Goal: Task Accomplishment & Management: Manage account settings

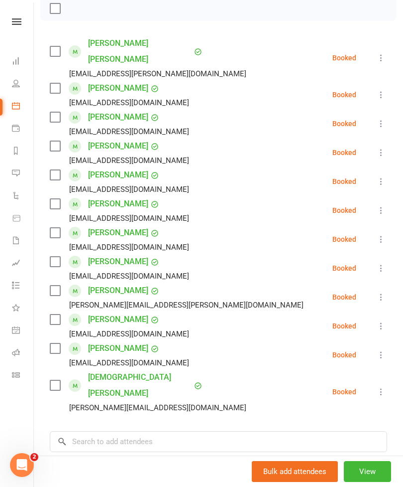
scroll to position [148, 0]
click at [59, 10] on label at bounding box center [55, 9] width 10 height 10
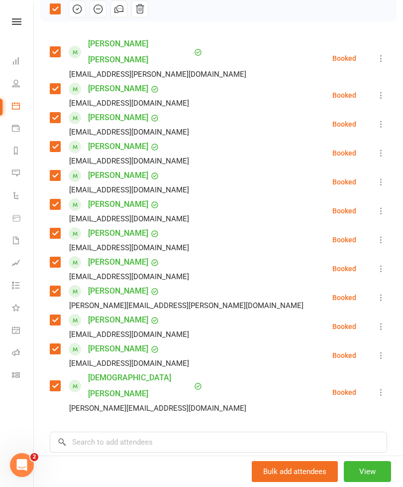
click at [73, 13] on icon "button" at bounding box center [77, 8] width 11 height 11
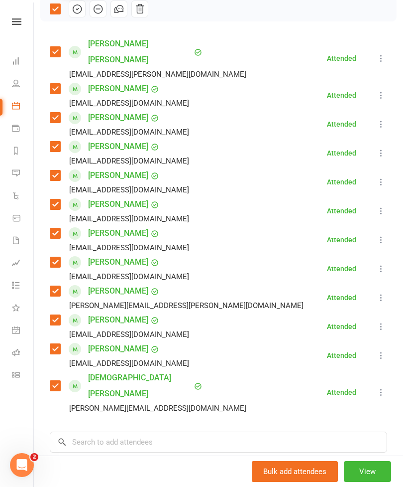
click at [384, 264] on icon at bounding box center [382, 269] width 10 height 10
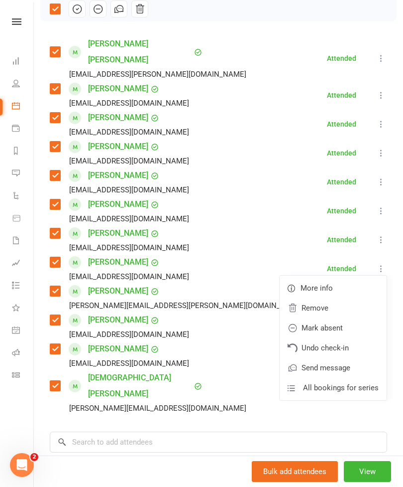
click at [315, 318] on link "Mark absent" at bounding box center [333, 328] width 107 height 20
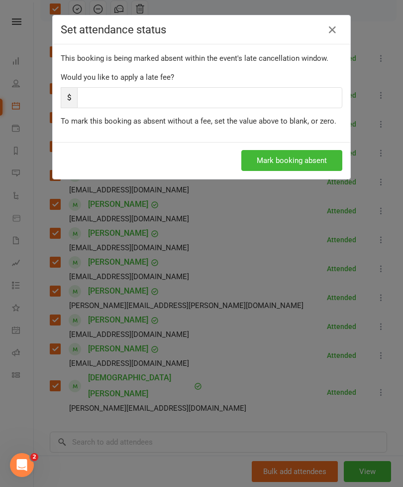
click at [271, 156] on button "Mark booking absent" at bounding box center [292, 160] width 101 height 21
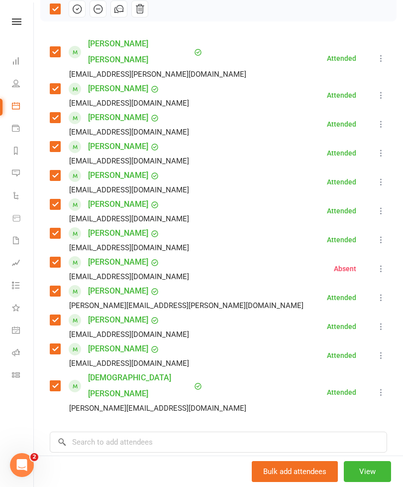
click at [380, 206] on icon at bounding box center [382, 211] width 10 height 10
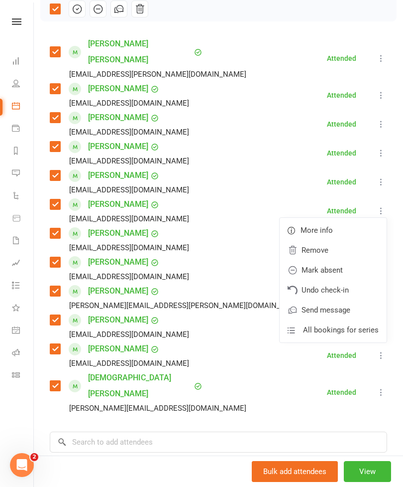
click at [311, 260] on link "Mark absent" at bounding box center [333, 270] width 107 height 20
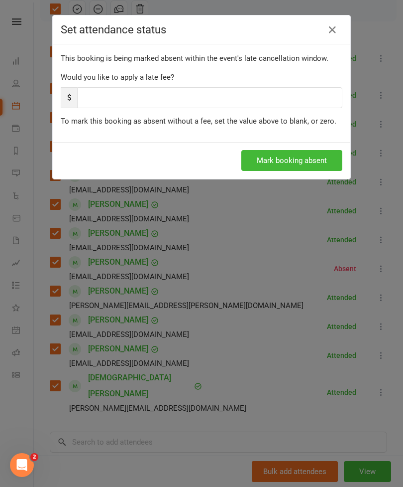
click at [272, 158] on button "Mark booking absent" at bounding box center [292, 160] width 101 height 21
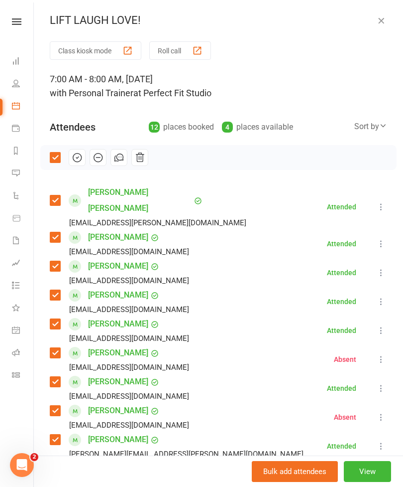
scroll to position [0, 0]
click at [383, 18] on icon "button" at bounding box center [382, 20] width 10 height 10
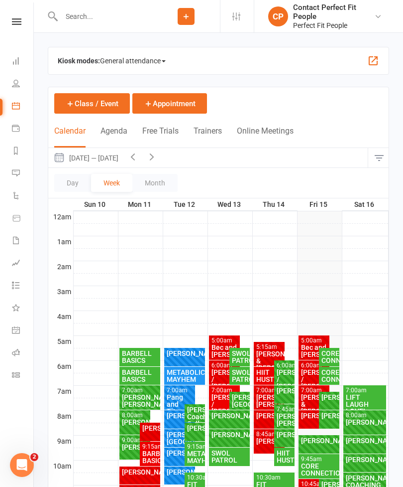
click at [358, 422] on div "[PERSON_NAME]" at bounding box center [365, 421] width 39 height 7
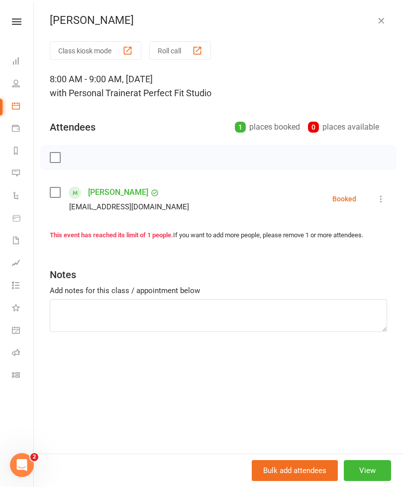
click at [395, 197] on div "Class kiosk mode Roll call 8:00 AM - 9:00 AM, [DATE] with Personal Trainer at P…" at bounding box center [219, 247] width 370 height 412
click at [385, 194] on button at bounding box center [382, 199] width 12 height 12
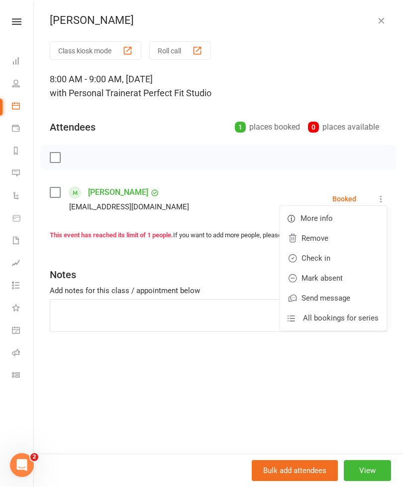
click at [315, 256] on link "Check in" at bounding box center [333, 258] width 107 height 20
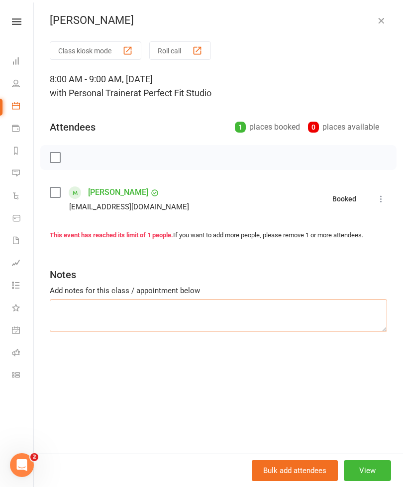
click at [80, 306] on textarea at bounding box center [219, 315] width 338 height 33
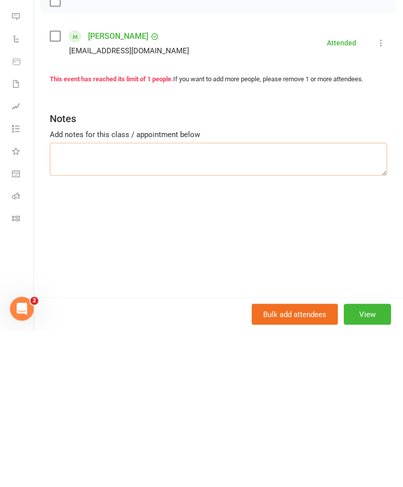
scroll to position [38, 0]
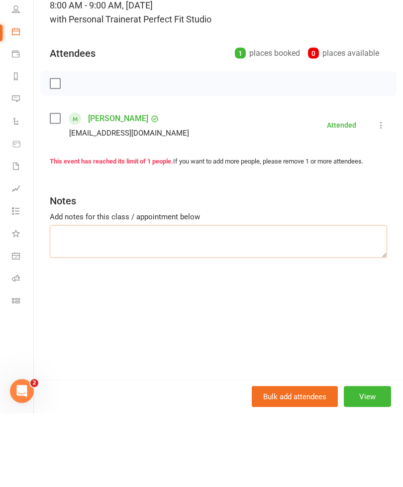
click at [61, 299] on textarea at bounding box center [219, 315] width 338 height 33
click at [170, 299] on textarea at bounding box center [219, 315] width 338 height 33
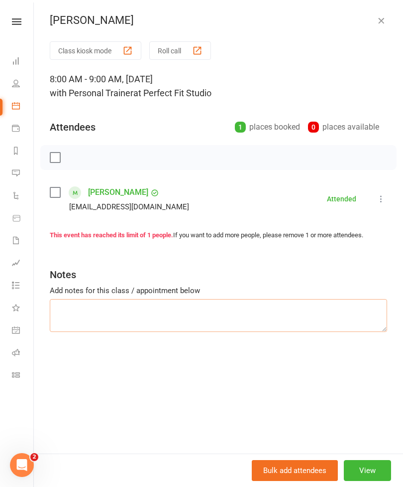
scroll to position [0, 0]
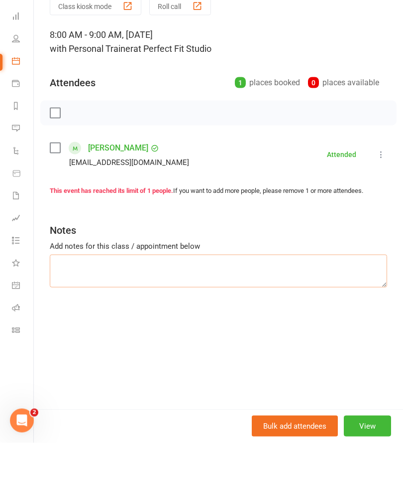
type textarea "S"
click at [60, 299] on textarea "Ski warm ups SL kneeling palof rotation" at bounding box center [219, 315] width 338 height 33
click at [166, 299] on textarea "Ski warm ups CB SL kneeling palof rotation" at bounding box center [219, 315] width 338 height 33
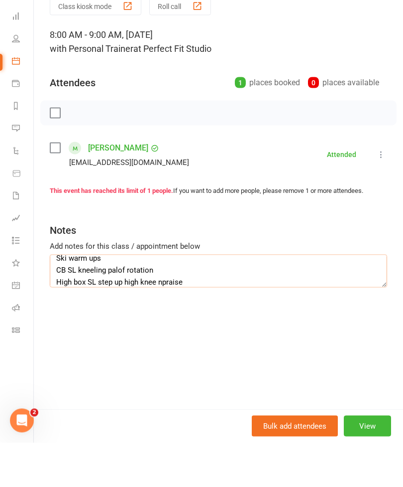
click at [168, 299] on textarea "Ski warm ups CB SL kneeling palof rotation High box SL step up high knee npraise" at bounding box center [219, 315] width 338 height 33
click at [172, 299] on textarea "Ski warm ups CB SL kneeling palof rotation High box SL step up high knee npraise" at bounding box center [219, 315] width 338 height 33
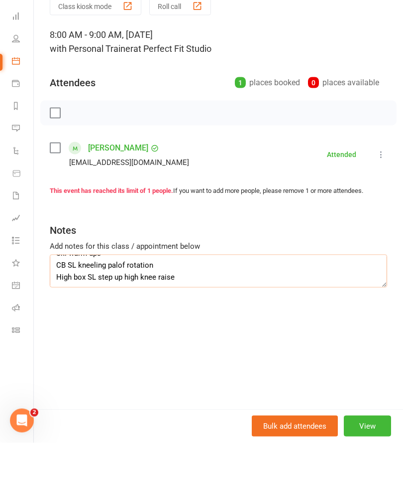
click at [56, 299] on textarea "Ski warm ups CB SL kneeling palof rotation High box SL step up high knee raise" at bounding box center [219, 315] width 338 height 33
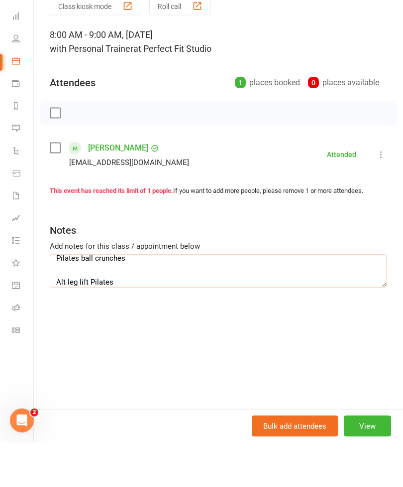
click at [82, 299] on textarea "Ski warm ups CB SL kneeling palof rotation High box SL step up high knee raise …" at bounding box center [219, 315] width 338 height 33
click at [90, 299] on textarea "Ski warm ups CB SL kneeling palof rotation High box SL step up high knee raise …" at bounding box center [219, 315] width 338 height 33
click at [135, 299] on textarea "Ski warm ups CB SL kneeling palof rotation High box SL step up high knee raise …" at bounding box center [219, 315] width 338 height 33
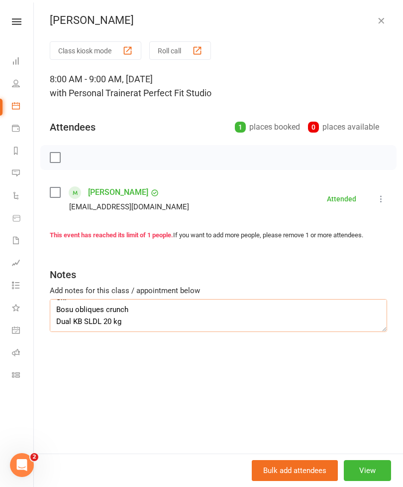
type textarea "Ski warm ups CB SL kneeling palof rotation High box SL step up high knee raise …"
click at [381, 19] on icon "button" at bounding box center [382, 20] width 10 height 10
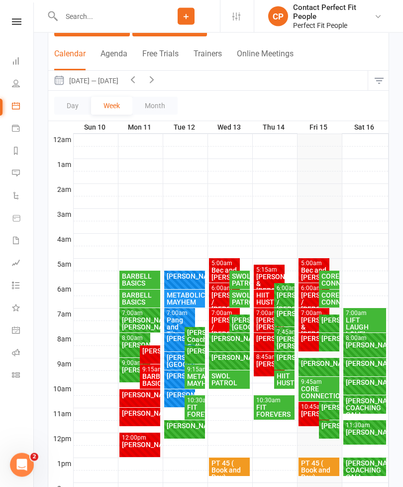
scroll to position [76, 0]
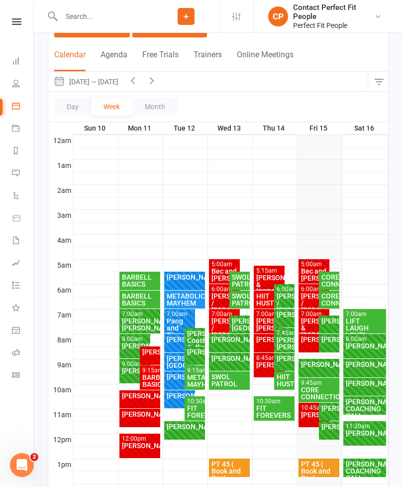
click at [366, 348] on div "[PERSON_NAME]" at bounding box center [365, 345] width 39 height 7
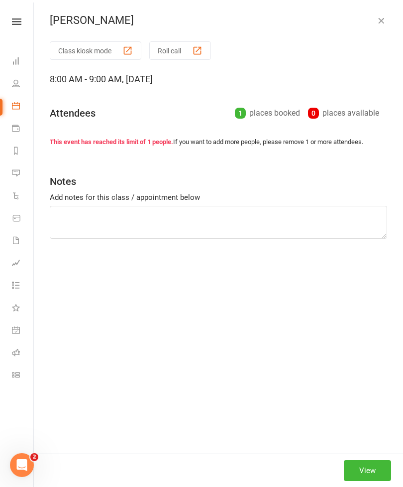
type textarea "Ski warm ups CB SL kneeling palof rotation High box SL step up high knee raise …"
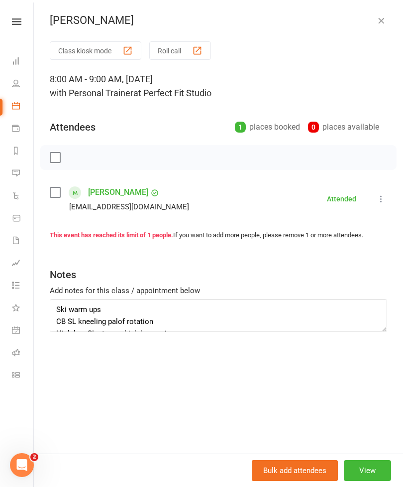
click at [383, 21] on icon "button" at bounding box center [382, 20] width 10 height 10
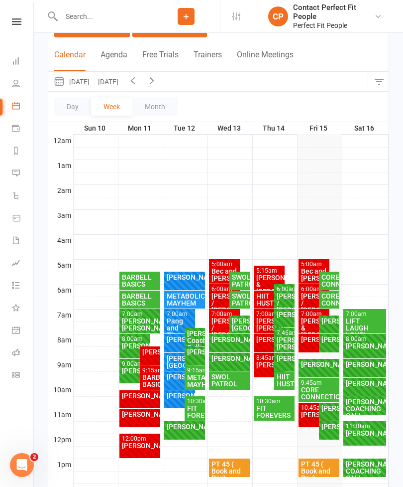
click at [358, 365] on div "[PERSON_NAME]" at bounding box center [365, 364] width 39 height 7
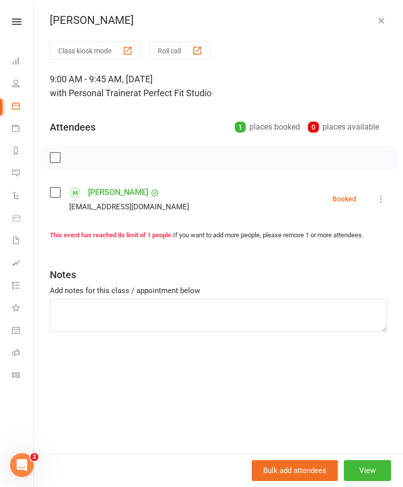
click at [386, 194] on button at bounding box center [382, 199] width 12 height 12
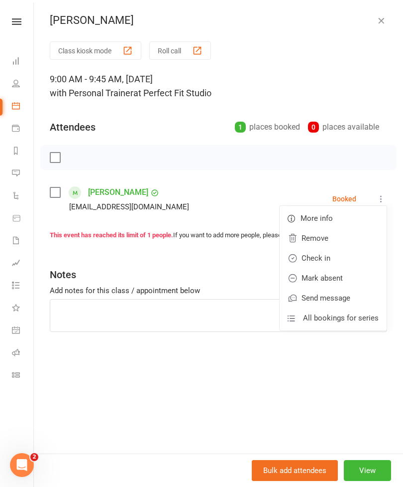
click at [311, 255] on link "Check in" at bounding box center [333, 258] width 107 height 20
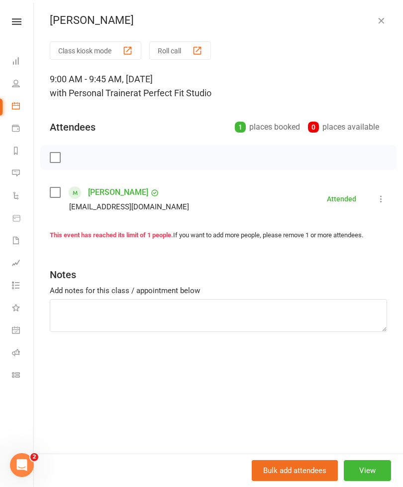
click at [378, 25] on icon "button" at bounding box center [382, 20] width 10 height 10
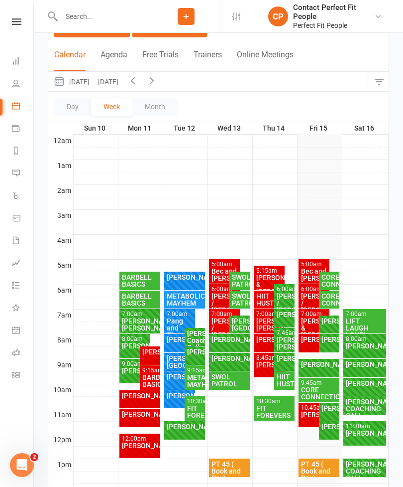
click at [266, 343] on div "[PERSON_NAME]" at bounding box center [269, 339] width 27 height 7
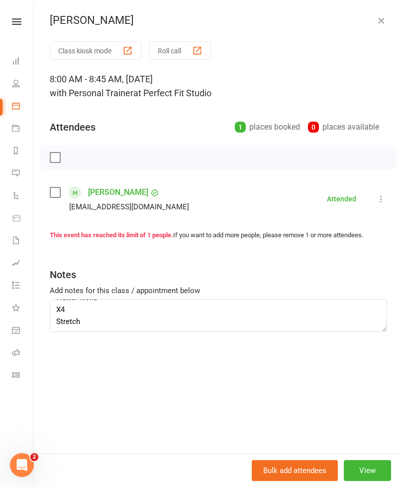
scroll to position [215, 0]
click at [386, 17] on icon "button" at bounding box center [382, 20] width 10 height 10
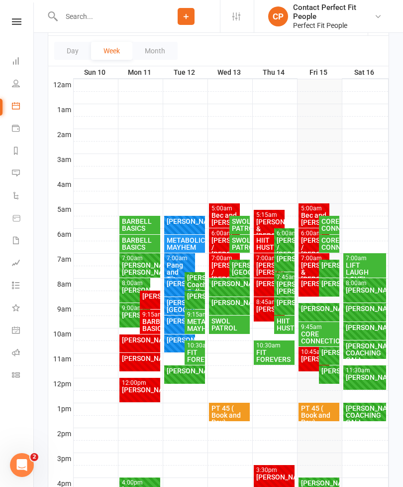
scroll to position [168, 0]
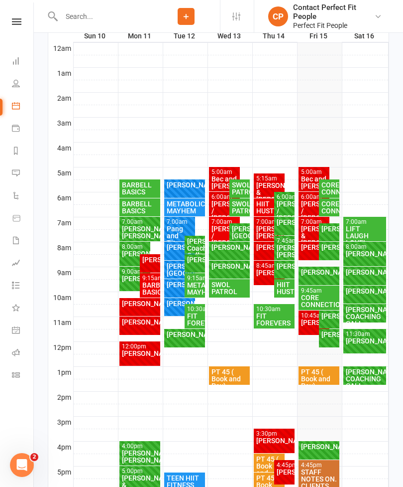
click at [360, 294] on div "[PERSON_NAME]" at bounding box center [365, 290] width 39 height 7
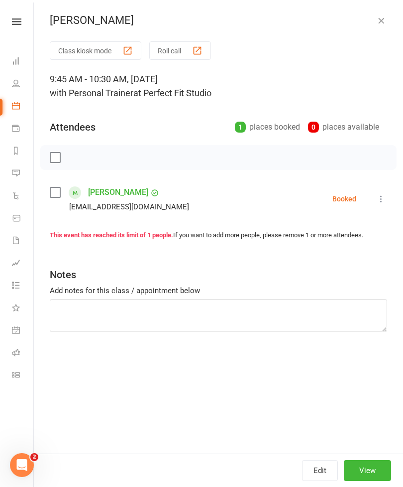
click at [387, 19] on button "button" at bounding box center [382, 20] width 12 height 12
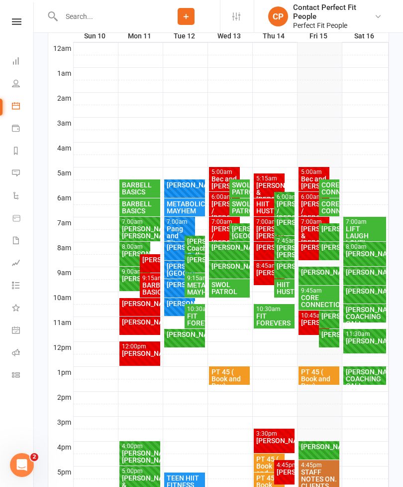
click at [359, 375] on div "[PERSON_NAME] COACHING CALL" at bounding box center [365, 378] width 39 height 21
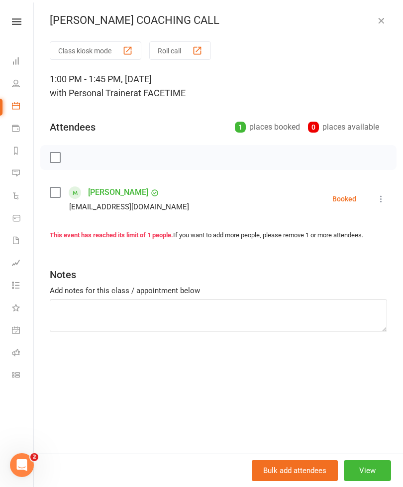
click at [384, 21] on icon "button" at bounding box center [382, 20] width 10 height 10
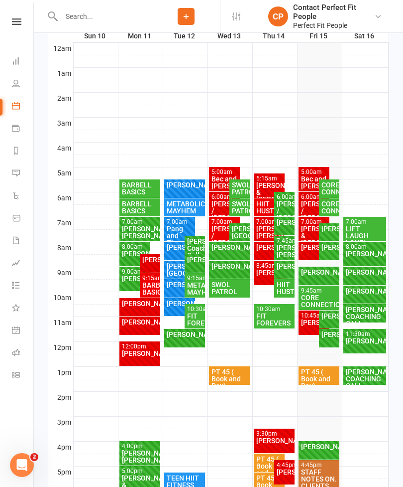
click at [360, 317] on div "[PERSON_NAME] COACHING CALL" at bounding box center [365, 316] width 39 height 21
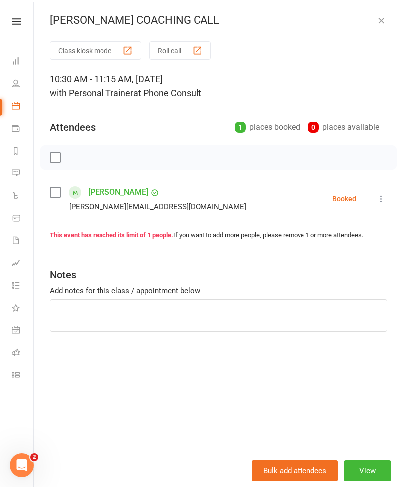
click at [385, 25] on icon "button" at bounding box center [382, 20] width 10 height 10
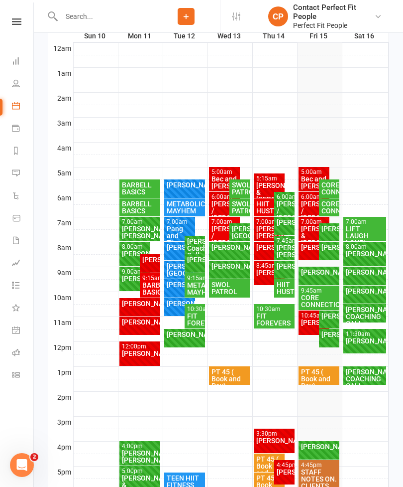
scroll to position [182, 0]
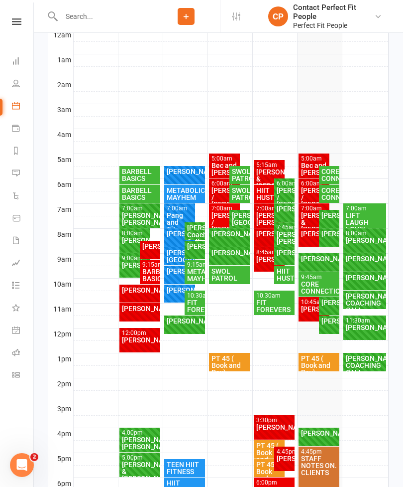
click at [328, 324] on div "[PERSON_NAME]" at bounding box center [329, 320] width 16 height 7
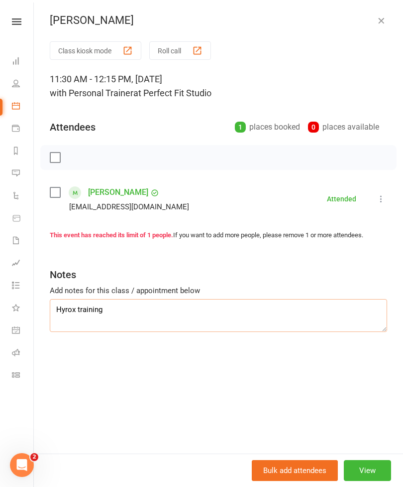
click at [109, 305] on textarea "Hyrox training" at bounding box center [219, 315] width 338 height 33
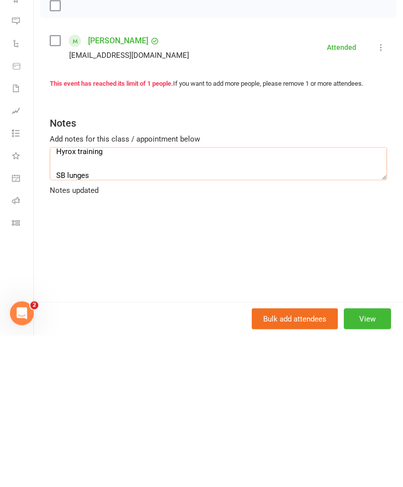
scroll to position [18, 0]
click at [58, 299] on textarea "Hyrox training SB lunges" at bounding box center [219, 315] width 338 height 33
click at [94, 299] on textarea "Hyrox training Ski SB lunges" at bounding box center [219, 315] width 338 height 33
click at [57, 299] on textarea "Hyrox training Ski SB lunges Wall ball" at bounding box center [219, 315] width 338 height 33
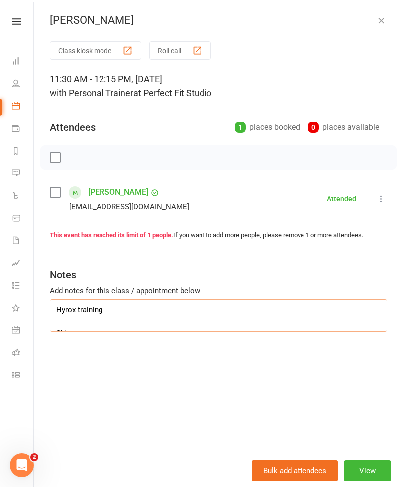
scroll to position [0, 0]
type textarea "Hyrox training Ski SB lunges Wall ball Farmers carry 5 sets"
click at [381, 23] on icon "button" at bounding box center [382, 20] width 10 height 10
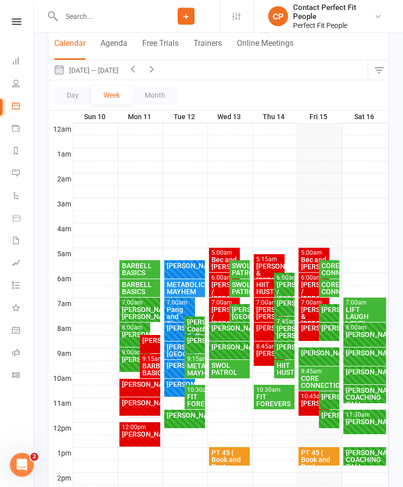
click at [194, 325] on div "[PERSON_NAME] Coaching Call" at bounding box center [195, 329] width 16 height 21
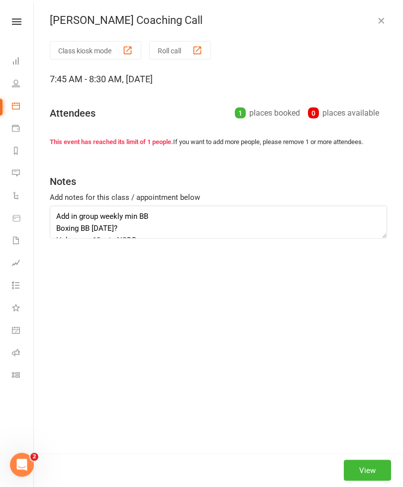
scroll to position [88, 0]
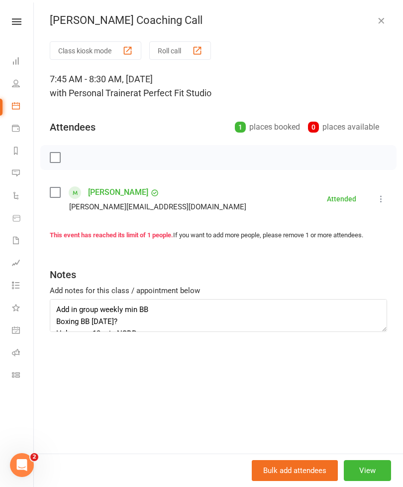
click at [376, 26] on button "button" at bounding box center [382, 20] width 12 height 12
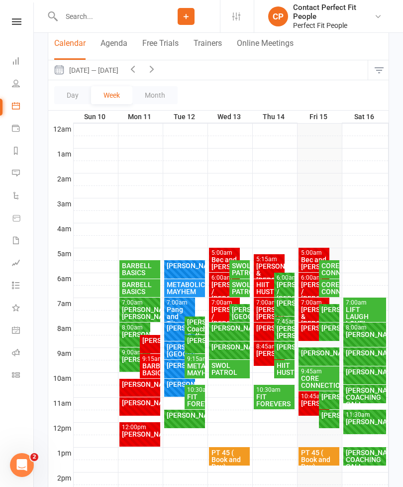
click at [128, 265] on div "BARBELL BASICS" at bounding box center [140, 269] width 37 height 14
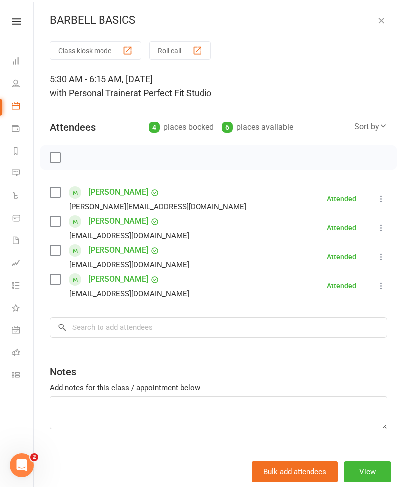
click at [377, 16] on icon "button" at bounding box center [382, 20] width 10 height 10
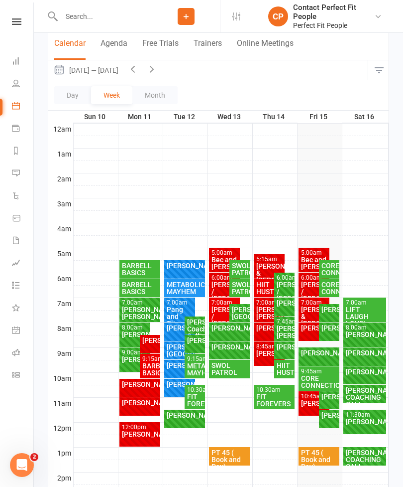
click at [136, 287] on div "BARBELL BASICS" at bounding box center [140, 288] width 37 height 14
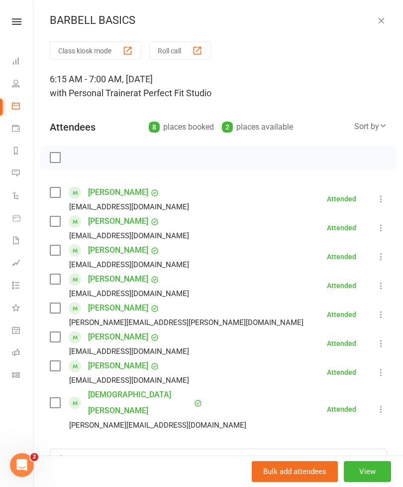
click at [380, 24] on icon "button" at bounding box center [382, 20] width 10 height 10
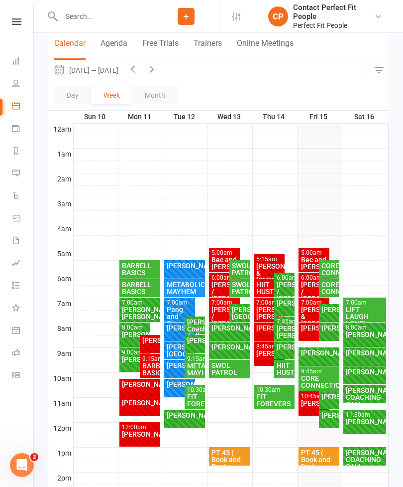
click at [135, 337] on div "[PERSON_NAME]" at bounding box center [135, 334] width 27 height 7
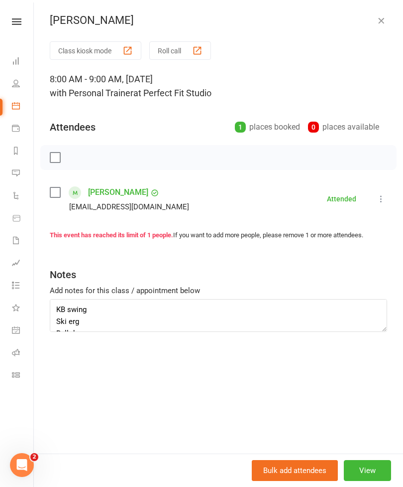
click at [380, 20] on icon "button" at bounding box center [382, 20] width 10 height 10
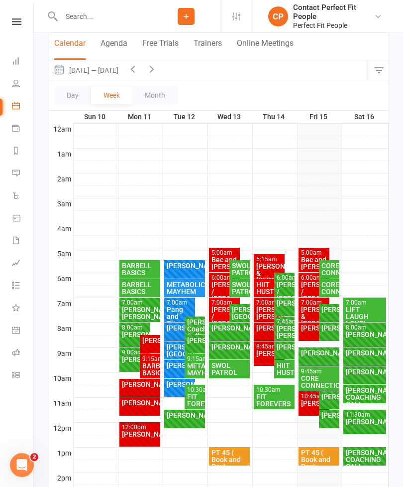
click at [128, 361] on div "[PERSON_NAME]." at bounding box center [135, 359] width 27 height 7
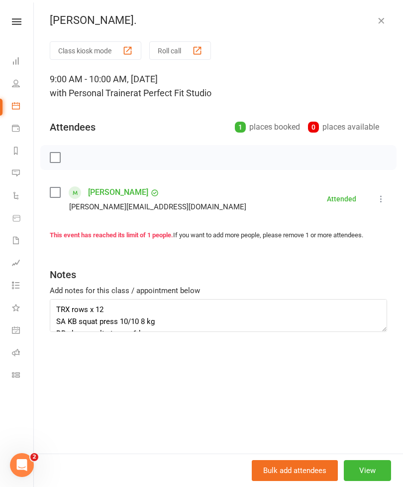
click at [384, 22] on icon "button" at bounding box center [382, 20] width 10 height 10
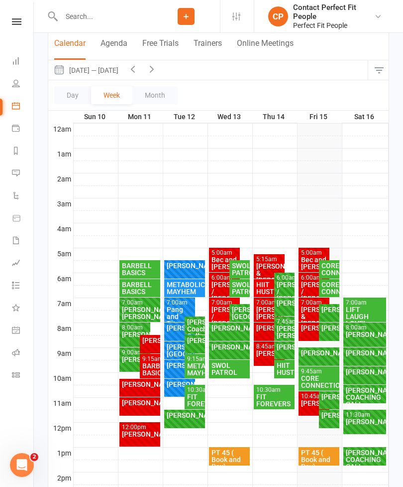
click at [153, 344] on div "[PERSON_NAME]" at bounding box center [150, 340] width 16 height 7
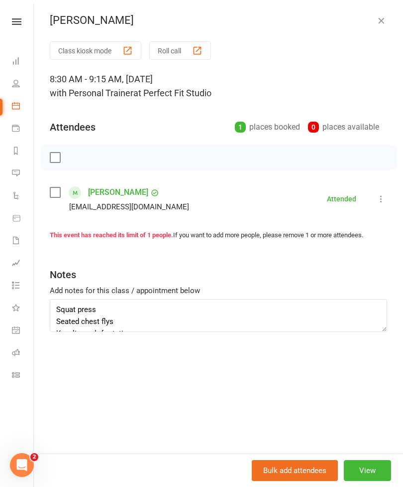
click at [386, 16] on icon "button" at bounding box center [382, 20] width 10 height 10
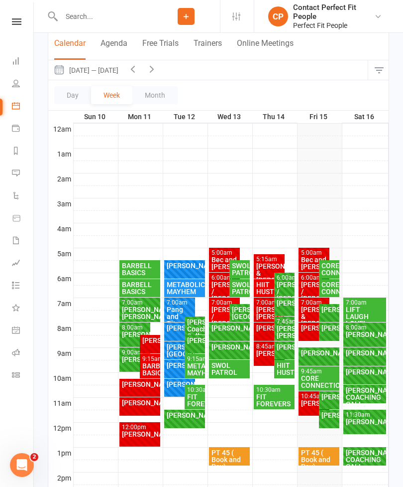
click at [148, 371] on div "BARBELL BASICS" at bounding box center [150, 369] width 16 height 14
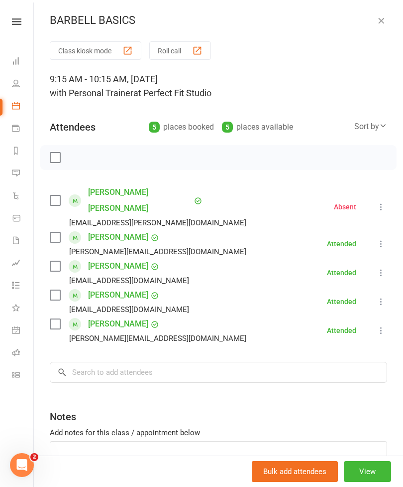
click at [376, 27] on div "BARBELL BASICS Class kiosk mode Roll call 9:15 AM - 10:15 AM, [DATE] with Perso…" at bounding box center [219, 243] width 370 height 487
click at [386, 21] on icon "button" at bounding box center [382, 20] width 10 height 10
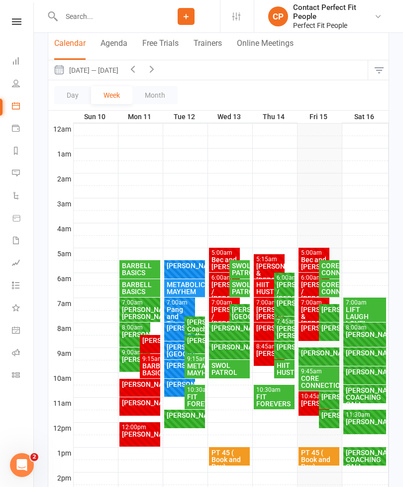
click at [134, 388] on div "[PERSON_NAME]" at bounding box center [140, 384] width 37 height 7
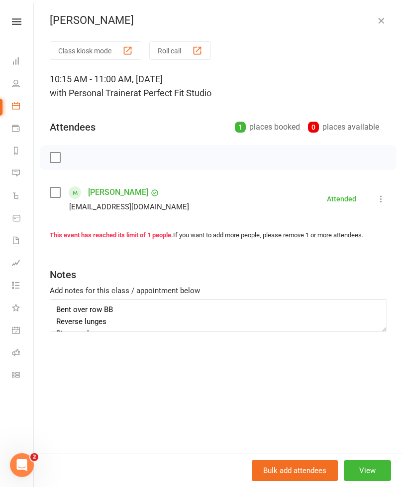
click at [396, 14] on div "[PERSON_NAME]" at bounding box center [219, 20] width 370 height 13
click at [386, 16] on icon "button" at bounding box center [382, 20] width 10 height 10
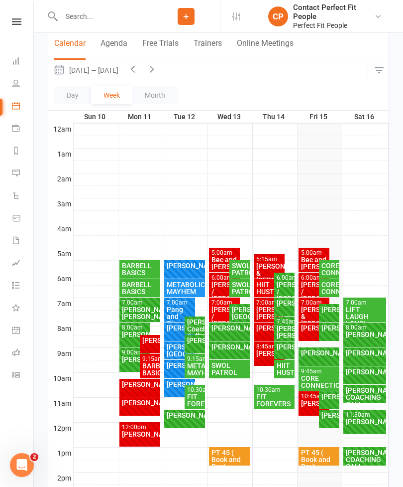
click at [134, 403] on div "[PERSON_NAME]" at bounding box center [140, 402] width 37 height 7
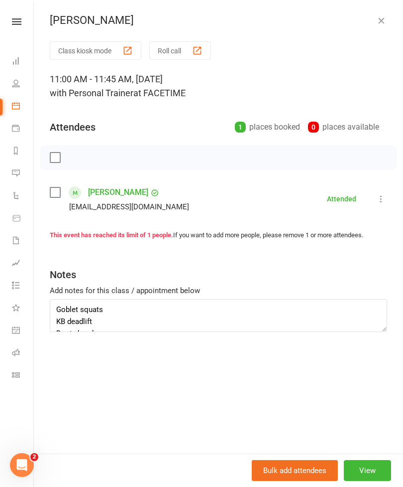
click at [381, 23] on icon "button" at bounding box center [382, 20] width 10 height 10
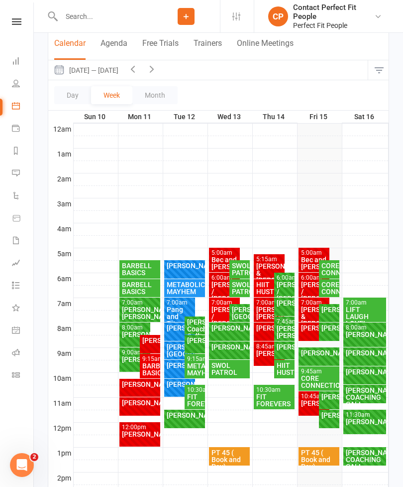
click at [134, 430] on div "[PERSON_NAME]" at bounding box center [140, 433] width 37 height 7
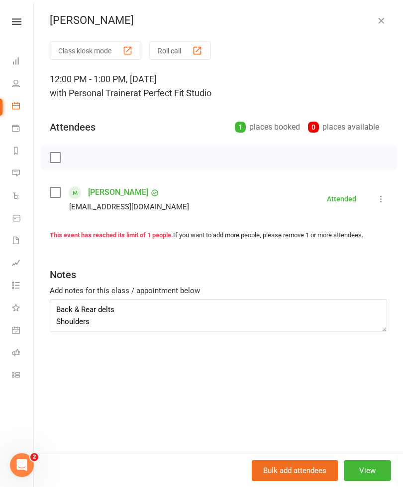
click at [383, 24] on icon "button" at bounding box center [382, 20] width 10 height 10
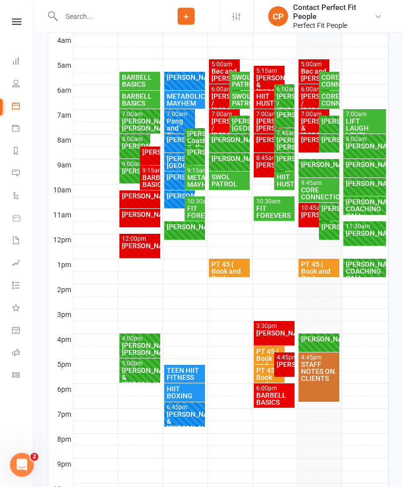
scroll to position [278, 0]
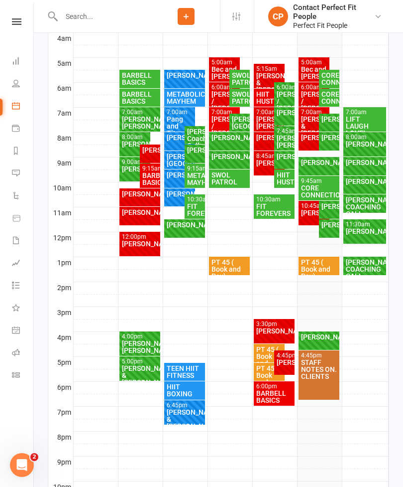
click at [128, 342] on div "[PERSON_NAME]/ [PERSON_NAME]" at bounding box center [140, 347] width 37 height 14
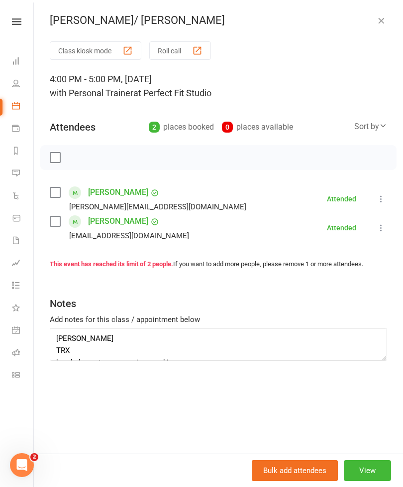
click at [379, 20] on icon "button" at bounding box center [382, 20] width 10 height 10
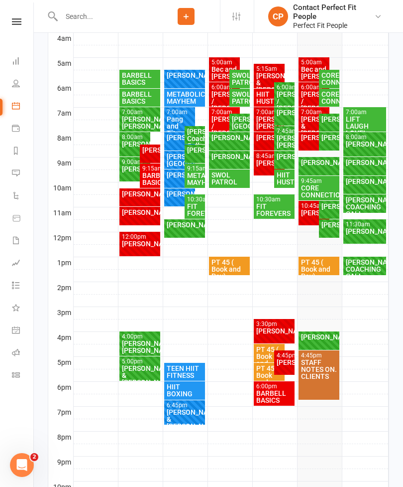
click at [141, 368] on div "[PERSON_NAME] & [PERSON_NAME]" at bounding box center [140, 375] width 37 height 21
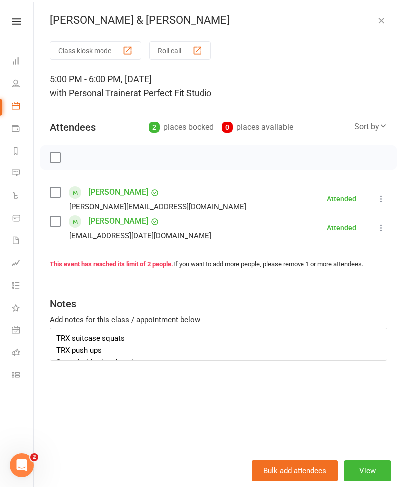
click at [382, 20] on icon "button" at bounding box center [382, 20] width 10 height 10
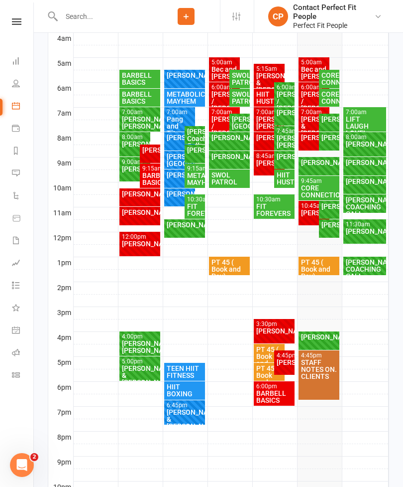
click at [178, 79] on div "[PERSON_NAME]" at bounding box center [184, 75] width 37 height 7
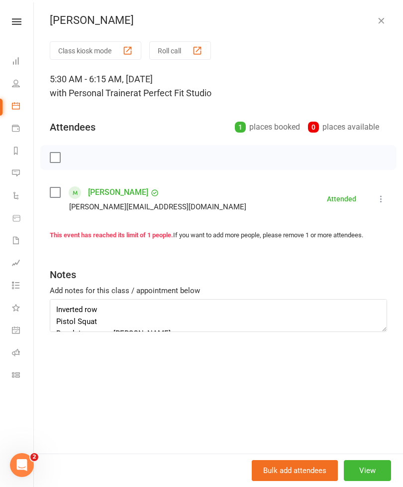
click at [386, 21] on icon "button" at bounding box center [382, 20] width 10 height 10
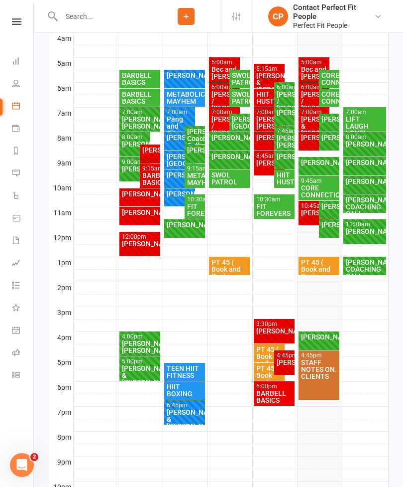
click at [176, 105] on div "METABOLIC MAYHEM" at bounding box center [184, 98] width 41 height 18
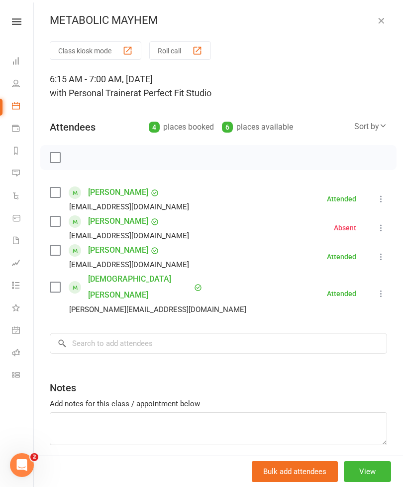
click at [380, 20] on icon "button" at bounding box center [382, 20] width 10 height 10
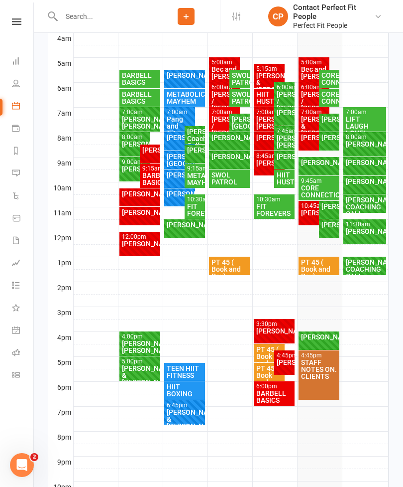
click at [173, 124] on div "Pang and Tita" at bounding box center [179, 126] width 27 height 21
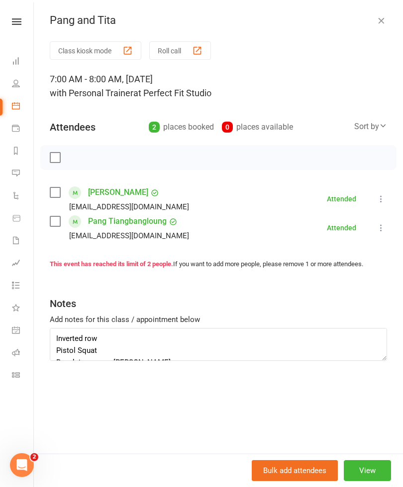
click at [376, 16] on button "button" at bounding box center [382, 20] width 12 height 12
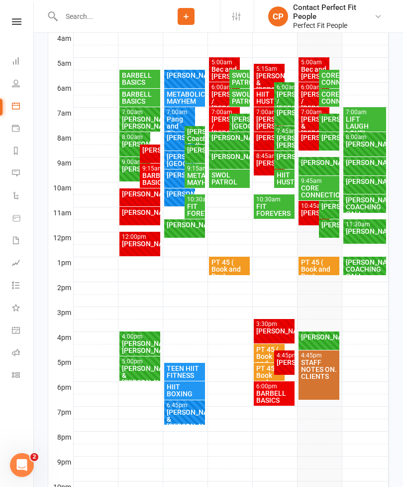
click at [171, 141] on div "[PERSON_NAME]" at bounding box center [179, 137] width 27 height 7
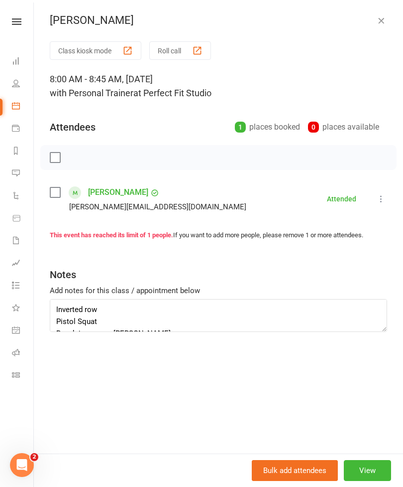
click at [383, 23] on icon "button" at bounding box center [382, 20] width 10 height 10
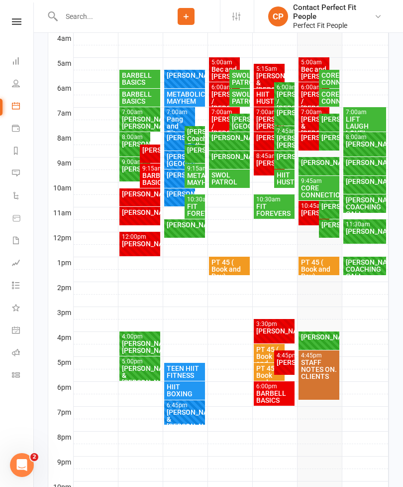
click at [168, 176] on div "[PERSON_NAME]" at bounding box center [179, 174] width 27 height 7
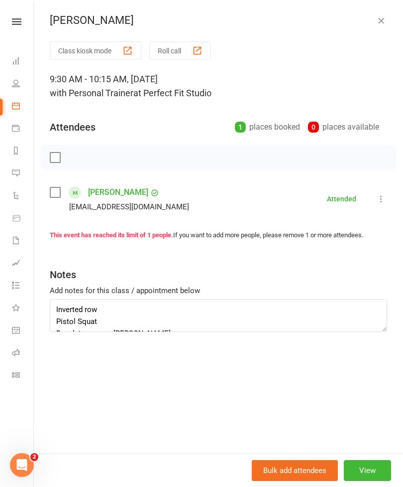
click at [367, 30] on div "[PERSON_NAME] Class kiosk mode Roll call 9:30 AM - 10:15 AM, [DATE] with Person…" at bounding box center [219, 243] width 370 height 487
click at [384, 21] on icon "button" at bounding box center [382, 20] width 10 height 10
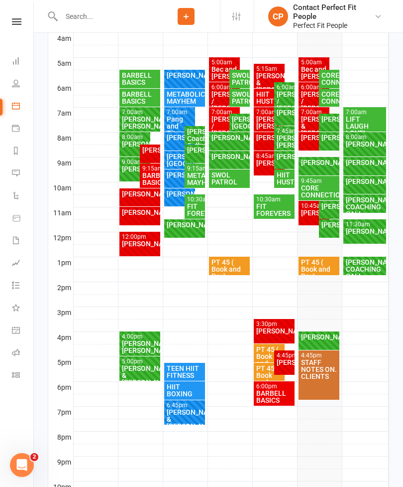
click at [180, 161] on div "[PERSON_NAME][GEOGRAPHIC_DATA]" at bounding box center [179, 160] width 27 height 14
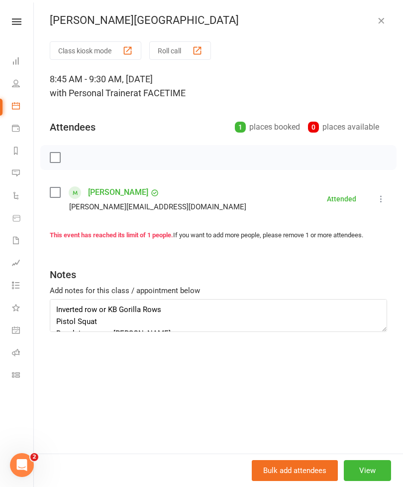
click at [384, 18] on icon "button" at bounding box center [382, 20] width 10 height 10
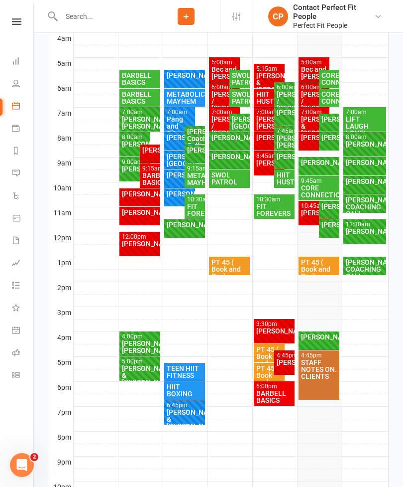
click at [183, 197] on div "[PERSON_NAME]" at bounding box center [179, 193] width 27 height 7
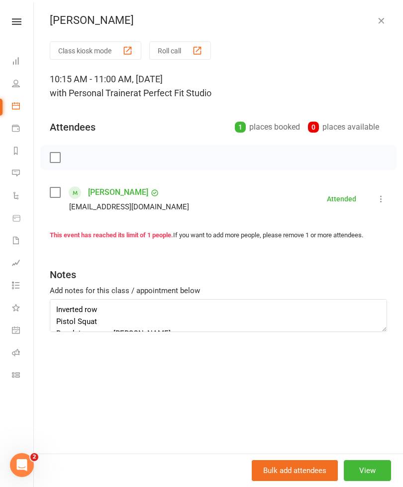
click at [386, 15] on icon "button" at bounding box center [382, 20] width 10 height 10
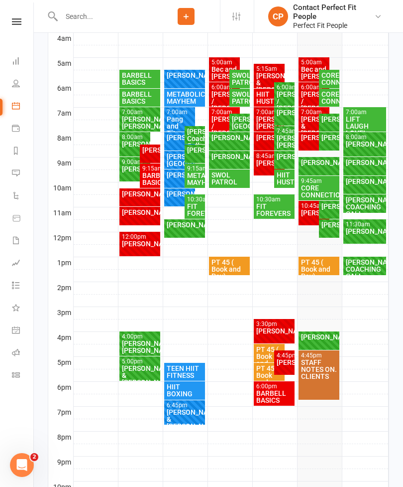
click at [362, 164] on div "[PERSON_NAME]" at bounding box center [365, 162] width 39 height 7
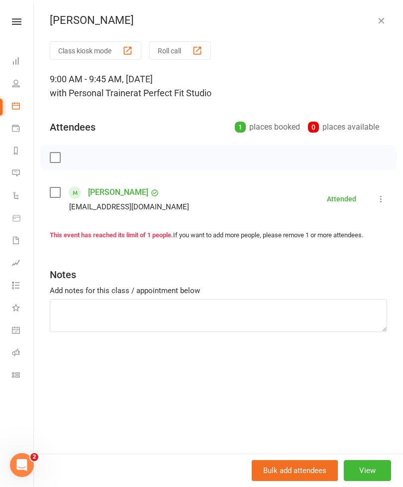
scroll to position [310, 0]
click at [67, 315] on textarea at bounding box center [219, 315] width 338 height 33
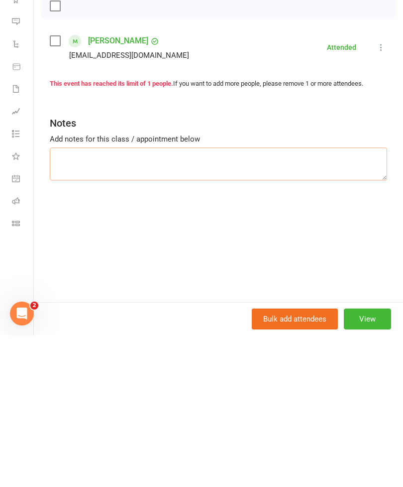
type textarea "D"
click at [89, 299] on textarea "Sandbag walking lunges" at bounding box center [219, 315] width 338 height 33
click at [127, 299] on textarea "Sandbag session walking lunges" at bounding box center [219, 315] width 338 height 33
click at [130, 299] on textarea "Sandbag session walking lunges Squat step ups Cable" at bounding box center [219, 315] width 338 height 33
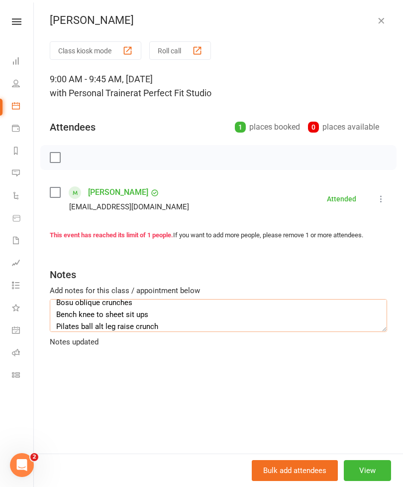
scroll to position [0, 0]
type textarea "Sandbag session walking lunges Squat step ups Triple run squat drop Bosu obliqu…"
click at [380, 18] on icon "button" at bounding box center [382, 20] width 10 height 10
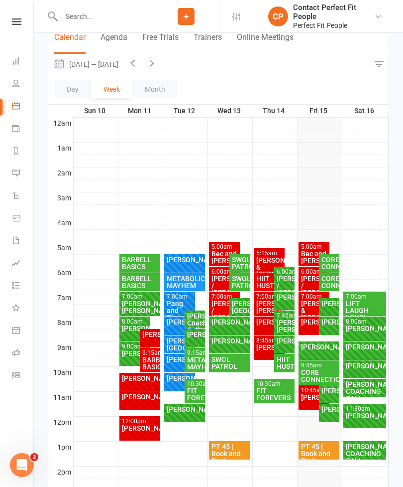
scroll to position [95, 0]
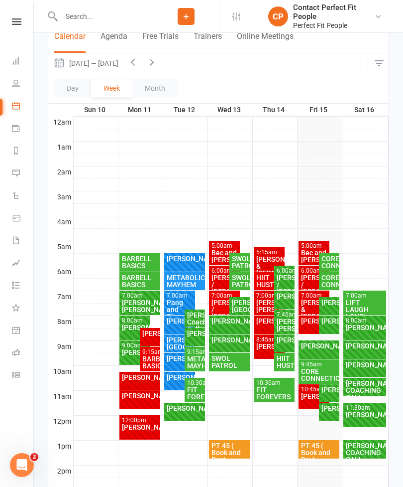
click at [361, 331] on div "[PERSON_NAME]" at bounding box center [365, 327] width 39 height 7
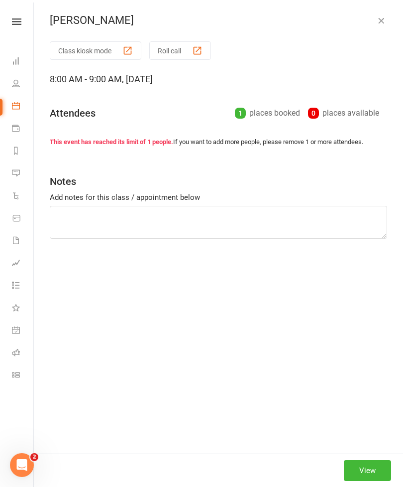
type textarea "Ski warm ups CB SL kneeling palof rotation High box SL step up high knee raise …"
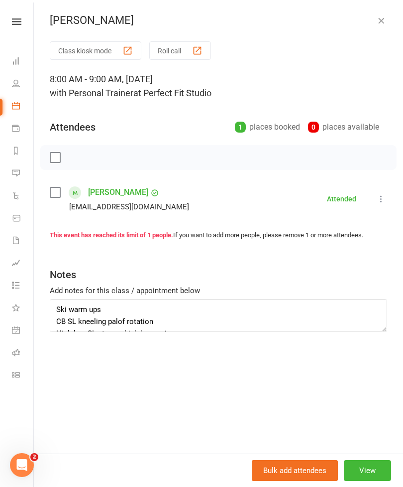
click at [381, 24] on icon "button" at bounding box center [382, 20] width 10 height 10
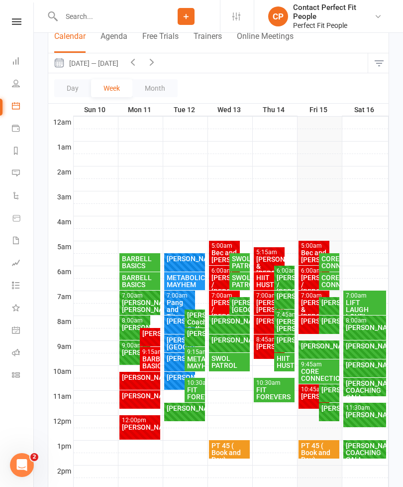
click at [362, 305] on div "LIFT LAUGH LOVE!" at bounding box center [365, 309] width 39 height 21
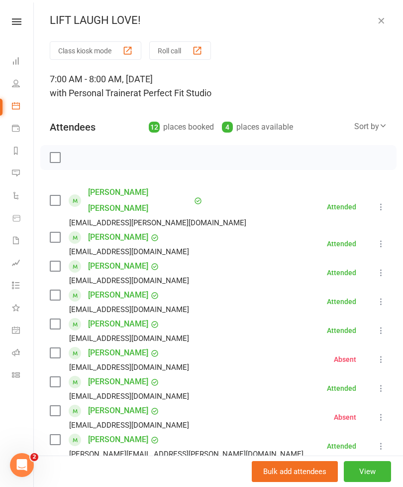
click at [380, 25] on icon "button" at bounding box center [382, 20] width 10 height 10
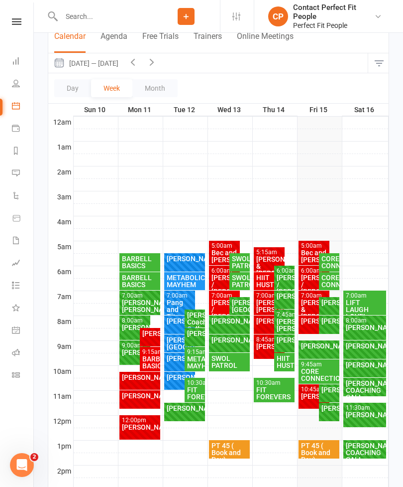
click at [362, 330] on div "[PERSON_NAME]" at bounding box center [365, 327] width 39 height 7
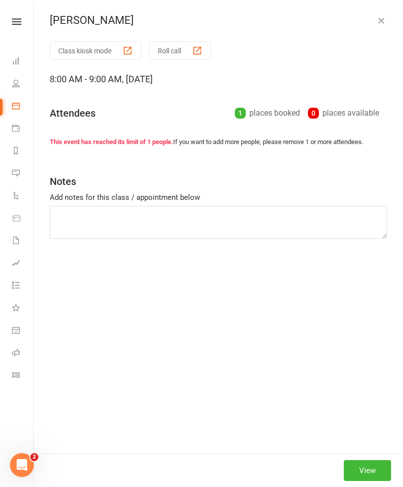
type textarea "Ski warm ups CB SL kneeling palof rotation High box SL step up high knee raise …"
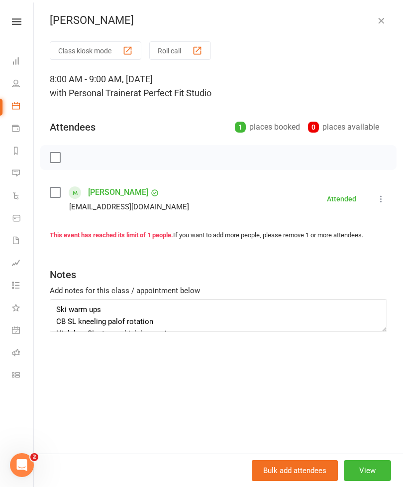
click at [380, 20] on icon "button" at bounding box center [382, 20] width 10 height 10
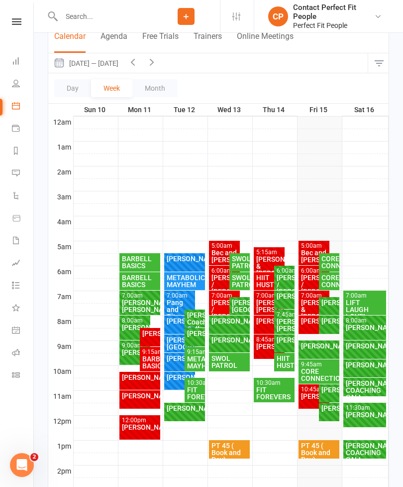
click at [353, 349] on div "[PERSON_NAME]" at bounding box center [365, 345] width 39 height 7
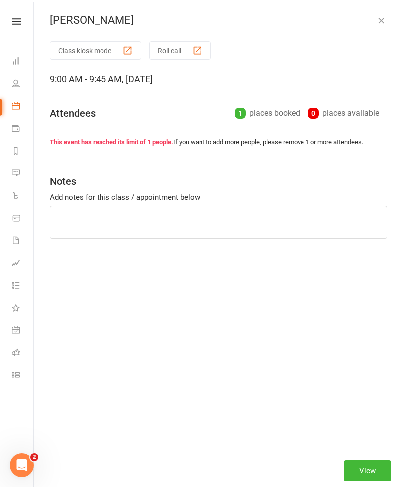
type textarea "Sandbag session walking lunges Squat step ups Triple run squat drop Bosu obliqu…"
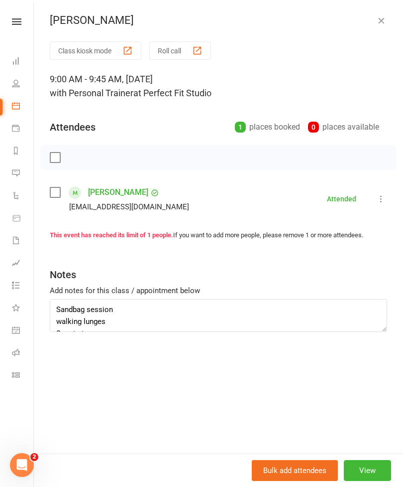
click at [394, 193] on div "Class kiosk mode Roll call 9:00 AM - 9:45 AM, [DATE] with Personal Trainer at P…" at bounding box center [219, 247] width 370 height 412
click at [378, 22] on icon "button" at bounding box center [382, 20] width 10 height 10
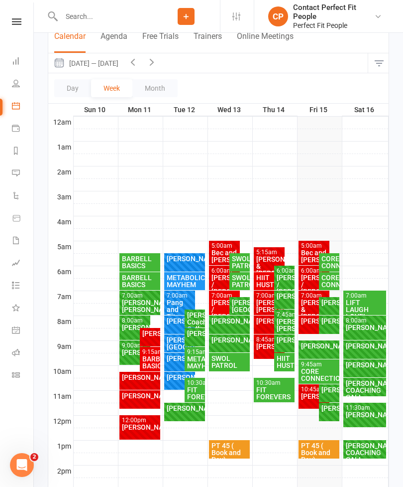
click at [353, 366] on div "[PERSON_NAME]" at bounding box center [365, 364] width 39 height 7
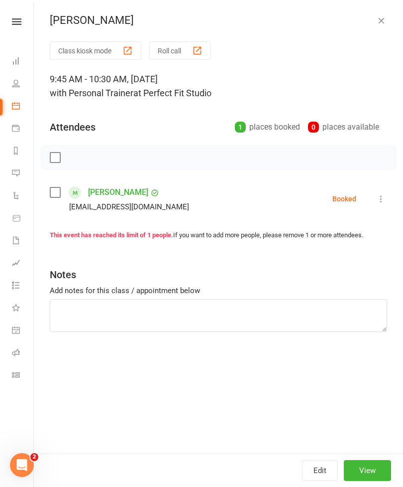
click at [396, 193] on div "Class kiosk mode Roll call 9:45 AM - 10:30 AM, [DATE] with Personal Trainer at …" at bounding box center [219, 247] width 370 height 412
click at [384, 198] on icon at bounding box center [382, 199] width 10 height 10
click at [321, 263] on link "Check in" at bounding box center [337, 258] width 99 height 20
click at [64, 308] on textarea at bounding box center [219, 315] width 338 height 33
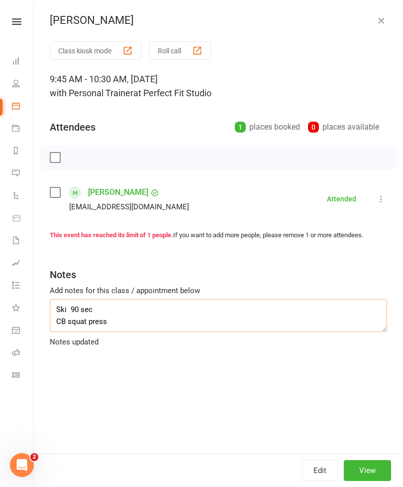
scroll to position [6, 0]
click at [119, 315] on textarea "Ski 90 sec CB squat press" at bounding box center [219, 315] width 338 height 33
click at [98, 330] on textarea "Ski 90 sec CB squat press Bosu band crunch" at bounding box center [219, 315] width 338 height 33
click at [114, 329] on textarea "Ski 90 sec CB squat press Bosu crunch" at bounding box center [219, 315] width 338 height 33
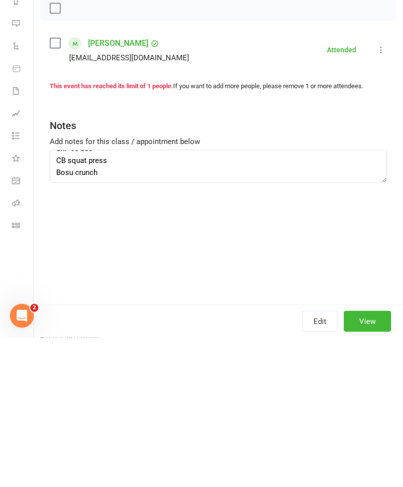
click at [402, 273] on div "Class kiosk mode Roll call 9:45 AM - 10:30 AM, [DATE] with Personal Trainer at …" at bounding box center [219, 247] width 370 height 412
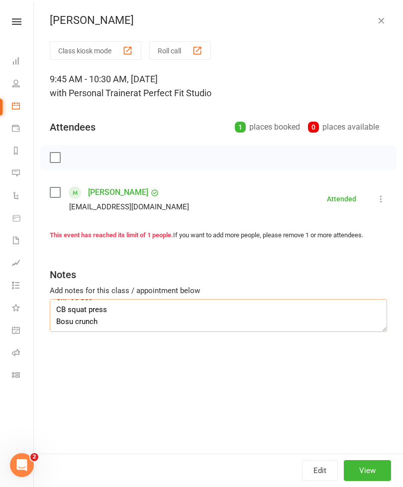
click at [109, 314] on textarea "Ski 90 sec CB squat press Bosu crunch" at bounding box center [219, 315] width 338 height 33
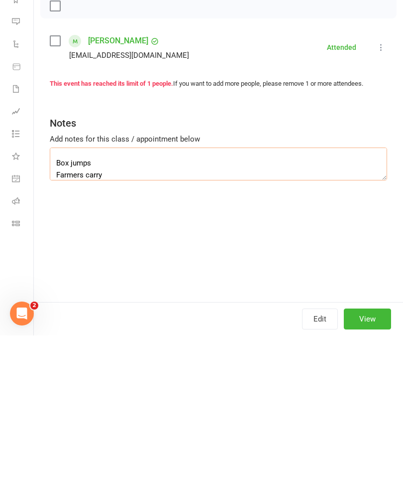
scroll to position [55, 0]
click at [73, 299] on textarea "Ski 90 sec CB squat press Bosu crunch Box jumps Farmers carry Sad gab lunges" at bounding box center [219, 315] width 338 height 33
click at [82, 299] on textarea "Ski 90 sec CB squat press Bosu crunch Box jumps Farmers carry Sad gab lunges" at bounding box center [219, 315] width 338 height 33
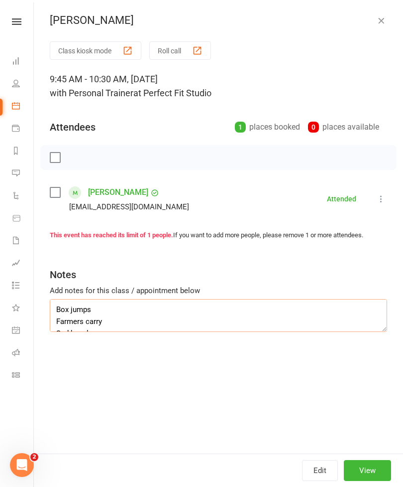
scroll to position [118, 0]
type textarea "Ski 90 sec CB squat press Bosu crunch Box jumps Farmers carry Sad bag lunges"
click at [378, 23] on icon "button" at bounding box center [382, 20] width 10 height 10
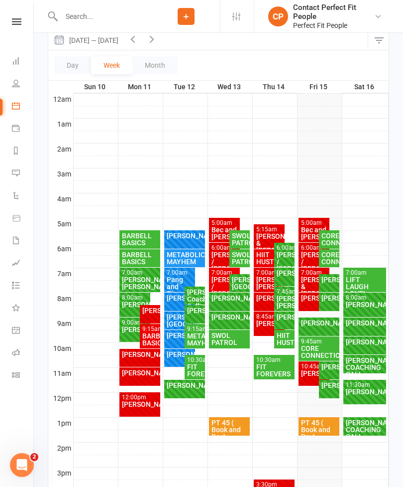
click at [18, 24] on icon at bounding box center [16, 21] width 9 height 6
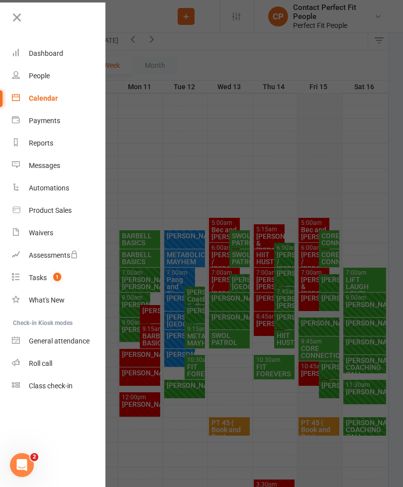
click at [35, 209] on div "Product Sales" at bounding box center [50, 210] width 43 height 8
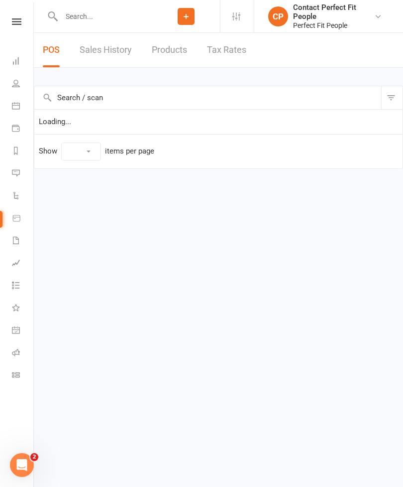
select select "50"
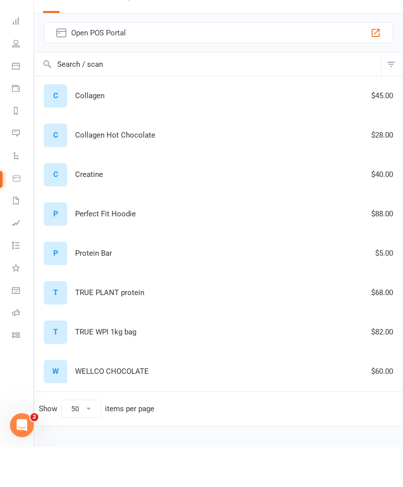
scroll to position [12, 0]
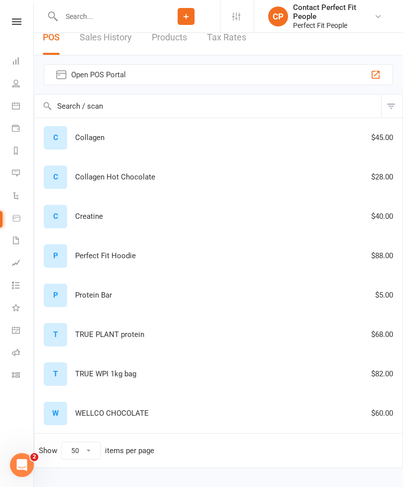
click at [115, 255] on div "P Perfect Fit Hoodie $88.00" at bounding box center [219, 255] width 360 height 23
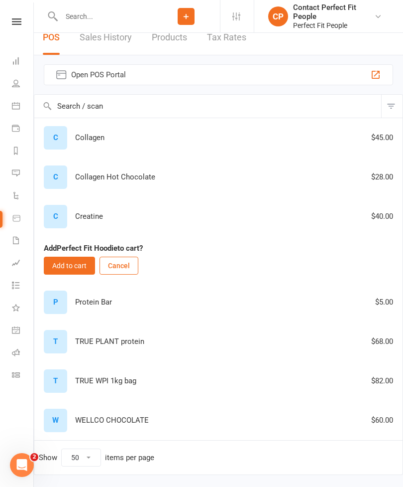
click at [58, 260] on button "Add to cart" at bounding box center [69, 266] width 51 height 18
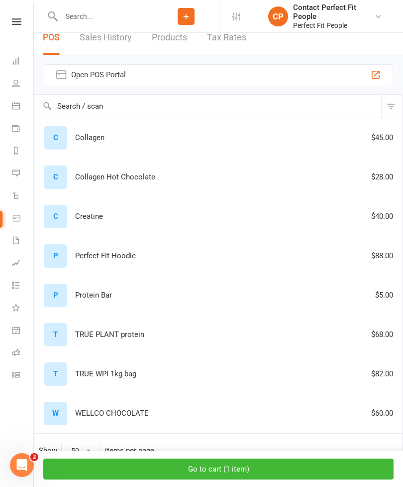
click at [114, 479] on button "Go to cart ( 1 item )" at bounding box center [218, 468] width 351 height 21
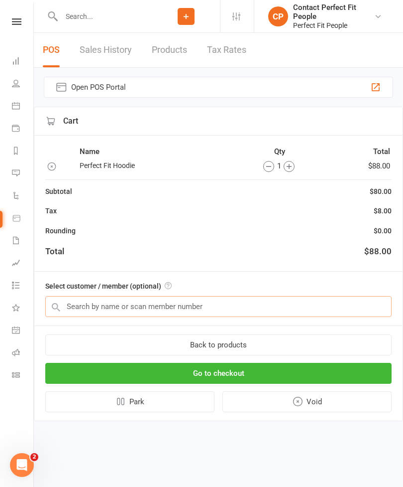
click at [71, 303] on input "text" at bounding box center [218, 306] width 347 height 21
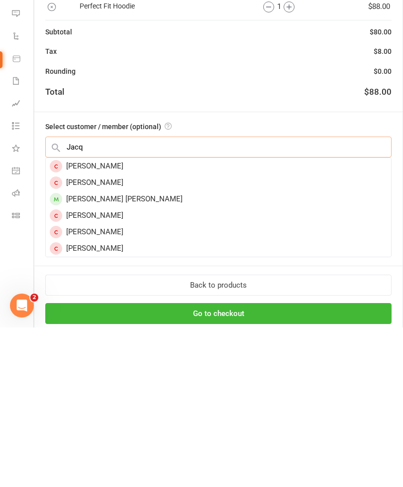
scroll to position [66, 0]
type input "Jacq"
click at [73, 350] on div "[PERSON_NAME] [PERSON_NAME]" at bounding box center [219, 358] width 346 height 16
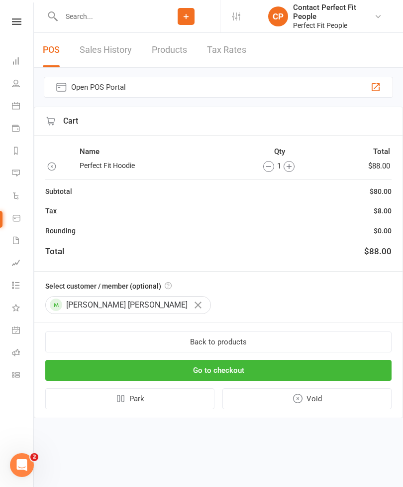
click at [100, 365] on button "Go to checkout" at bounding box center [218, 370] width 347 height 21
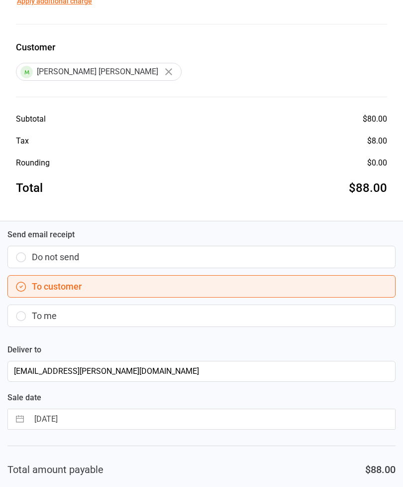
scroll to position [183, 0]
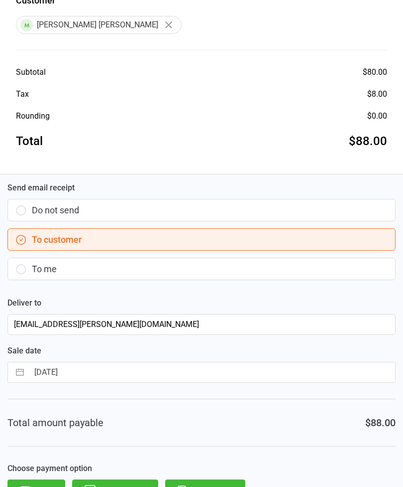
click at [194, 486] on button "Direct Debit" at bounding box center [205, 490] width 80 height 22
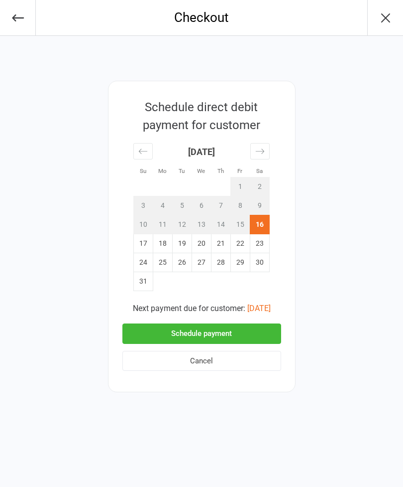
click at [184, 331] on button "Schedule payment" at bounding box center [202, 333] width 159 height 20
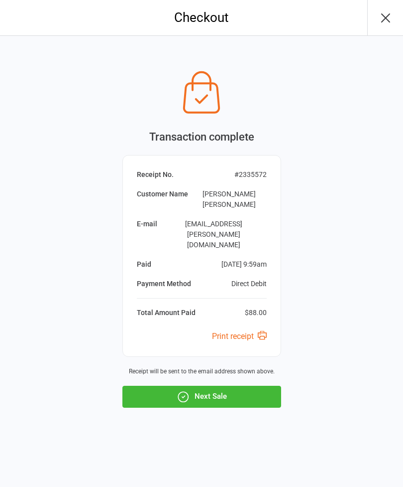
click at [384, 19] on icon "button" at bounding box center [386, 18] width 8 height 8
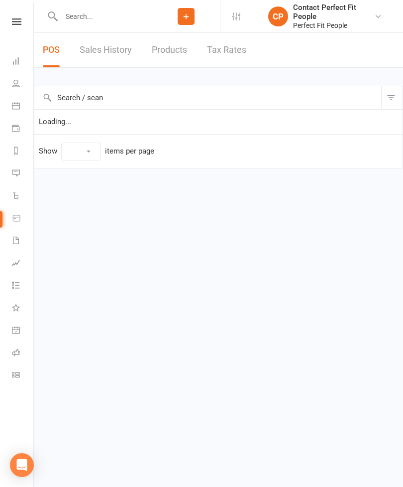
select select "50"
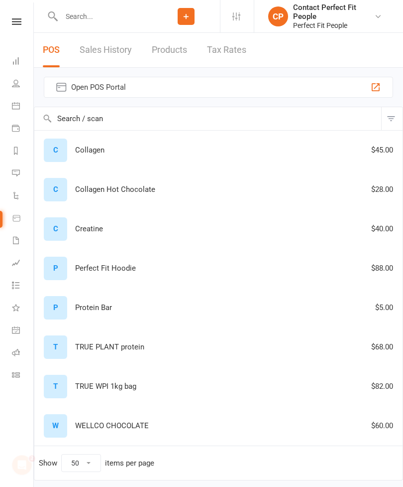
click at [20, 21] on icon at bounding box center [16, 21] width 9 height 6
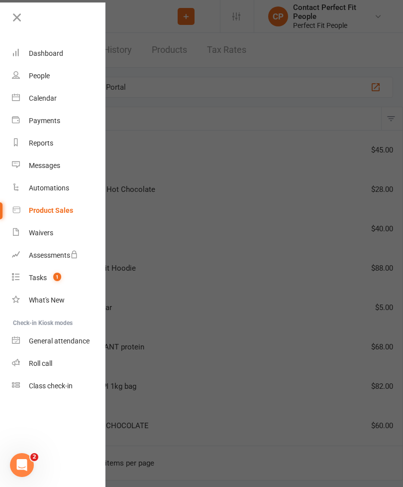
click at [25, 20] on link at bounding box center [58, 21] width 96 height 22
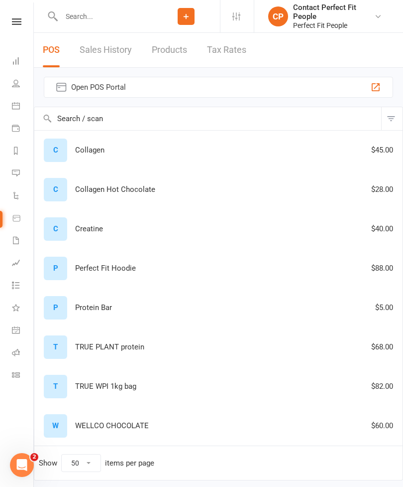
click at [9, 21] on link at bounding box center [16, 21] width 35 height 6
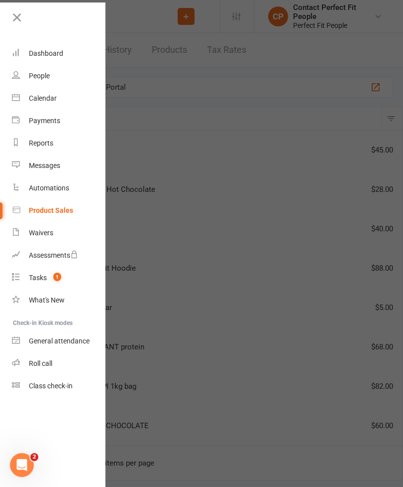
click at [32, 96] on div "Calendar" at bounding box center [43, 98] width 28 height 8
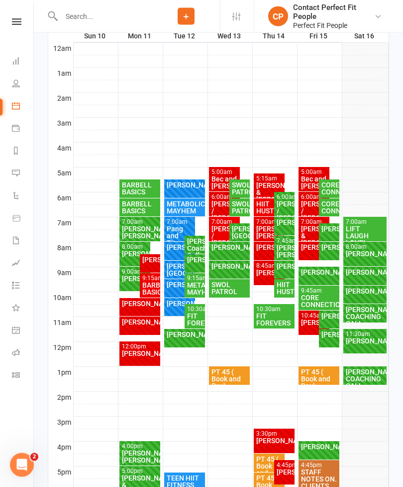
scroll to position [169, 0]
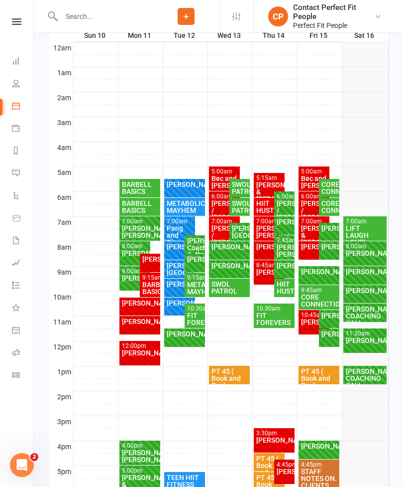
click at [194, 243] on div "[PERSON_NAME] Coaching Call" at bounding box center [195, 247] width 16 height 21
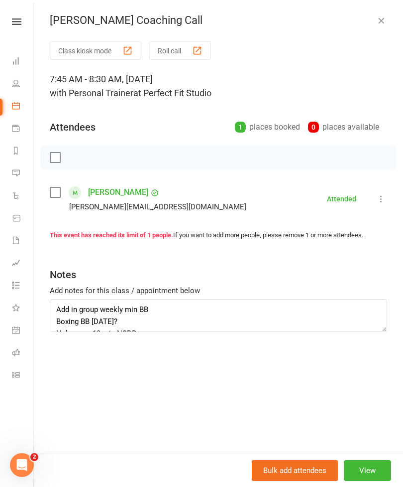
click at [383, 15] on icon "button" at bounding box center [382, 20] width 10 height 10
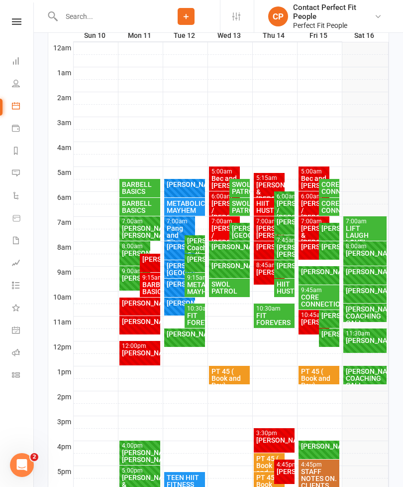
click at [196, 262] on div "[PERSON_NAME]" at bounding box center [195, 259] width 16 height 7
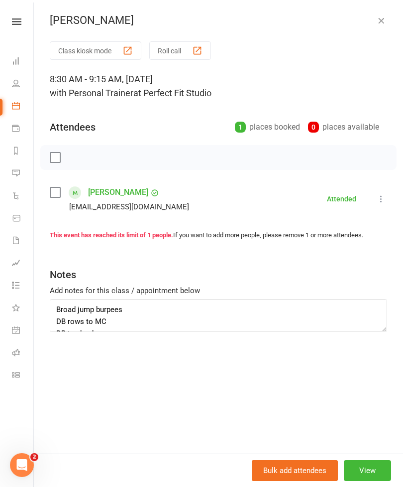
click at [387, 24] on button "button" at bounding box center [382, 20] width 12 height 12
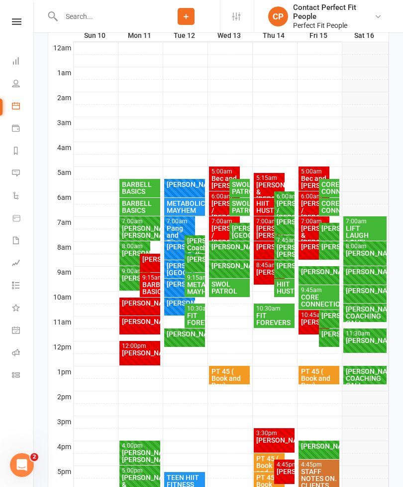
click at [193, 284] on div "METABOLIC MAYHEM" at bounding box center [195, 288] width 16 height 14
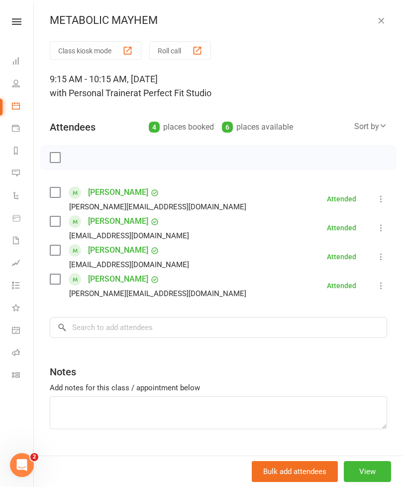
click at [383, 21] on icon "button" at bounding box center [382, 20] width 10 height 10
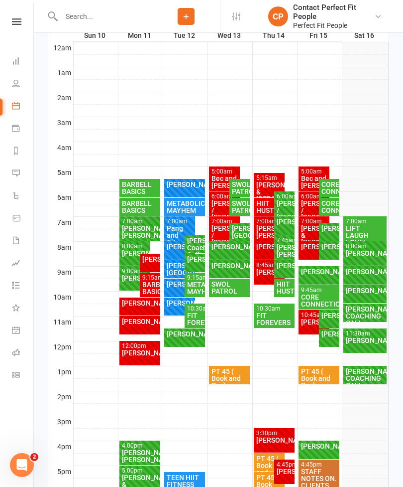
click at [177, 335] on div "[PERSON_NAME]" at bounding box center [184, 333] width 37 height 7
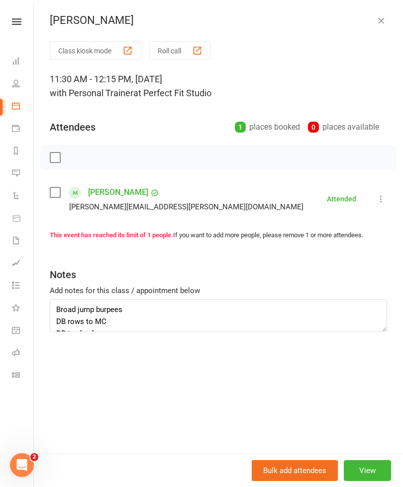
click at [385, 19] on icon "button" at bounding box center [382, 20] width 10 height 10
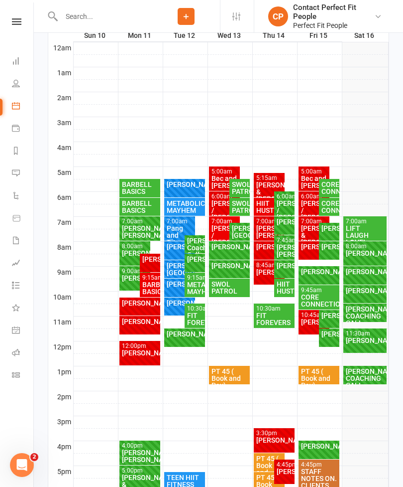
click at [193, 314] on div "FIT FOREVERS" at bounding box center [195, 319] width 16 height 14
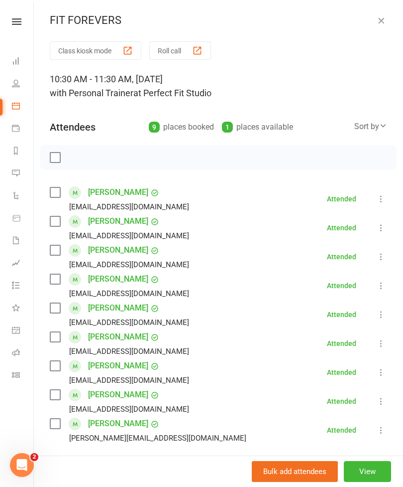
click at [385, 18] on icon "button" at bounding box center [382, 20] width 10 height 10
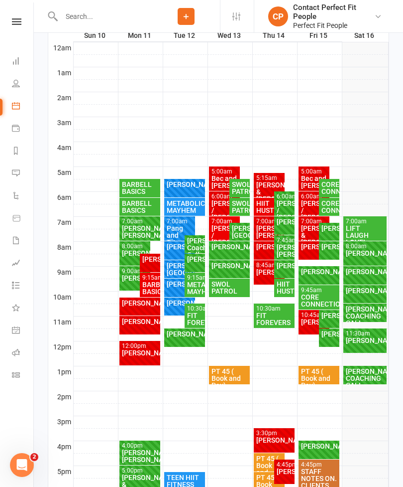
click at [175, 306] on div "[PERSON_NAME]" at bounding box center [179, 302] width 27 height 7
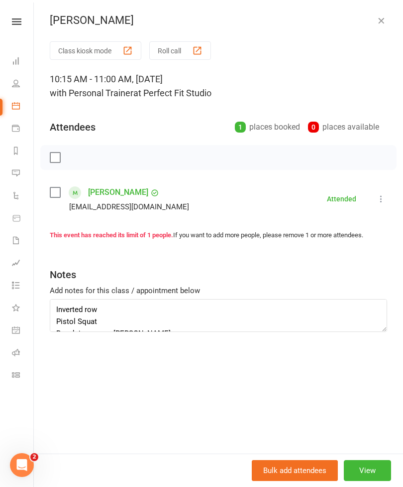
click at [377, 25] on icon "button" at bounding box center [382, 20] width 10 height 10
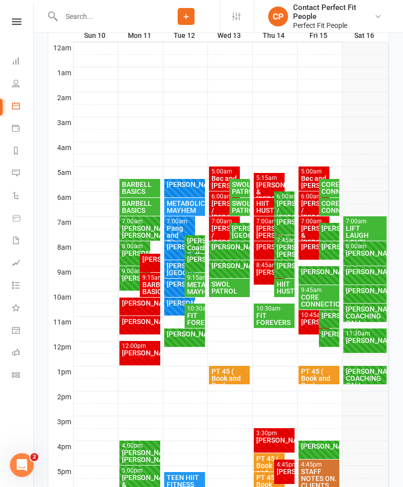
click at [176, 285] on div "[PERSON_NAME]" at bounding box center [179, 283] width 27 height 7
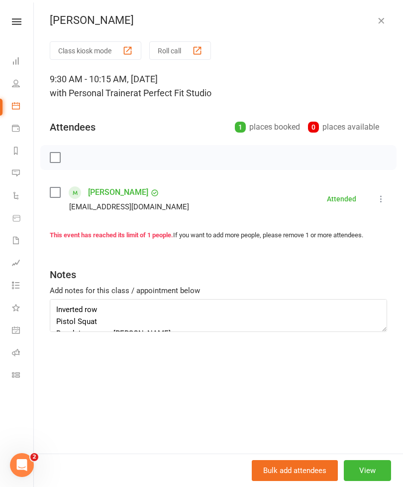
click at [383, 20] on icon "button" at bounding box center [382, 20] width 10 height 10
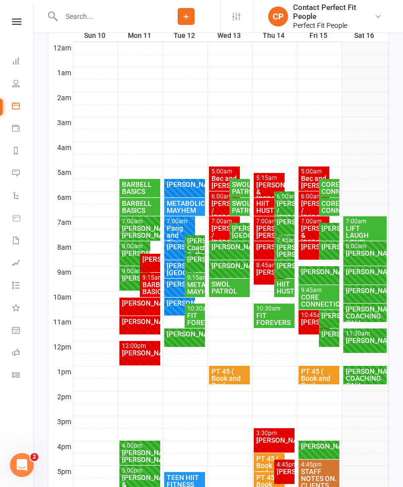
click at [174, 269] on div "[PERSON_NAME][GEOGRAPHIC_DATA]" at bounding box center [179, 269] width 27 height 14
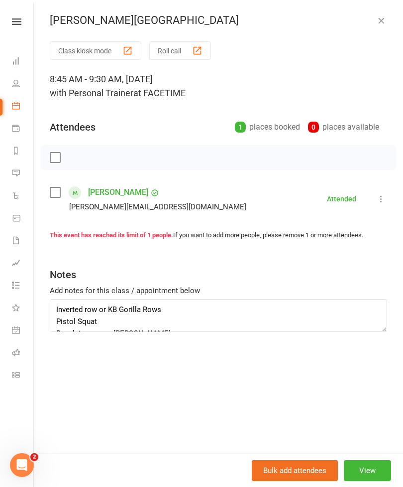
click at [381, 25] on icon "button" at bounding box center [382, 20] width 10 height 10
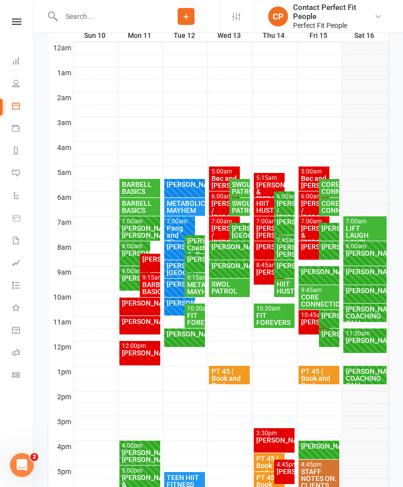
click at [172, 249] on div "[PERSON_NAME]" at bounding box center [179, 246] width 27 height 7
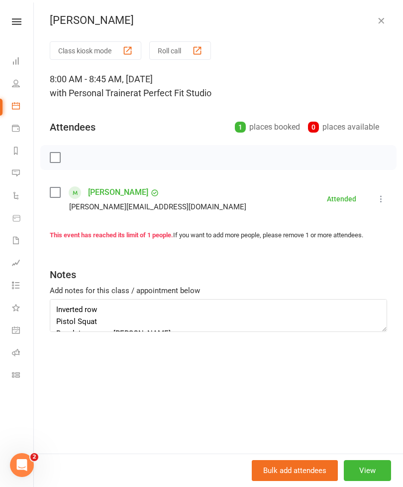
click at [382, 26] on button "button" at bounding box center [382, 20] width 12 height 12
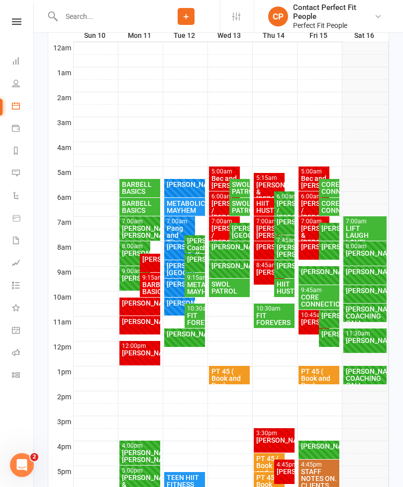
click at [180, 228] on div "Pang and Tita" at bounding box center [179, 235] width 27 height 21
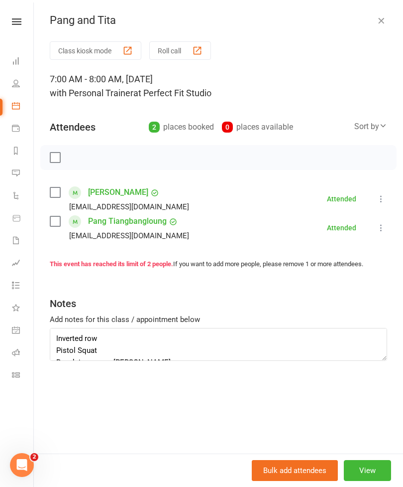
click at [384, 19] on icon "button" at bounding box center [382, 20] width 10 height 10
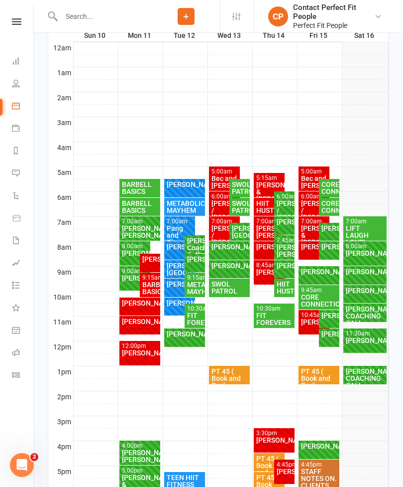
click at [179, 204] on div "METABOLIC MAYHEM" at bounding box center [184, 207] width 37 height 14
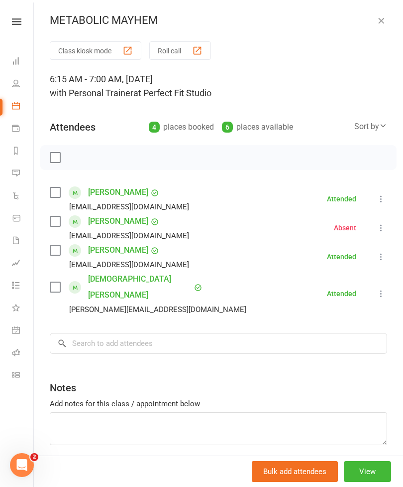
click at [386, 17] on icon "button" at bounding box center [382, 20] width 10 height 10
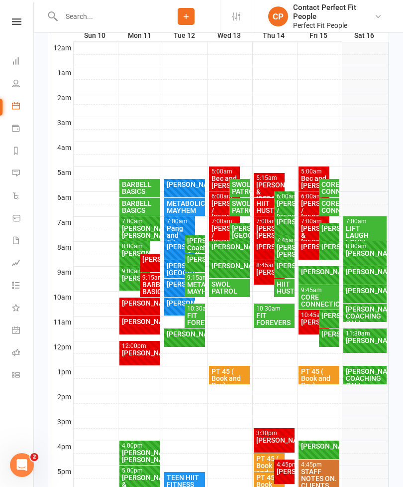
click at [178, 185] on div "[PERSON_NAME]" at bounding box center [184, 184] width 37 height 7
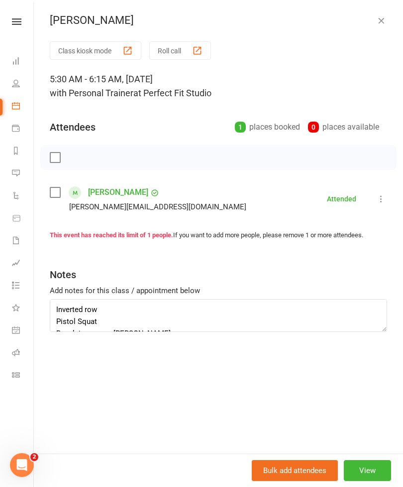
click at [389, 15] on div "[PERSON_NAME]" at bounding box center [219, 20] width 370 height 13
click at [385, 23] on icon "button" at bounding box center [382, 20] width 10 height 10
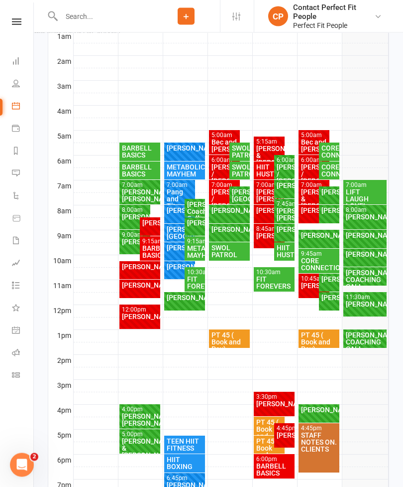
scroll to position [283, 0]
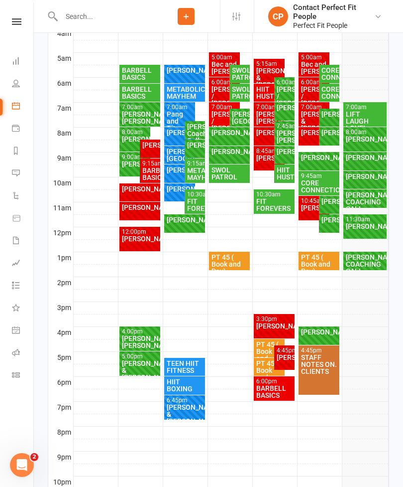
click at [182, 372] on div "TEEN HIIT FITNESS" at bounding box center [184, 367] width 37 height 14
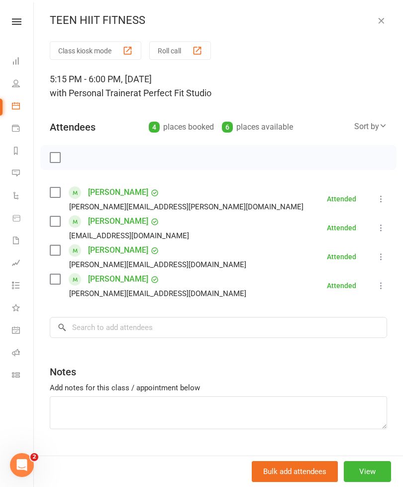
click at [383, 18] on icon "button" at bounding box center [382, 20] width 10 height 10
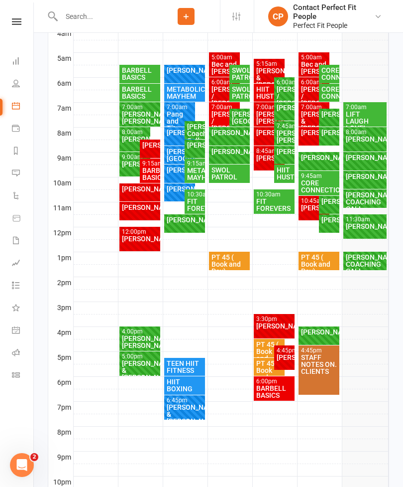
click at [174, 395] on div "6:45pm - 7:45pm Sophie Peters & Oscar Long FULL" at bounding box center [184, 407] width 41 height 24
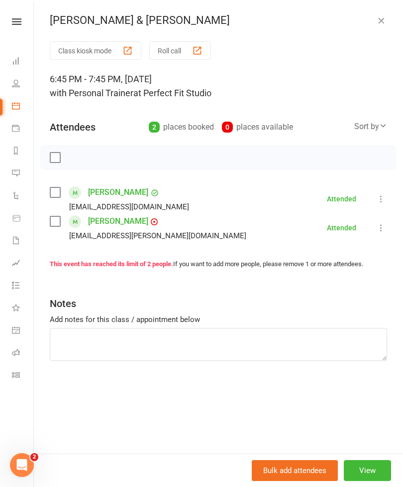
click at [387, 19] on button "button" at bounding box center [382, 20] width 12 height 12
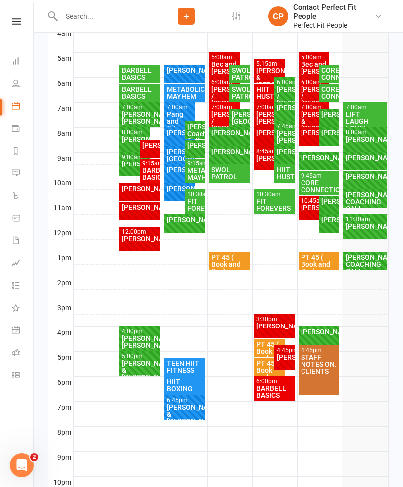
click at [183, 382] on div "HIIT BOXING" at bounding box center [184, 385] width 37 height 14
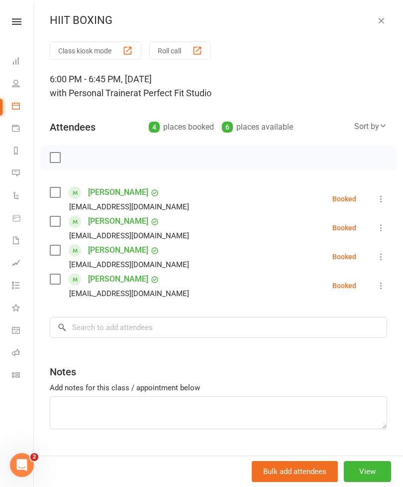
click at [383, 20] on icon "button" at bounding box center [382, 20] width 10 height 10
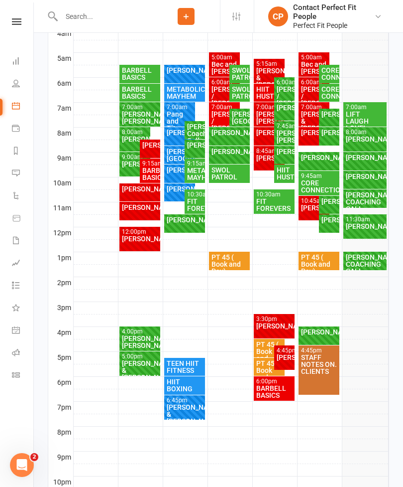
click at [183, 409] on div "[PERSON_NAME] & [PERSON_NAME]" at bounding box center [184, 413] width 37 height 21
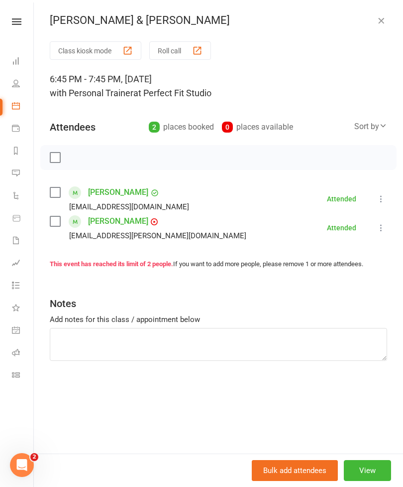
click at [381, 22] on icon "button" at bounding box center [382, 20] width 10 height 10
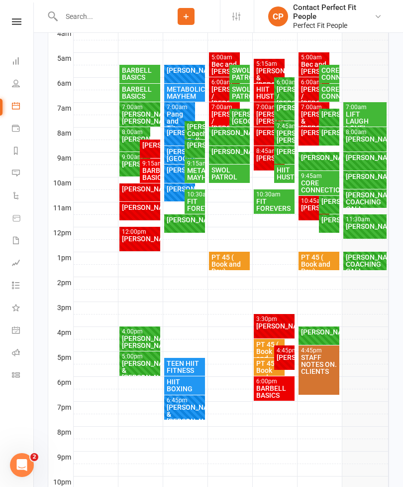
click at [222, 64] on div "Bec and [PERSON_NAME]" at bounding box center [224, 68] width 27 height 14
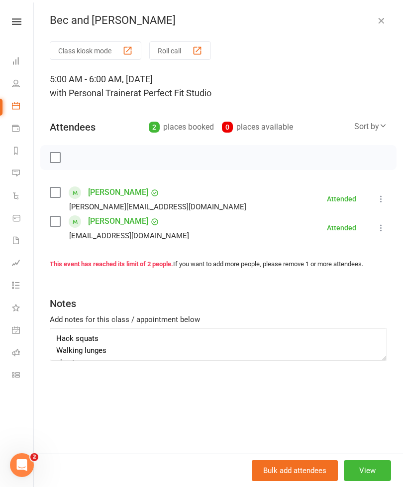
click at [380, 20] on icon "button" at bounding box center [382, 20] width 10 height 10
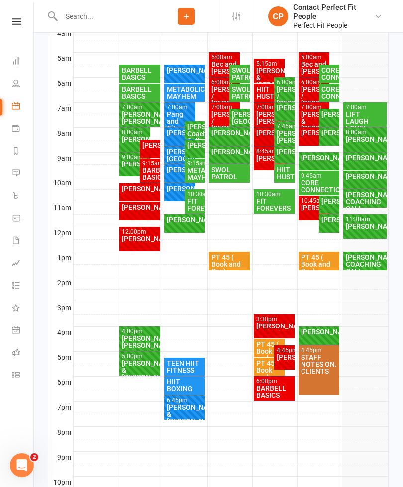
click at [221, 89] on div "[PERSON_NAME] / [PERSON_NAME]" at bounding box center [224, 96] width 27 height 21
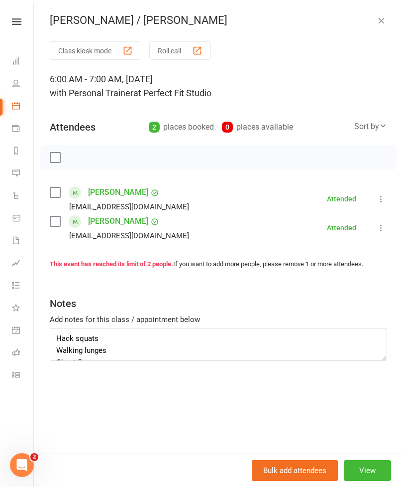
click at [385, 25] on icon "button" at bounding box center [382, 20] width 10 height 10
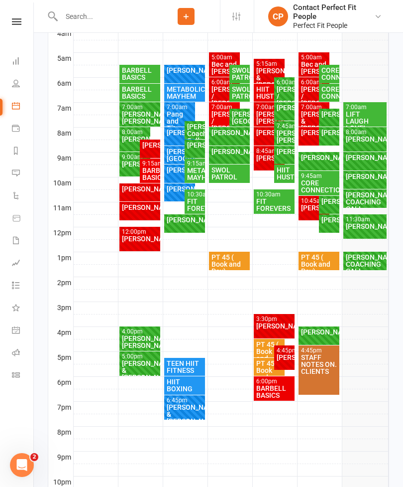
click at [221, 111] on div "[PERSON_NAME] / [PERSON_NAME]" at bounding box center [224, 121] width 27 height 21
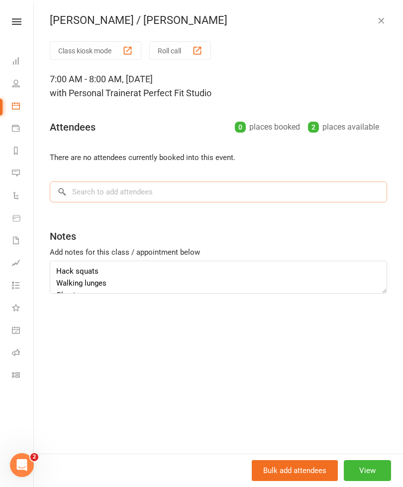
click at [76, 192] on input "search" at bounding box center [219, 191] width 338 height 21
click at [387, 19] on button "button" at bounding box center [382, 20] width 12 height 12
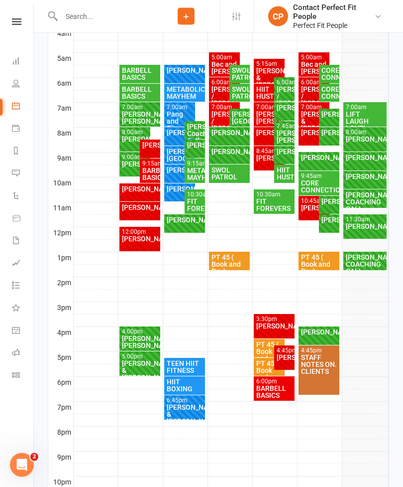
scroll to position [283, 0]
click at [220, 108] on div "7:00am - 8:00am" at bounding box center [224, 107] width 27 height 6
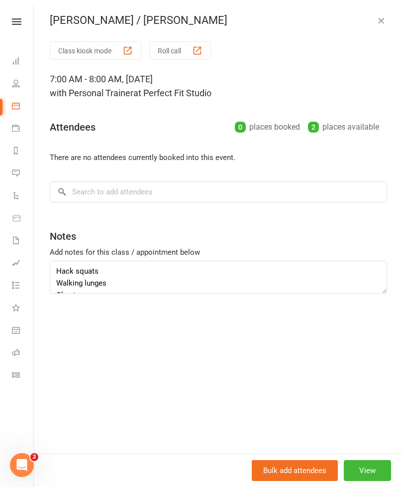
click at [385, 19] on icon "button" at bounding box center [382, 20] width 10 height 10
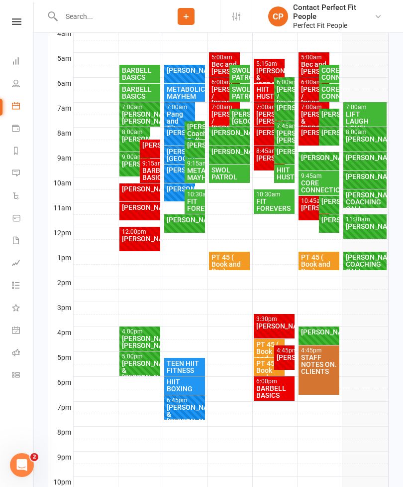
click at [219, 115] on div "[PERSON_NAME] / [PERSON_NAME]" at bounding box center [224, 121] width 27 height 21
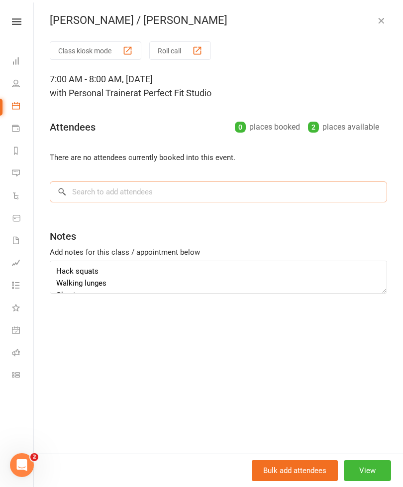
click at [82, 187] on input "search" at bounding box center [219, 191] width 338 height 21
type input "N"
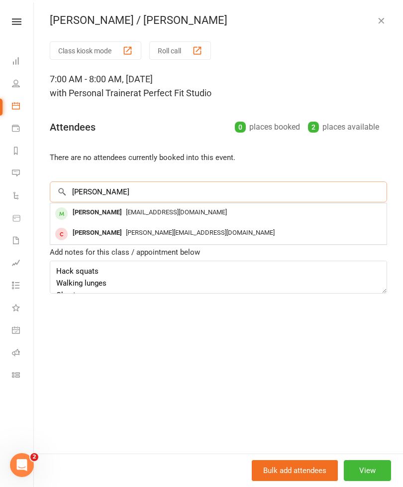
type input "Mike"
click at [81, 211] on div "Mike Coxon" at bounding box center [97, 212] width 57 height 14
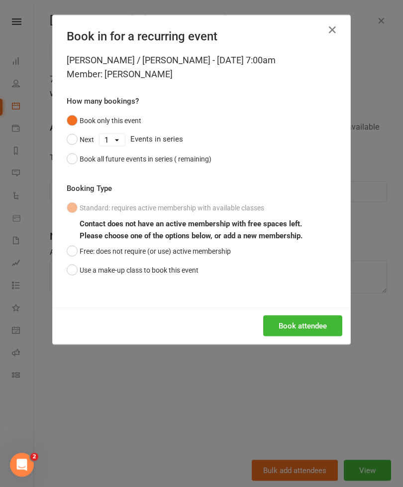
scroll to position [283, 0]
click at [289, 331] on button "Book attendee" at bounding box center [303, 325] width 79 height 21
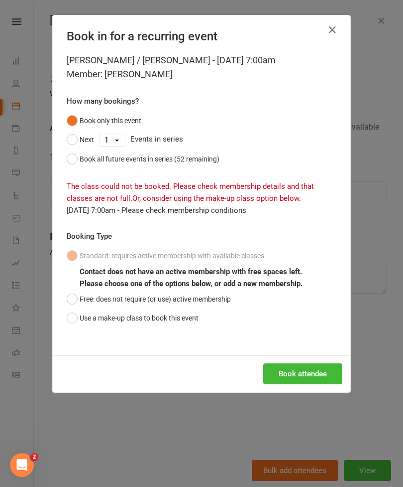
click at [339, 23] on button "button" at bounding box center [333, 30] width 16 height 16
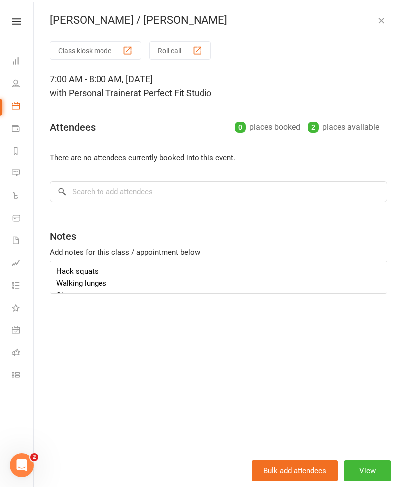
click at [386, 17] on icon "button" at bounding box center [382, 20] width 10 height 10
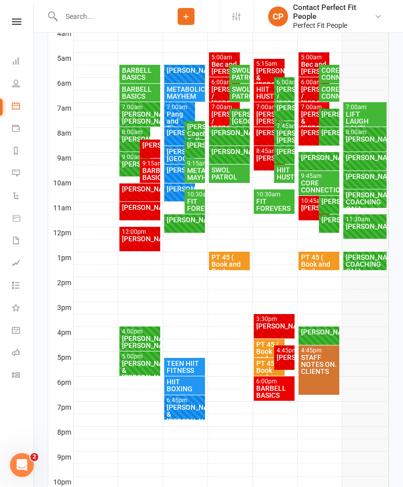
click at [94, 11] on input "text" at bounding box center [105, 16] width 94 height 14
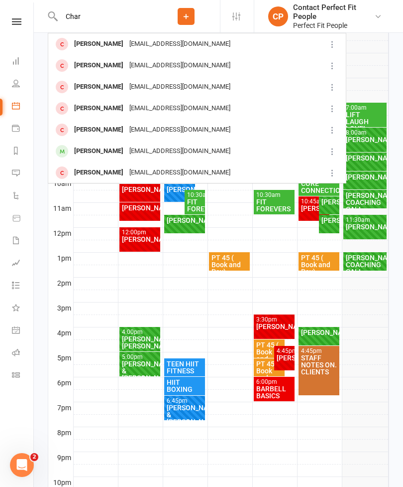
type input "Char"
click at [79, 152] on div "Charmaine Coxon" at bounding box center [98, 151] width 55 height 14
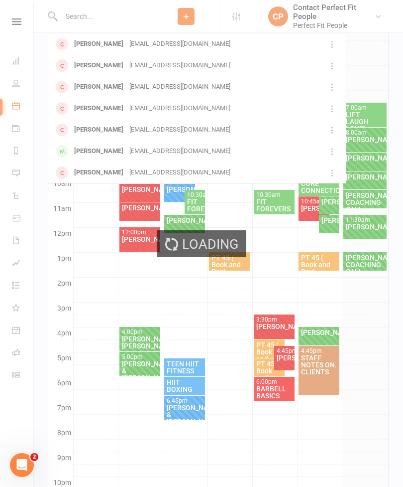
scroll to position [283, 0]
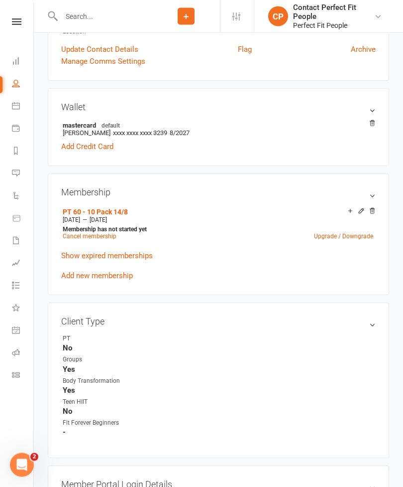
scroll to position [258, 0]
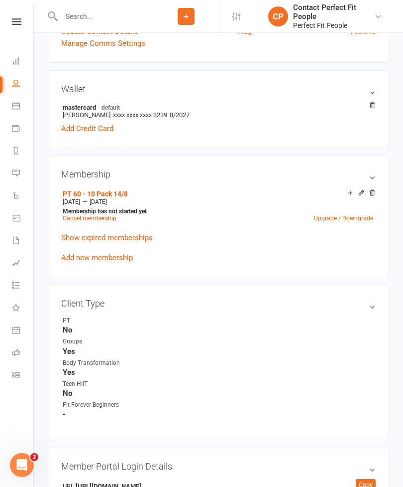
click at [362, 194] on icon at bounding box center [361, 192] width 7 height 7
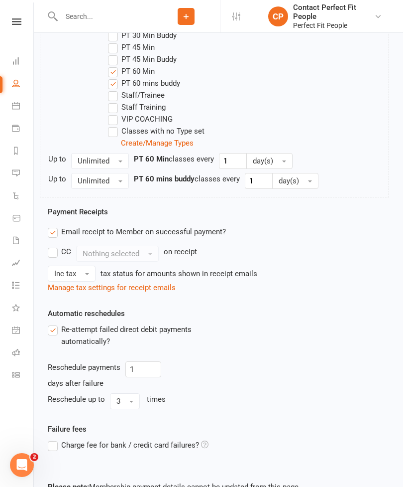
scroll to position [634, 0]
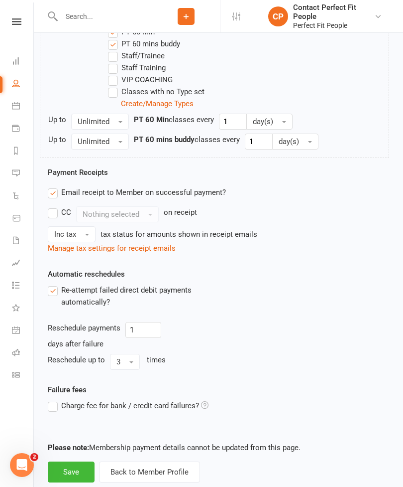
click at [67, 401] on span "Charge fee for bank / credit card failures?" at bounding box center [130, 405] width 138 height 10
click at [67, 400] on input "Charge fee for bank / credit card failures?" at bounding box center [128, 400] width 161 height 0
checkbox input "true"
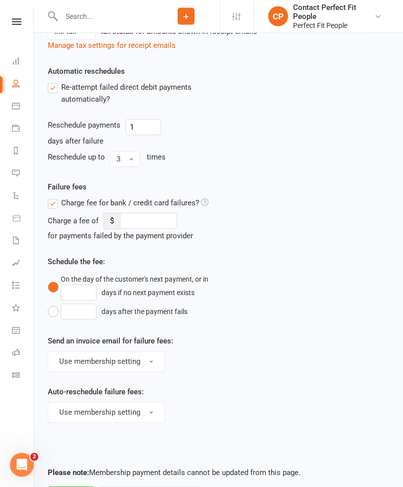
scroll to position [861, 0]
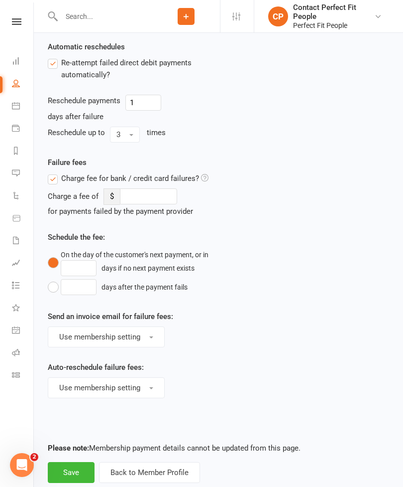
click at [135, 467] on button "Back to Member Profile" at bounding box center [149, 472] width 101 height 21
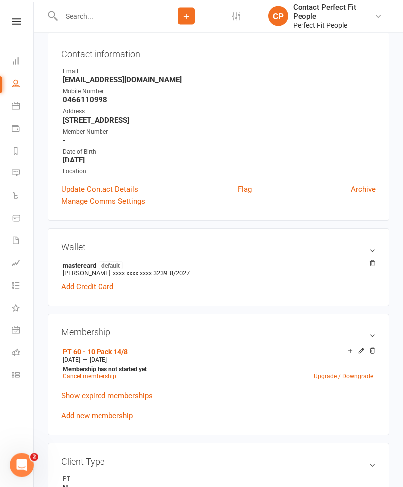
scroll to position [100, 0]
click at [373, 350] on icon at bounding box center [372, 351] width 7 height 7
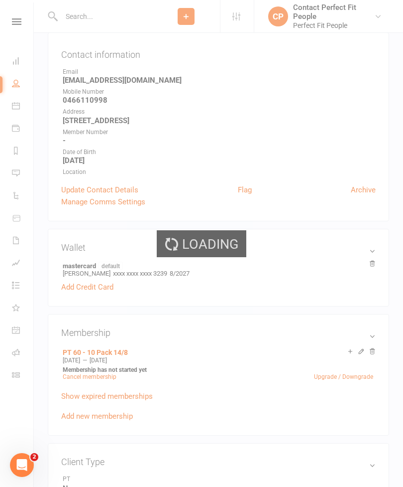
scroll to position [132, 0]
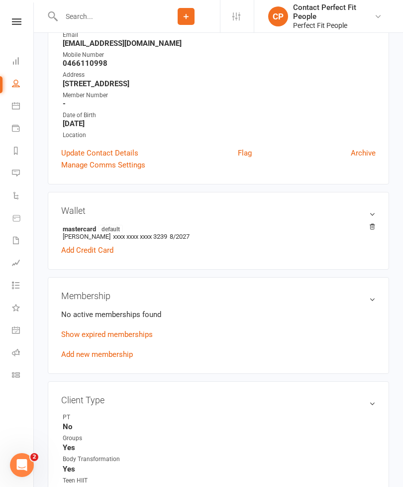
click at [75, 351] on link "Add new membership" at bounding box center [97, 354] width 72 height 9
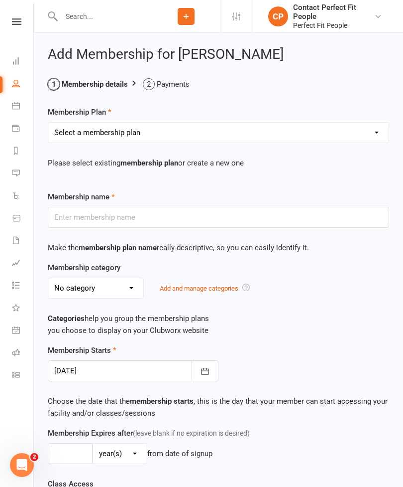
click at [79, 130] on select "Select a membership plan Create new Membership Plan 21-Day Reset Challenge $195…" at bounding box center [218, 133] width 341 height 20
select select "26"
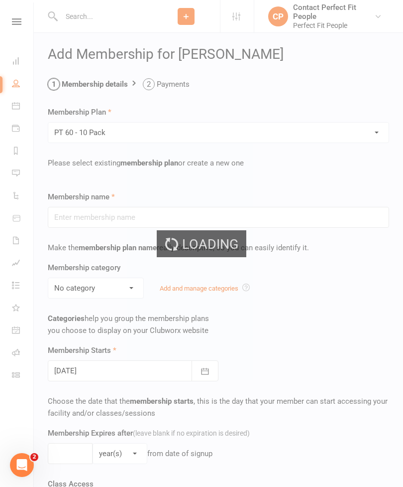
type input "PT 60 - 10 Pack"
select select "10"
type input "10"
select select "1"
type input "10"
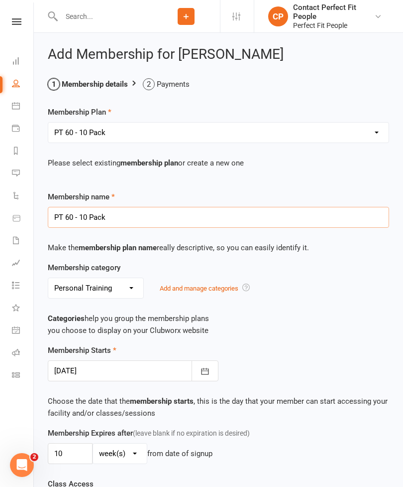
click at [140, 226] on input "PT 60 - 10 Pack" at bounding box center [219, 217] width 342 height 21
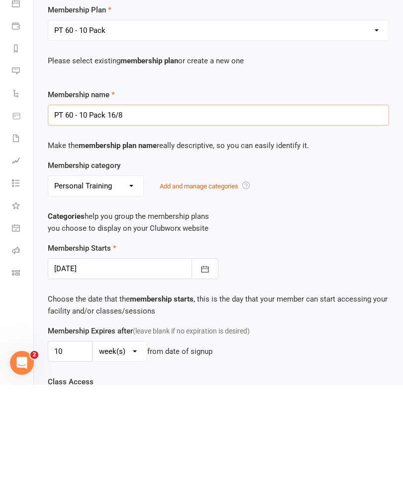
type input "PT 60 - 10 Pack 16/8"
click at [203, 366] on icon "button" at bounding box center [205, 371] width 10 height 10
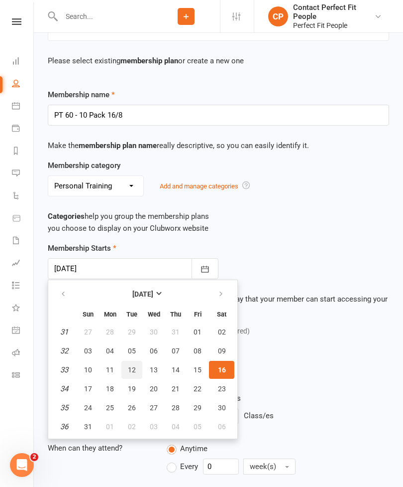
click at [140, 368] on button "12" at bounding box center [132, 370] width 21 height 18
type input "12 Aug 2025"
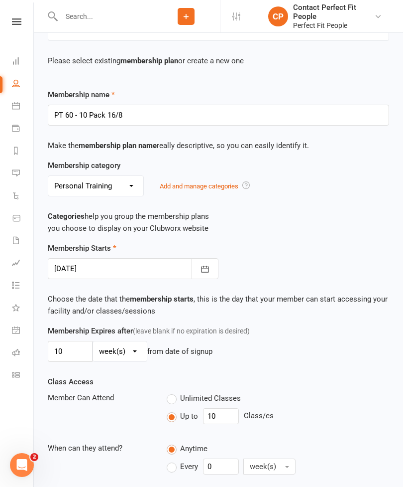
click at [112, 349] on select "day(s) week(s) month(s) year(s)" at bounding box center [120, 351] width 54 height 20
click at [67, 357] on input "10" at bounding box center [70, 351] width 45 height 21
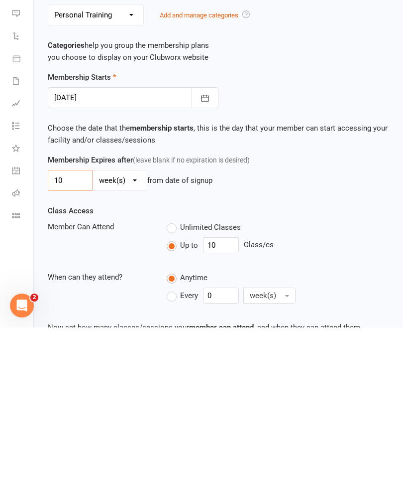
type input "1"
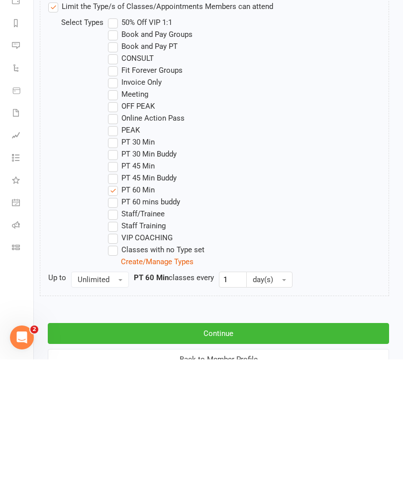
scroll to position [522, 0]
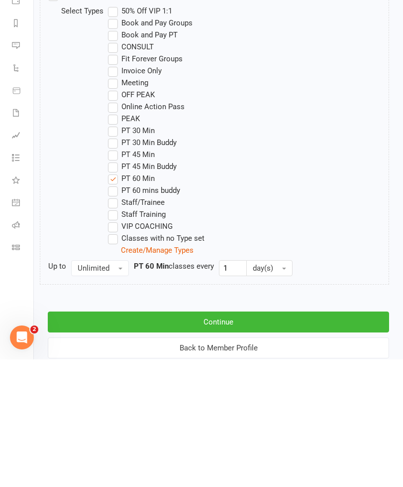
type input "5"
click at [118, 312] on label "PT 60 mins buddy" at bounding box center [144, 318] width 72 height 12
click at [115, 312] on input "PT 60 mins buddy" at bounding box center [111, 312] width 6 height 0
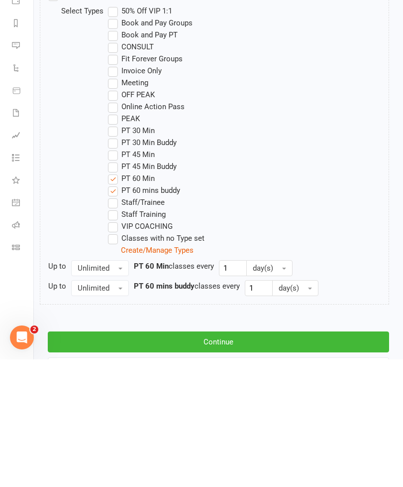
scroll to position [528, 0]
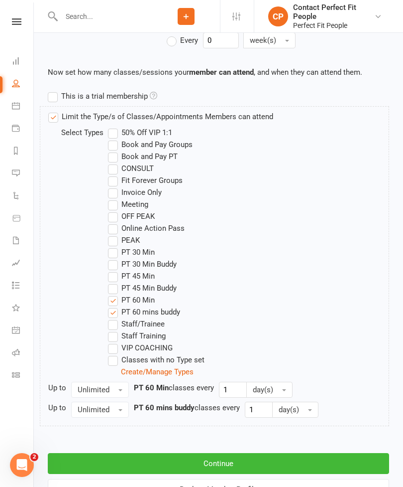
click at [156, 457] on button "Continue" at bounding box center [219, 463] width 342 height 21
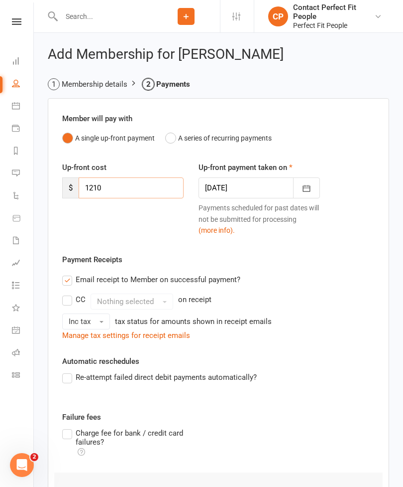
click at [112, 187] on input "1210" at bounding box center [131, 187] width 105 height 21
type input "1"
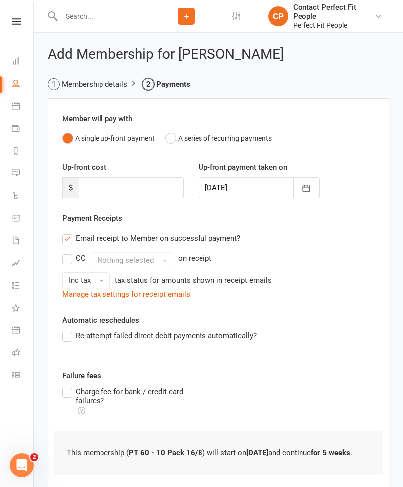
click at [175, 142] on button "A series of recurring payments" at bounding box center [218, 138] width 107 height 19
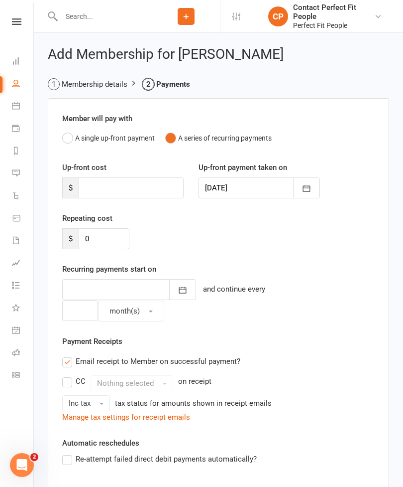
click at [169, 285] on button "button" at bounding box center [182, 289] width 27 height 21
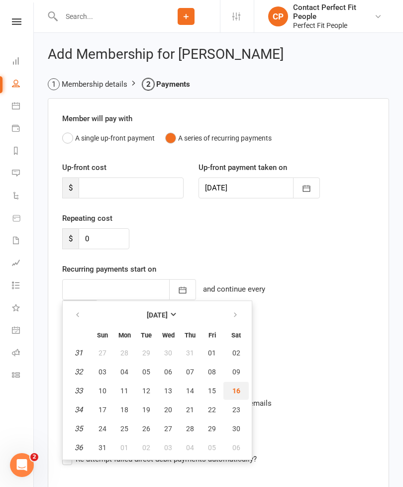
click at [230, 387] on button "16" at bounding box center [236, 391] width 25 height 18
type input "16 Aug 2025"
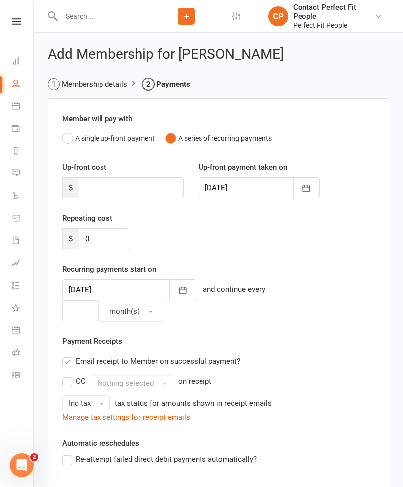
click at [70, 456] on label "Re-attempt failed direct debit payments automatically?" at bounding box center [159, 459] width 195 height 12
click at [69, 453] on input "Re-attempt failed direct debit payments automatically?" at bounding box center [65, 453] width 6 height 0
click at [97, 239] on input "0" at bounding box center [104, 238] width 51 height 21
type input "99"
click at [86, 81] on li "Membership details" at bounding box center [88, 84] width 80 height 12
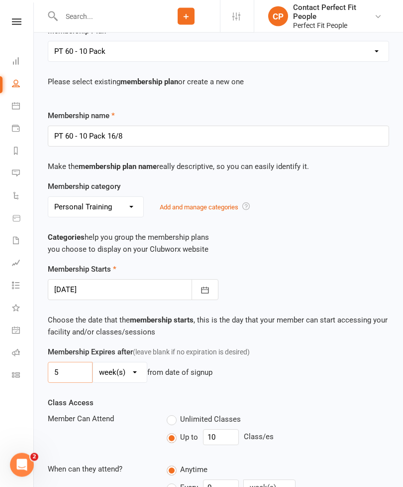
click at [77, 370] on input "5" at bounding box center [70, 372] width 45 height 21
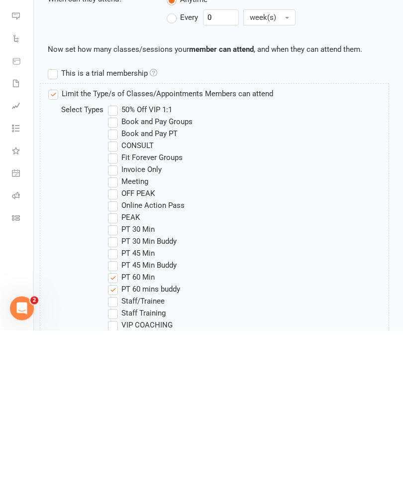
scroll to position [580, 0]
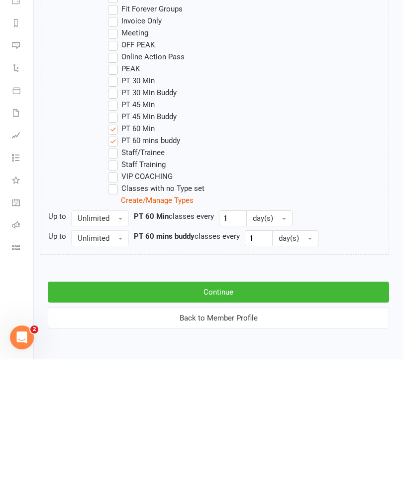
type input "10"
click at [85, 409] on button "Continue" at bounding box center [219, 419] width 342 height 21
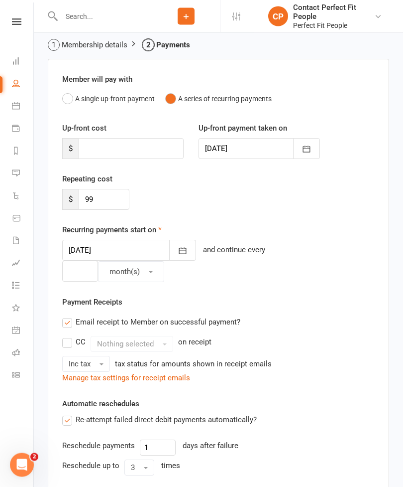
scroll to position [39, 0]
click at [121, 267] on span "month(s)" at bounding box center [125, 271] width 30 height 9
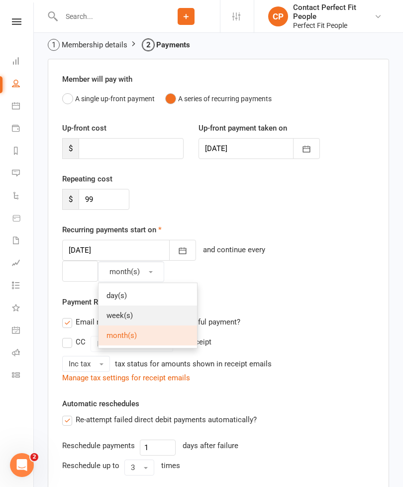
click at [113, 315] on span "week(s)" at bounding box center [120, 315] width 26 height 9
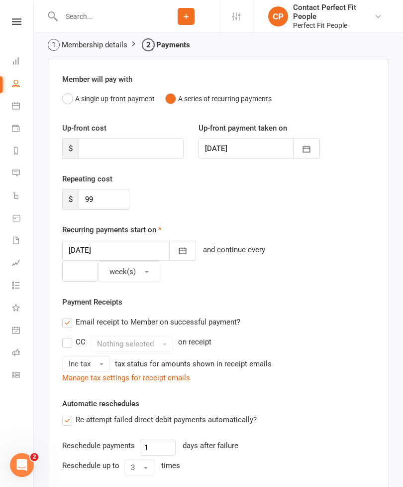
click at [73, 271] on div "Member will pay with A single up-front payment A series of recurring payments U…" at bounding box center [219, 335] width 342 height 553
click at [98, 261] on input "number" at bounding box center [80, 271] width 36 height 21
type input "1"
click at [160, 261] on button "week(s)" at bounding box center [129, 271] width 62 height 21
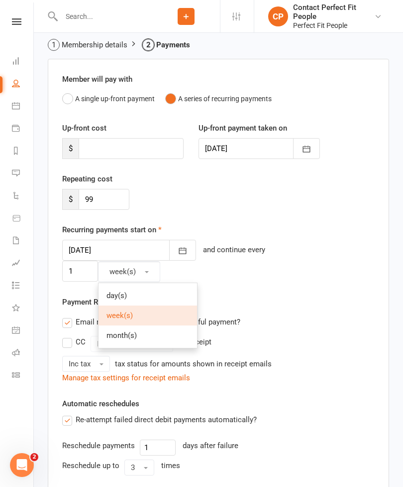
click at [133, 311] on span "week(s)" at bounding box center [120, 315] width 26 height 9
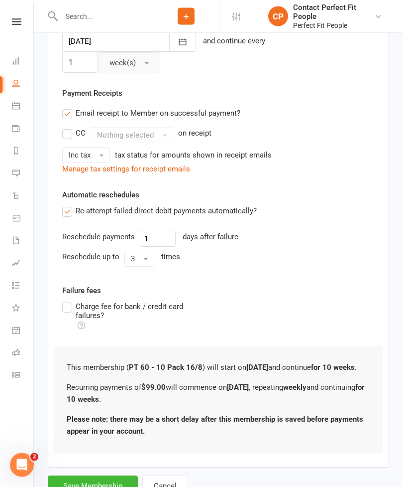
scroll to position [248, 0]
click at [82, 479] on button "Save Membership" at bounding box center [93, 485] width 90 height 21
type input "0"
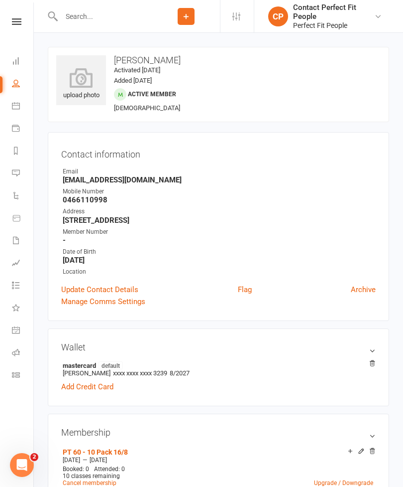
click at [375, 449] on icon at bounding box center [372, 450] width 5 height 5
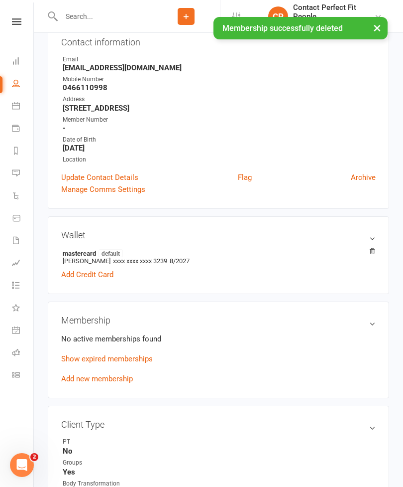
scroll to position [108, 0]
click at [76, 377] on link "Add new membership" at bounding box center [97, 378] width 72 height 9
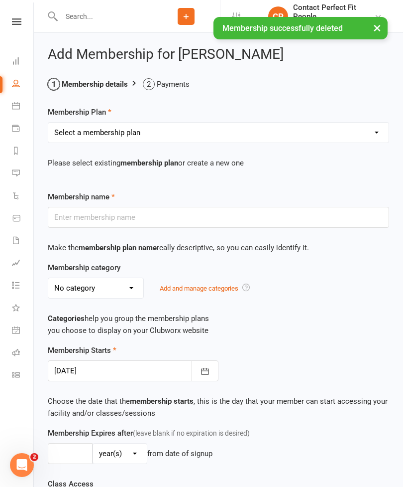
click at [102, 139] on select "Select a membership plan Create new Membership Plan 21-Day Reset Challenge $195…" at bounding box center [218, 133] width 341 height 20
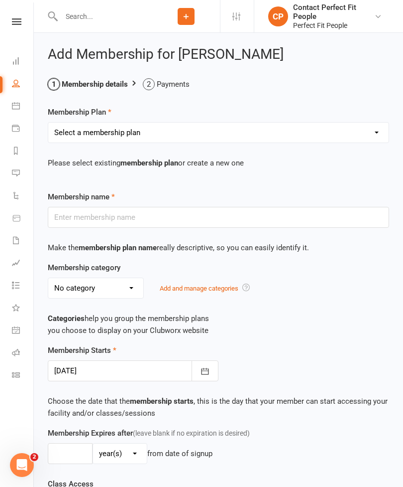
select select "26"
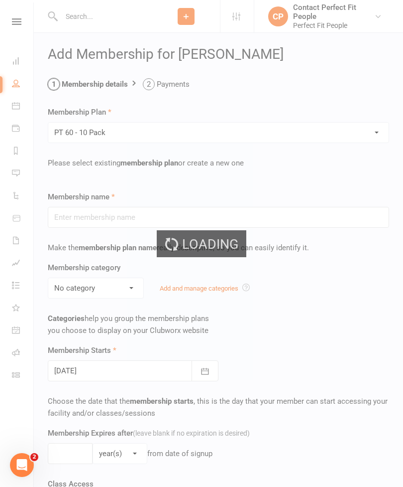
click at [195, 474] on div "Loading" at bounding box center [201, 243] width 403 height 487
type input "PT 60 - 10 Pack"
select select "10"
type input "10"
select select "1"
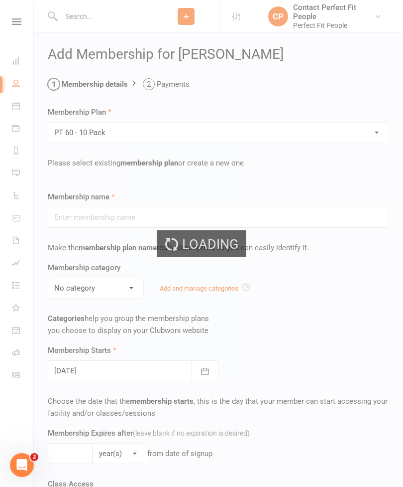
type input "10"
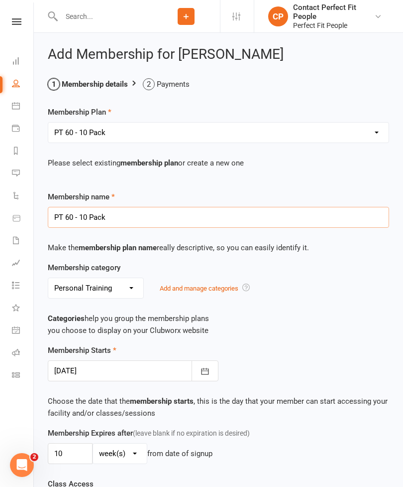
click at [133, 220] on input "PT 60 - 10 Pack" at bounding box center [219, 217] width 342 height 21
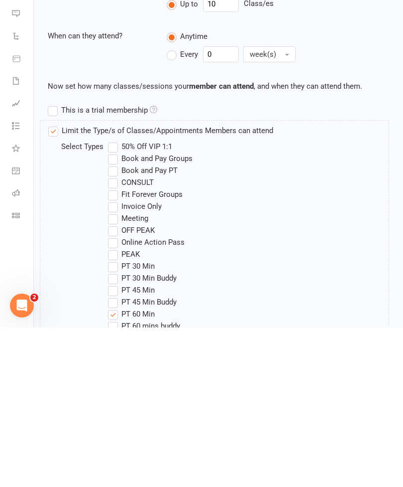
scroll to position [402, 0]
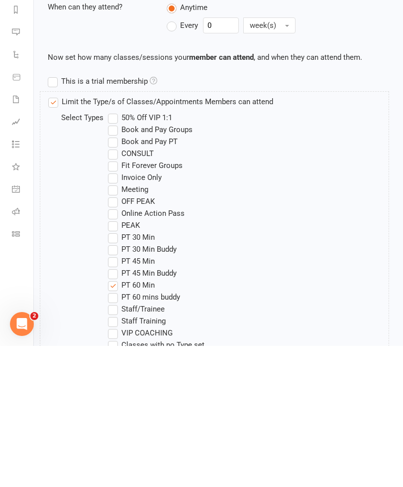
type input "PT 60 - 10 Pack 16/8"
click at [114, 432] on label "PT 60 mins buddy" at bounding box center [144, 438] width 72 height 12
click at [114, 432] on input "PT 60 mins buddy" at bounding box center [111, 432] width 6 height 0
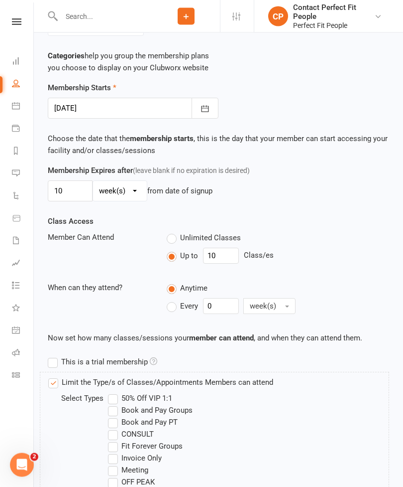
scroll to position [205, 0]
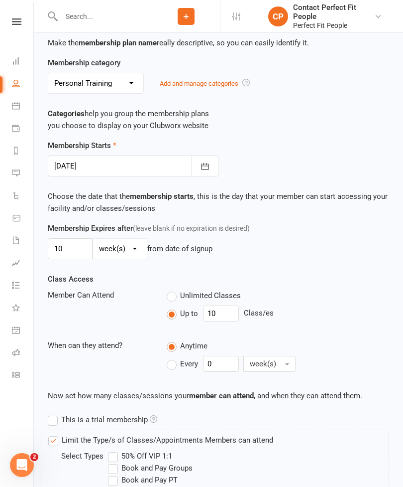
click at [201, 167] on icon "button" at bounding box center [205, 166] width 10 height 10
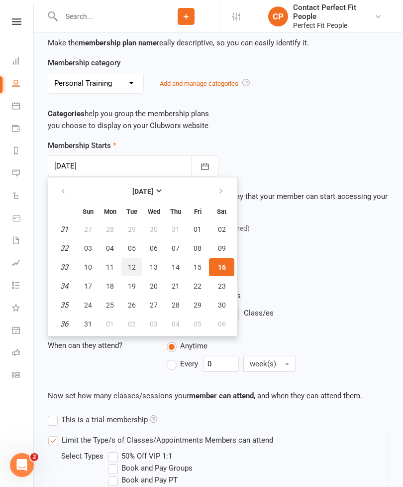
click at [133, 263] on span "12" at bounding box center [132, 267] width 8 height 8
type input "12 Aug 2025"
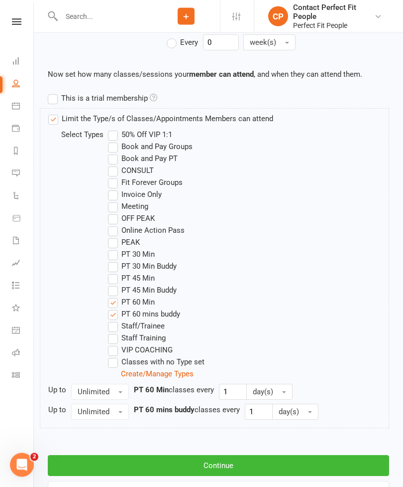
scroll to position [548, 0]
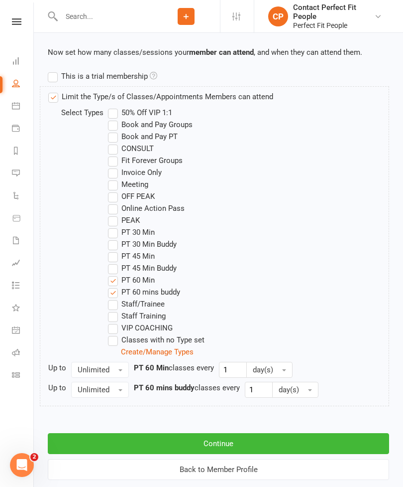
click at [120, 437] on button "Continue" at bounding box center [219, 443] width 342 height 21
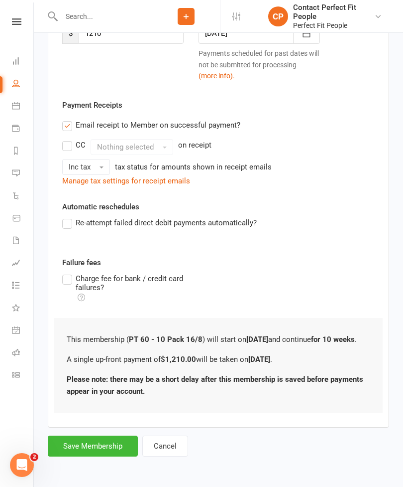
scroll to position [0, 0]
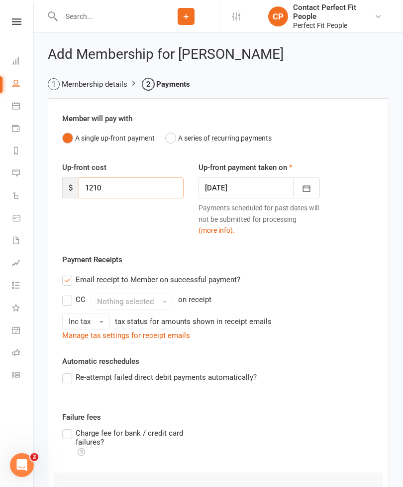
click at [109, 186] on input "1210" at bounding box center [131, 187] width 105 height 21
type input "1"
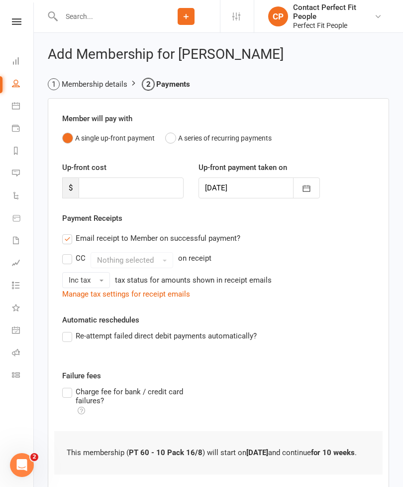
click at [171, 140] on button "A series of recurring payments" at bounding box center [218, 138] width 107 height 19
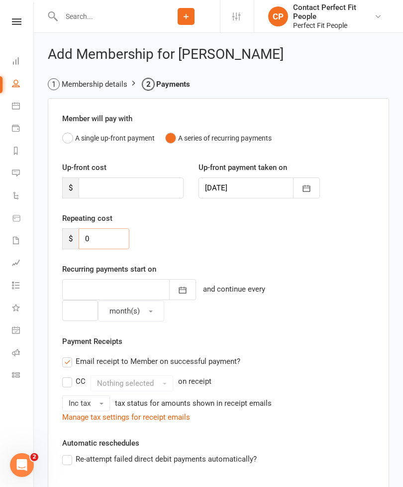
click at [100, 237] on input "0" at bounding box center [104, 238] width 51 height 21
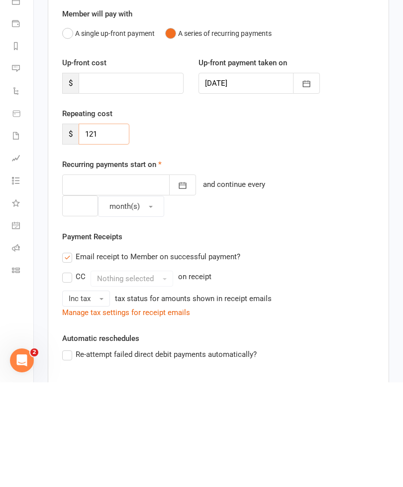
type input "121"
click at [178, 285] on icon "button" at bounding box center [183, 290] width 10 height 10
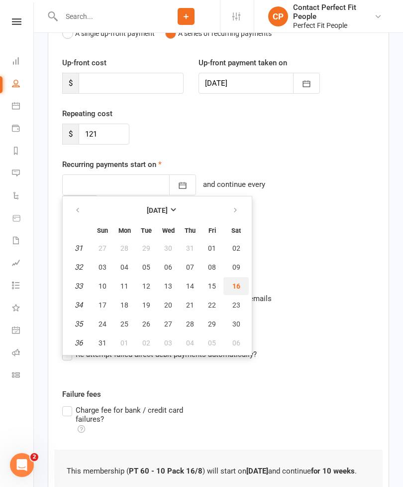
click at [237, 287] on span "16" at bounding box center [237, 286] width 8 height 8
type input "16 Aug 2025"
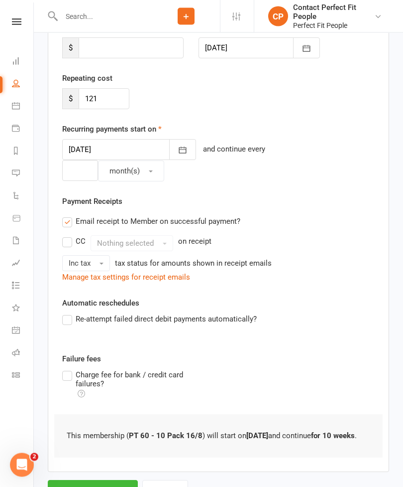
scroll to position [172, 0]
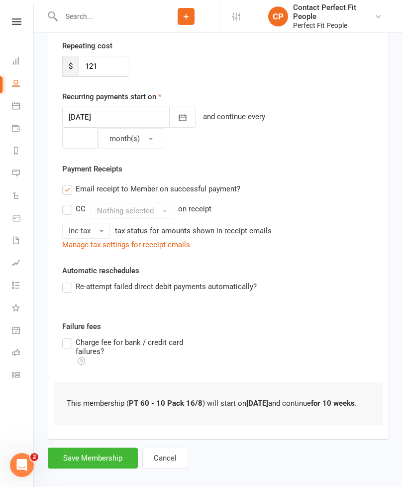
click at [65, 284] on label "Re-attempt failed direct debit payments automatically?" at bounding box center [159, 286] width 195 height 12
click at [65, 280] on input "Re-attempt failed direct debit payments automatically?" at bounding box center [65, 280] width 6 height 0
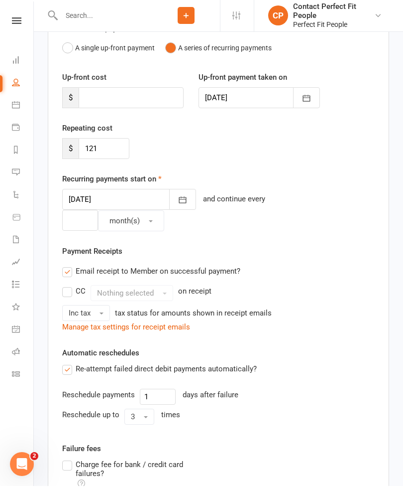
click at [178, 198] on icon "button" at bounding box center [183, 201] width 10 height 10
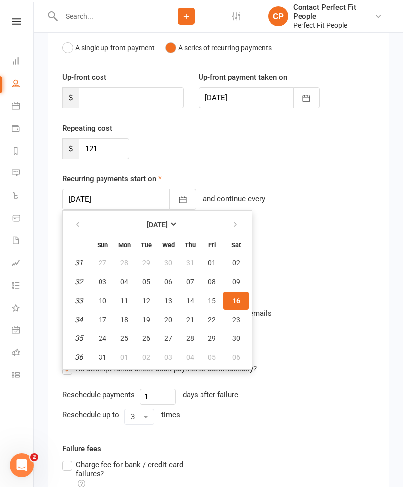
click at [206, 197] on div "and continue every" at bounding box center [234, 199] width 62 height 13
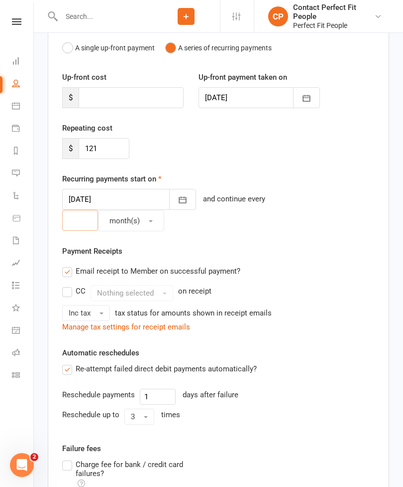
click at [74, 224] on input "number" at bounding box center [80, 220] width 36 height 21
type input "1"
click at [129, 220] on span "month(s)" at bounding box center [125, 220] width 30 height 9
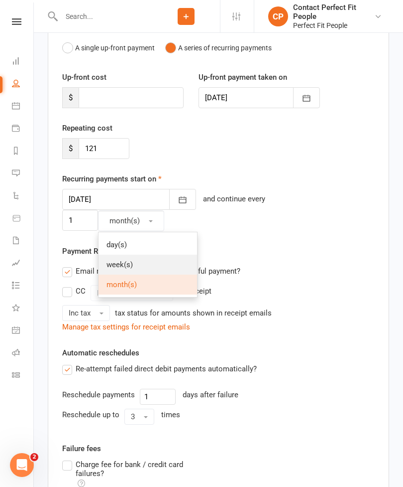
click at [109, 264] on span "week(s)" at bounding box center [120, 264] width 26 height 9
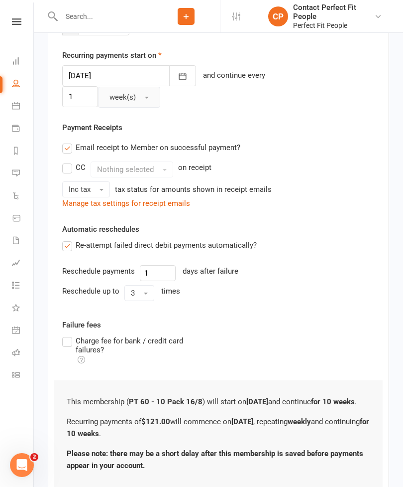
scroll to position [217, 0]
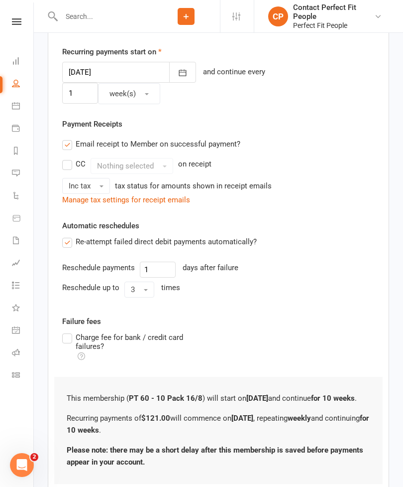
type input "0"
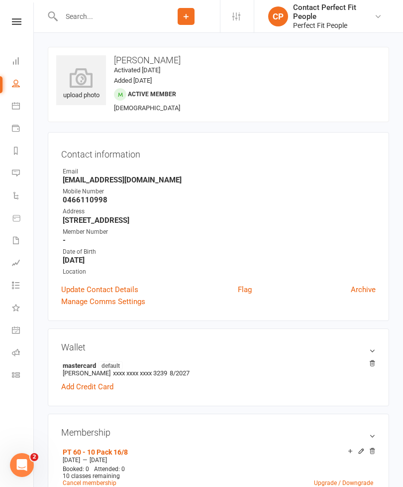
click at [71, 13] on input "text" at bounding box center [105, 16] width 94 height 14
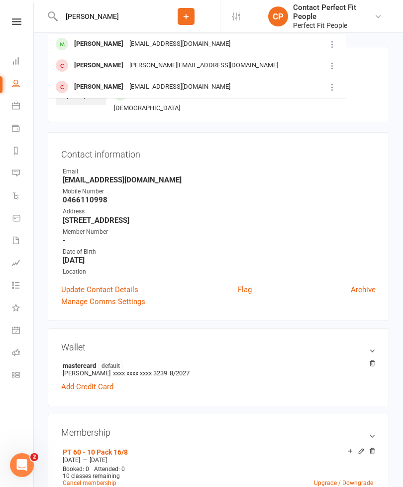
type input "Mike"
click at [86, 43] on div "Mike Coxon" at bounding box center [98, 44] width 55 height 14
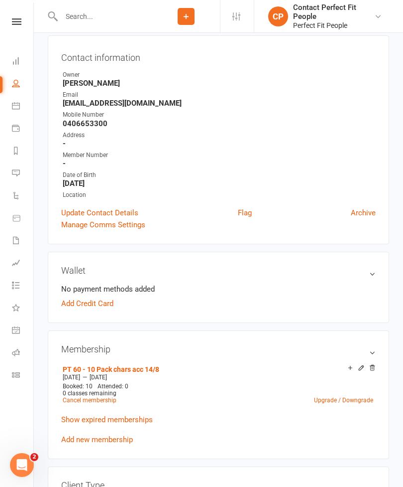
scroll to position [96, 0]
click at [373, 365] on icon at bounding box center [372, 367] width 5 height 5
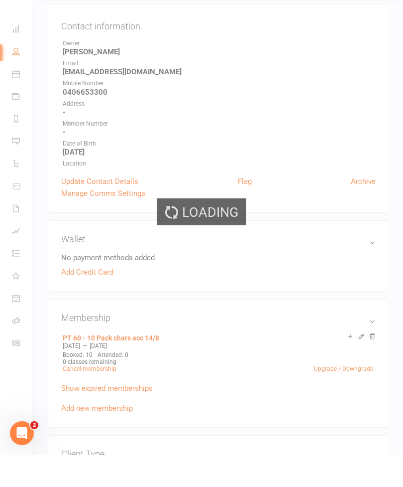
scroll to position [128, 0]
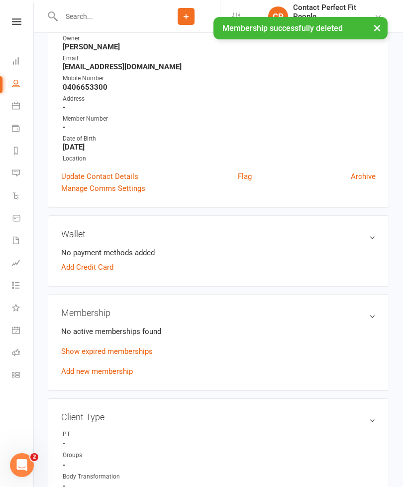
click at [71, 367] on link "Add new membership" at bounding box center [97, 371] width 72 height 9
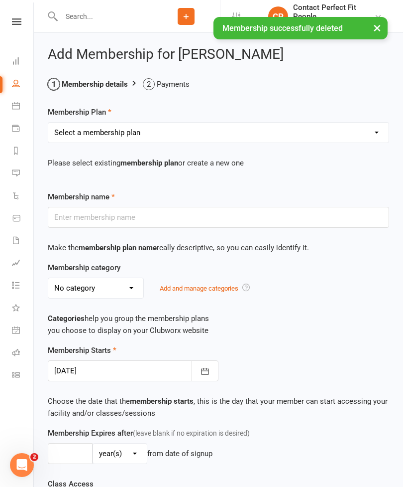
click at [89, 133] on select "Select a membership plan Create new Membership Plan 21-Day Reset Challenge $195…" at bounding box center [218, 133] width 341 height 20
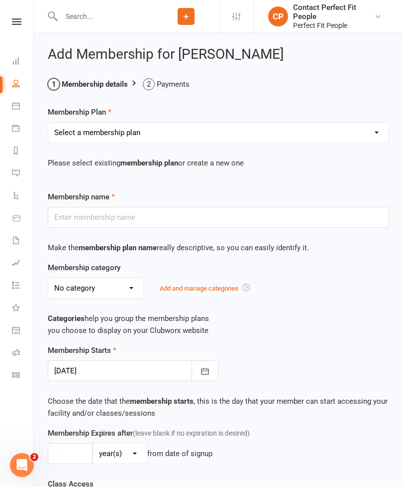
select select "26"
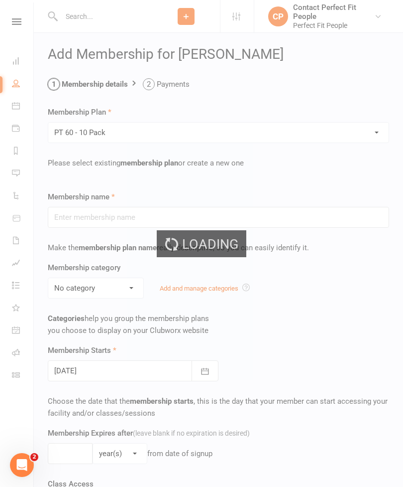
type input "PT 60 - 10 Pack"
select select "10"
type input "10"
select select "1"
type input "10"
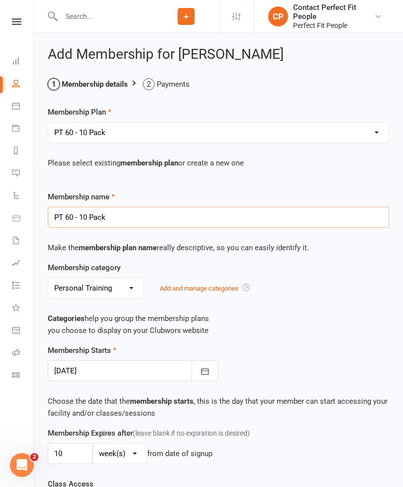
click at [129, 213] on input "PT 60 - 10 Pack" at bounding box center [219, 217] width 342 height 21
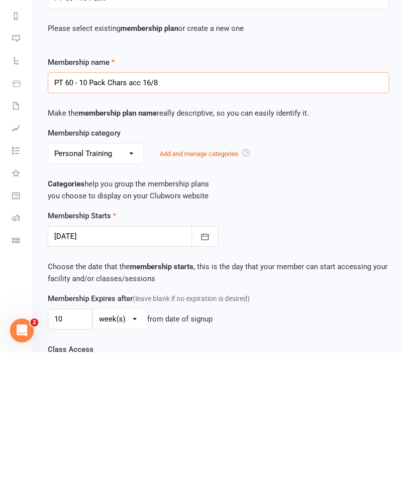
type input "PT 60 - 10 Pack Chars acc 16/8"
click at [207, 366] on icon "button" at bounding box center [205, 371] width 10 height 10
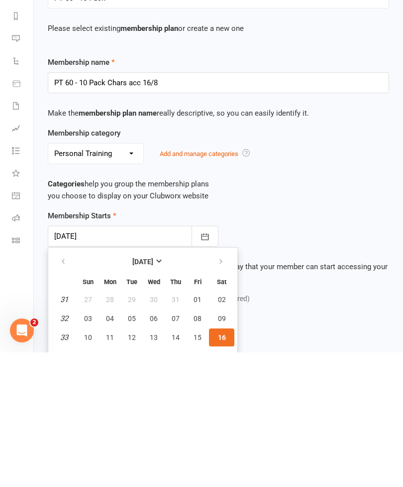
scroll to position [134, 0]
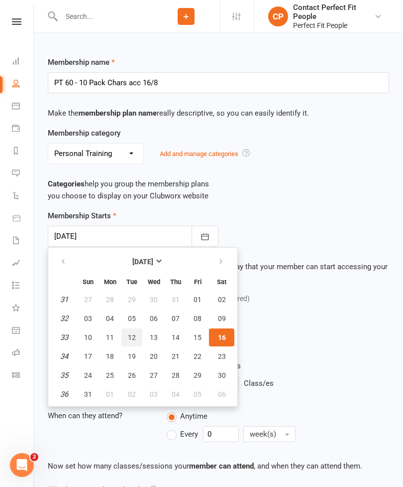
click at [129, 335] on span "12" at bounding box center [132, 337] width 8 height 8
type input "12 Aug 2025"
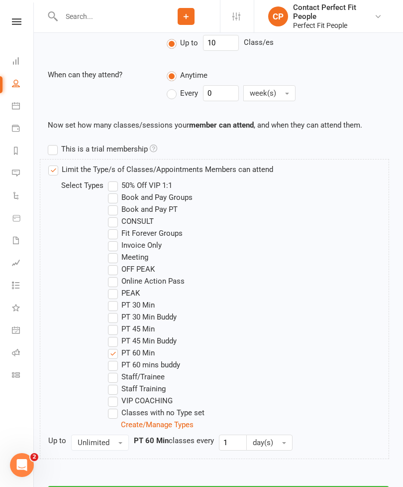
scroll to position [528, 0]
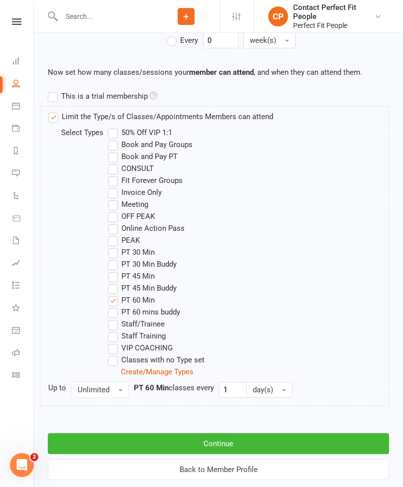
click at [117, 313] on label "PT 60 mins buddy" at bounding box center [144, 312] width 72 height 12
click at [115, 306] on input "PT 60 mins buddy" at bounding box center [111, 306] width 6 height 0
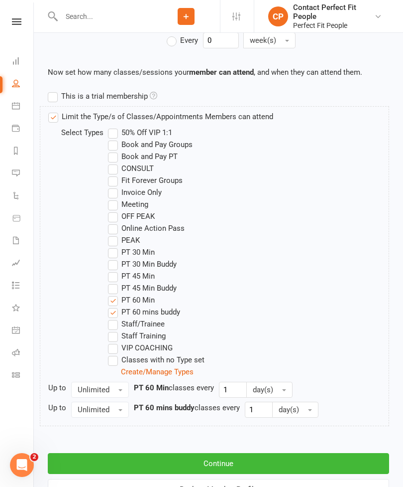
click at [128, 464] on button "Continue" at bounding box center [219, 463] width 342 height 21
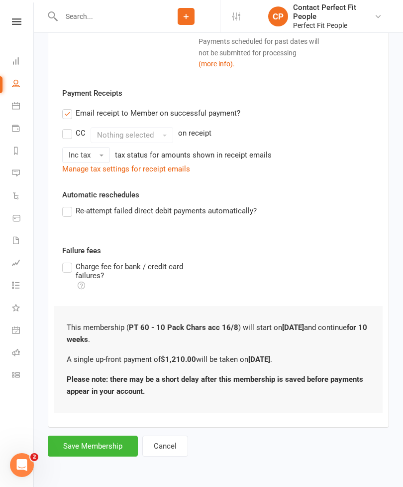
scroll to position [0, 0]
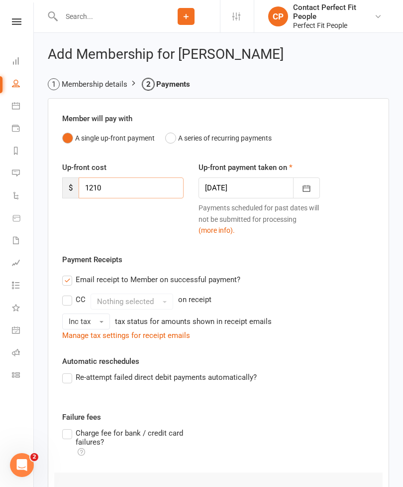
click at [110, 185] on input "1210" at bounding box center [131, 187] width 105 height 21
type input "1"
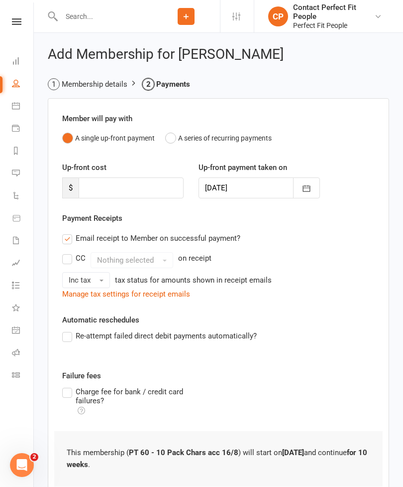
click at [63, 237] on label "Email receipt to Member on successful payment?" at bounding box center [151, 238] width 178 height 12
click at [63, 232] on input "Email receipt to Member on successful payment?" at bounding box center [65, 232] width 6 height 0
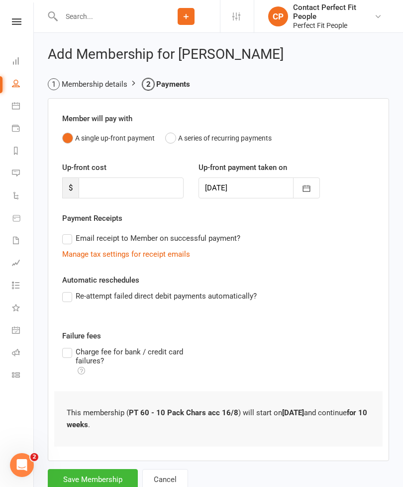
scroll to position [9, 0]
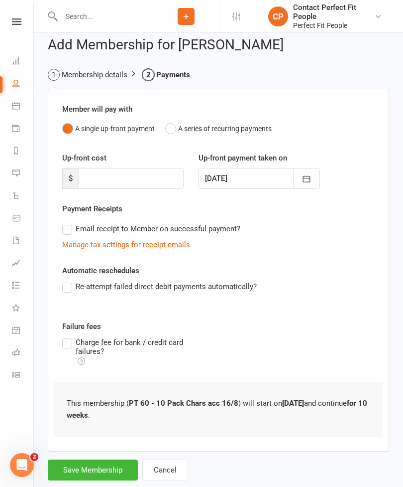
click at [84, 465] on button "Save Membership" at bounding box center [93, 469] width 90 height 21
type input "0"
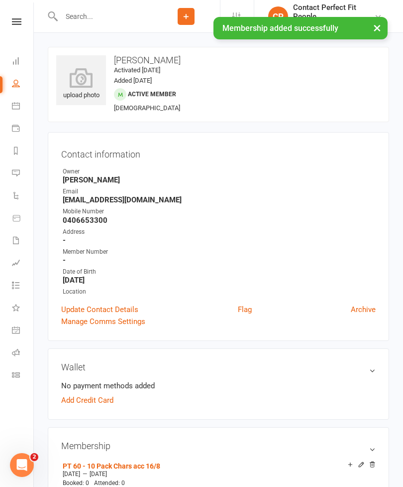
click at [16, 36] on div "Clubworx" at bounding box center [16, 34] width 33 height 32
click at [13, 34] on div "Clubworx" at bounding box center [16, 34] width 33 height 32
click at [9, 31] on div "Clubworx" at bounding box center [16, 34] width 33 height 32
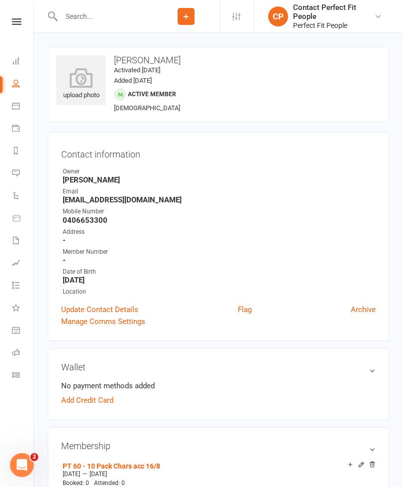
click at [21, 31] on div "Clubworx" at bounding box center [16, 34] width 33 height 32
click at [8, 31] on div "Clubworx" at bounding box center [16, 34] width 33 height 32
click at [17, 32] on div "Clubworx" at bounding box center [16, 34] width 33 height 32
click at [26, 31] on div "Clubworx" at bounding box center [16, 34] width 33 height 32
click at [16, 23] on icon at bounding box center [16, 21] width 9 height 6
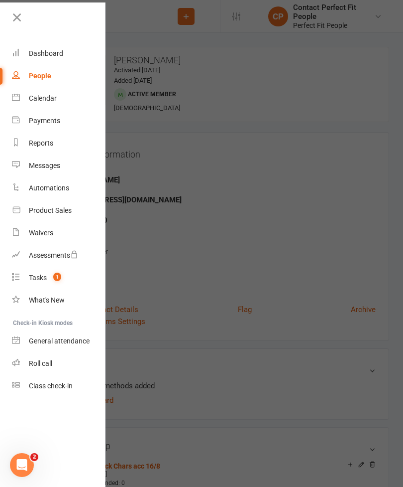
click at [38, 96] on div "Calendar" at bounding box center [43, 98] width 28 height 8
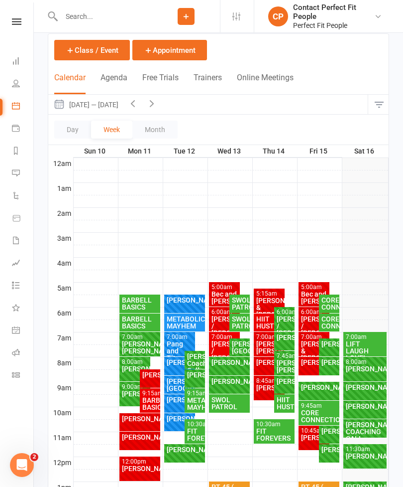
scroll to position [135, 0]
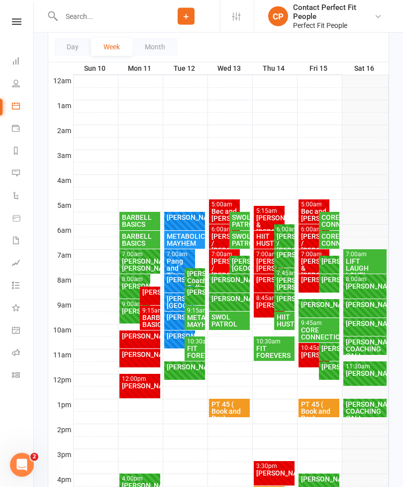
click at [220, 260] on div "[PERSON_NAME] / [PERSON_NAME]" at bounding box center [224, 268] width 27 height 21
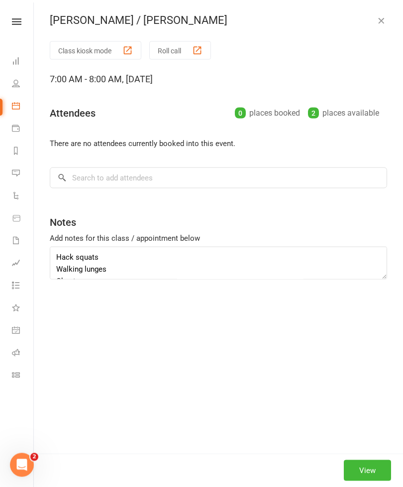
scroll to position [136, 0]
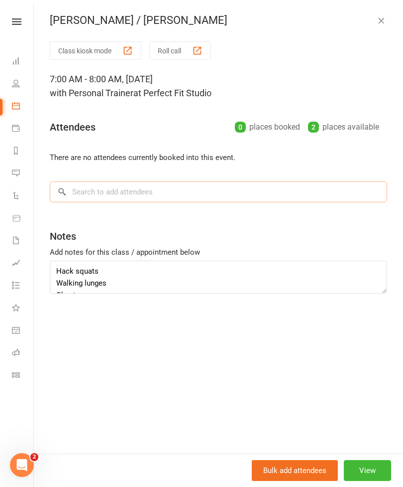
click at [77, 194] on input "search" at bounding box center [219, 191] width 338 height 21
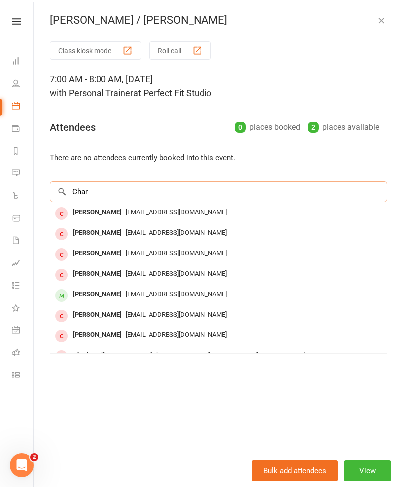
type input "Char"
click at [81, 290] on div "Charmaine Coxon" at bounding box center [97, 294] width 57 height 14
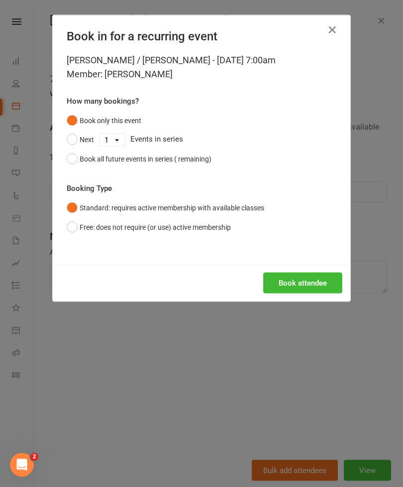
scroll to position [136, 0]
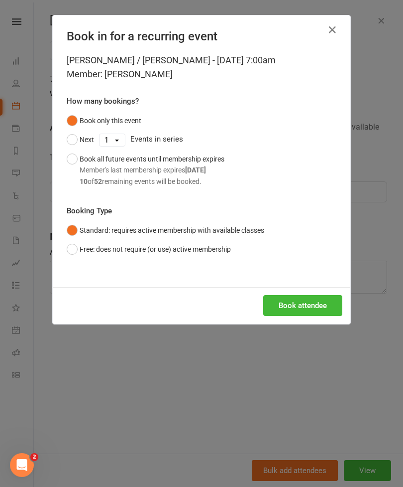
click at [73, 159] on button "Book all future events until membership expires Member's last membership expire…" at bounding box center [146, 169] width 158 height 41
click at [291, 302] on button "Book attendee" at bounding box center [303, 305] width 79 height 21
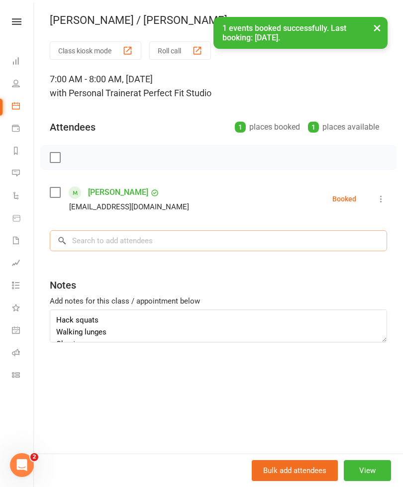
click at [89, 243] on input "search" at bounding box center [219, 240] width 338 height 21
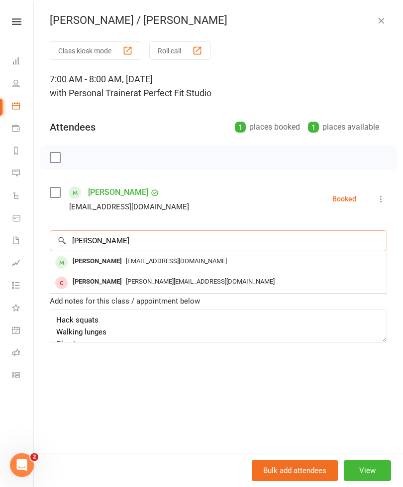
type input "Mike"
click at [86, 259] on div "Mike Coxon" at bounding box center [97, 261] width 57 height 14
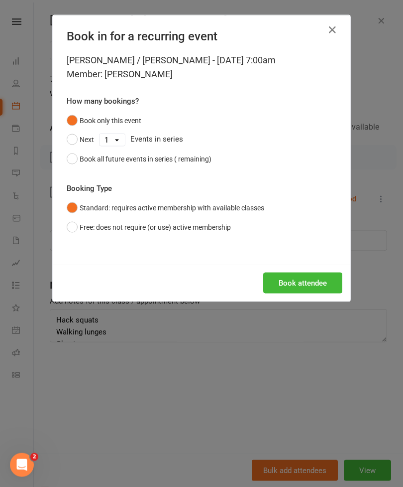
scroll to position [136, 0]
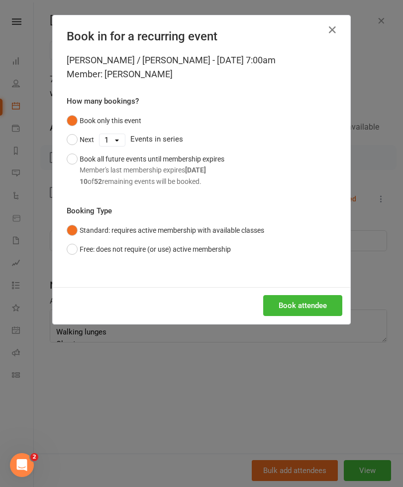
click at [76, 160] on button "Book all future events until membership expires Member's last membership expire…" at bounding box center [146, 169] width 158 height 41
click at [289, 304] on button "Book attendee" at bounding box center [303, 305] width 79 height 21
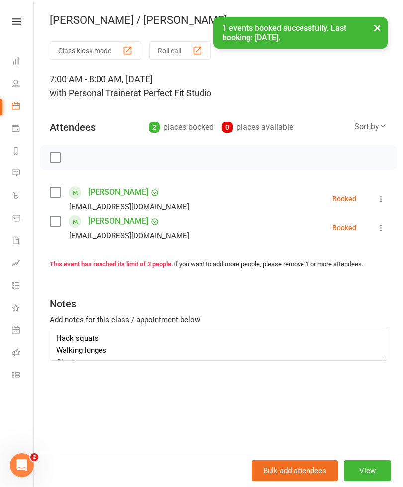
scroll to position [0, 0]
click at [380, 30] on button "×" at bounding box center [378, 27] width 18 height 21
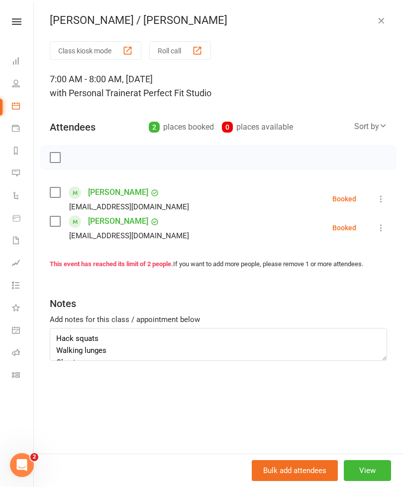
click at [384, 16] on icon "button" at bounding box center [382, 20] width 10 height 10
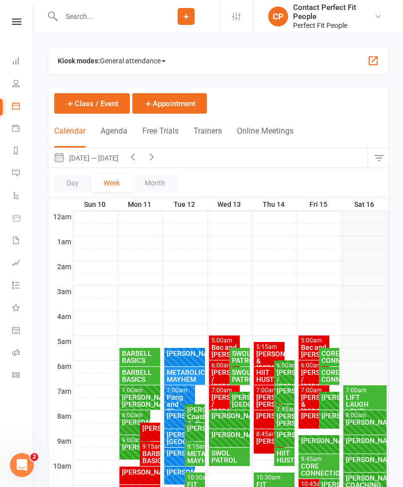
click at [157, 160] on icon "button" at bounding box center [151, 156] width 11 height 11
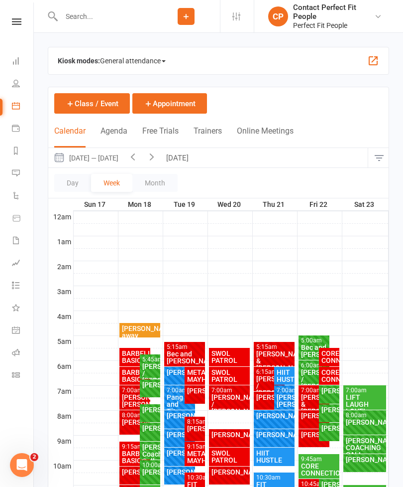
click at [215, 396] on div "[PERSON_NAME] / [PERSON_NAME]" at bounding box center [229, 404] width 37 height 21
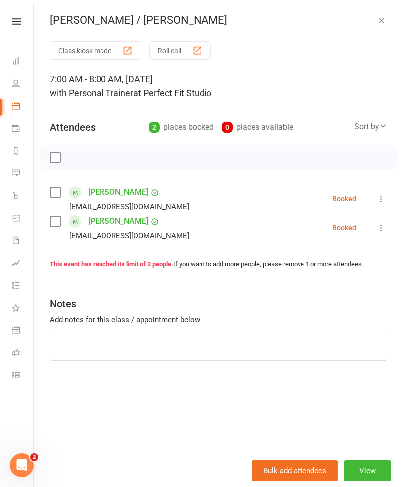
click at [385, 19] on icon "button" at bounding box center [382, 20] width 10 height 10
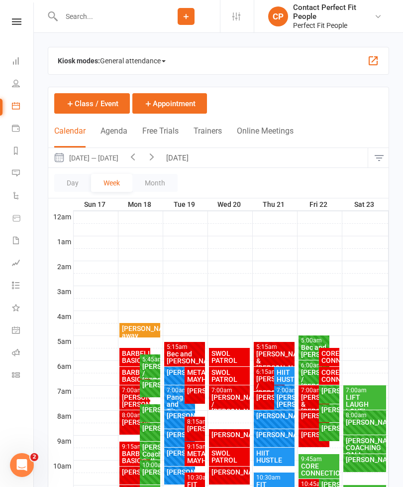
click at [76, 20] on input "text" at bounding box center [105, 16] width 94 height 14
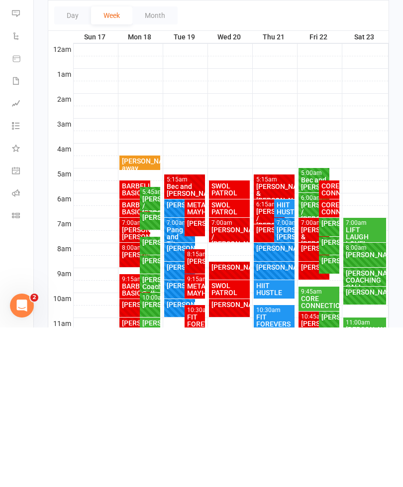
scroll to position [80, 0]
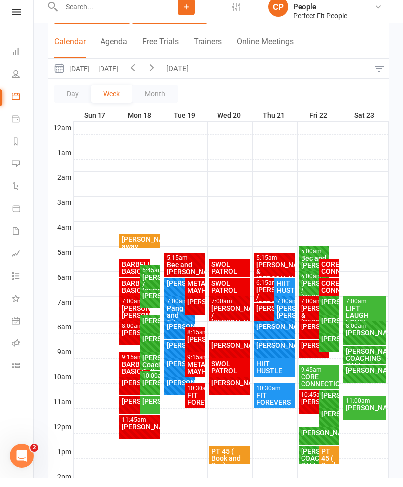
click at [188, 68] on button "[DATE]" at bounding box center [178, 77] width 35 height 19
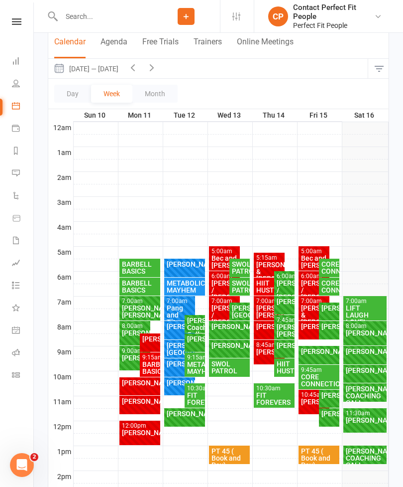
click at [223, 309] on div "[PERSON_NAME] / [PERSON_NAME]" at bounding box center [224, 314] width 27 height 21
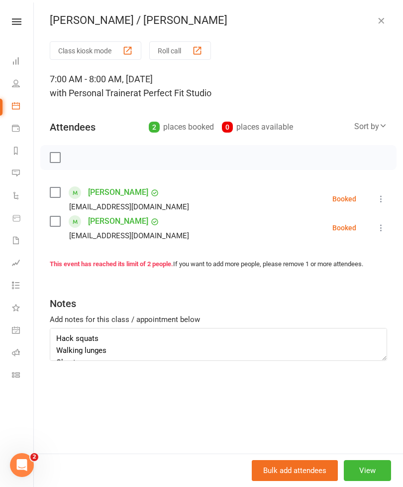
click at [380, 193] on button at bounding box center [382, 199] width 12 height 12
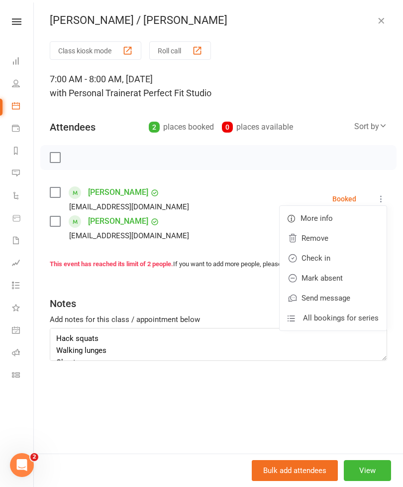
click at [315, 257] on link "Check in" at bounding box center [333, 258] width 107 height 20
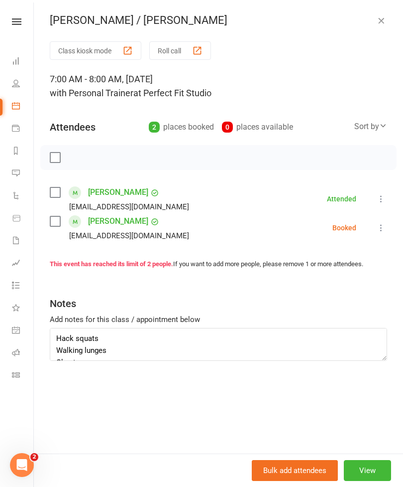
click at [383, 223] on icon at bounding box center [382, 228] width 10 height 10
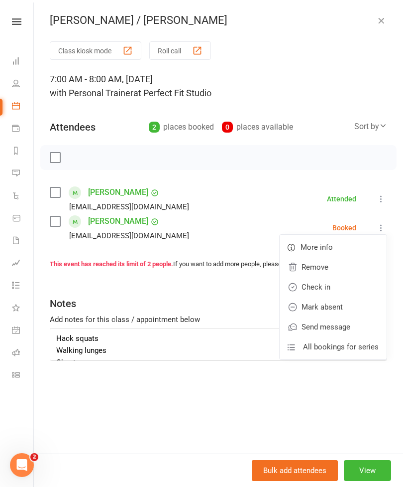
click at [317, 289] on link "Check in" at bounding box center [333, 287] width 107 height 20
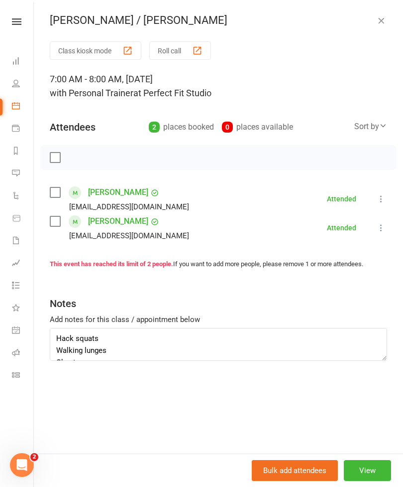
click at [386, 19] on icon "button" at bounding box center [382, 20] width 10 height 10
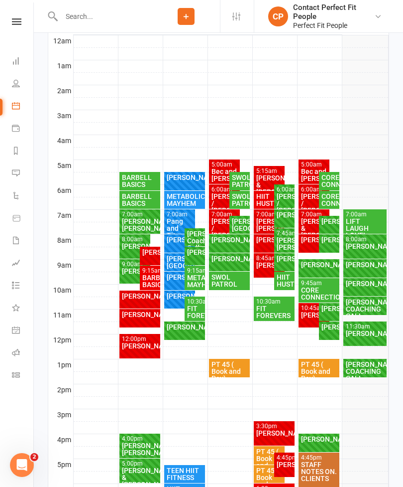
scroll to position [182, 0]
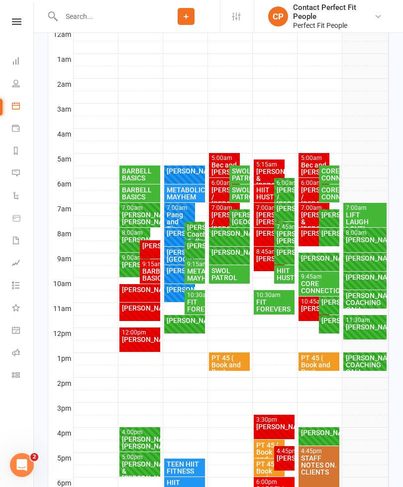
click at [248, 219] on div "[PERSON_NAME][GEOGRAPHIC_DATA]" at bounding box center [240, 218] width 16 height 14
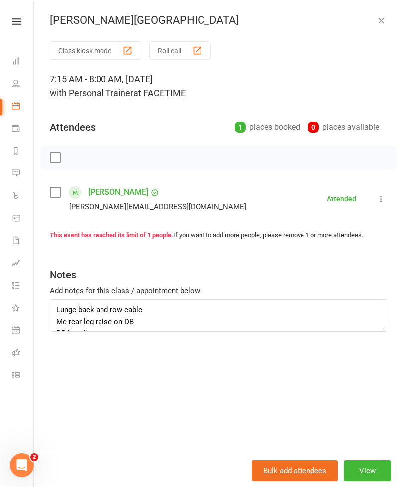
click at [377, 26] on button "button" at bounding box center [382, 20] width 12 height 12
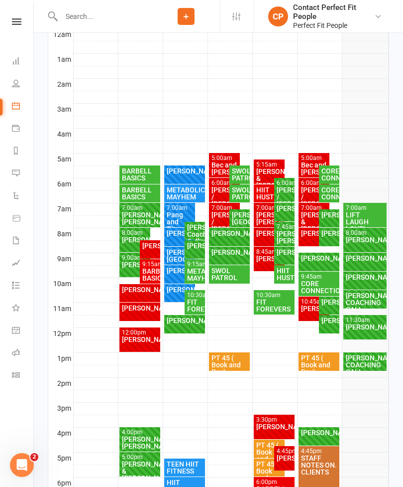
click at [226, 237] on div "[PERSON_NAME]" at bounding box center [229, 233] width 37 height 7
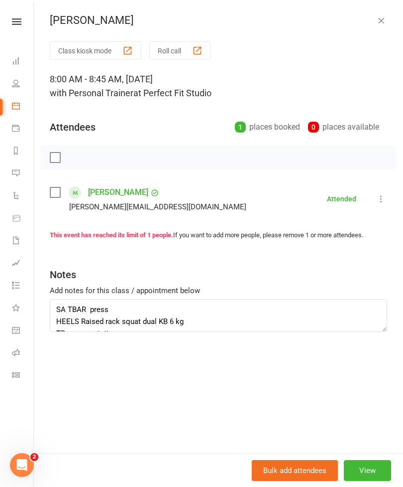
click at [384, 20] on icon "button" at bounding box center [382, 20] width 10 height 10
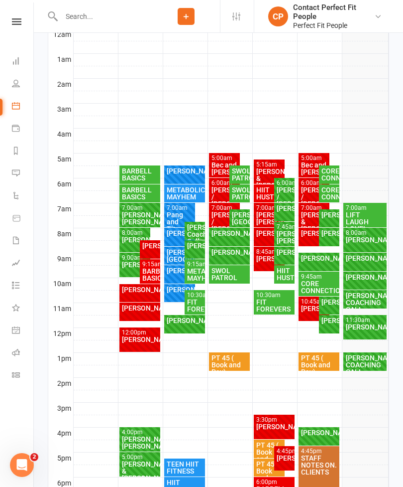
click at [219, 258] on div "Janine Hill FULL" at bounding box center [229, 256] width 41 height 18
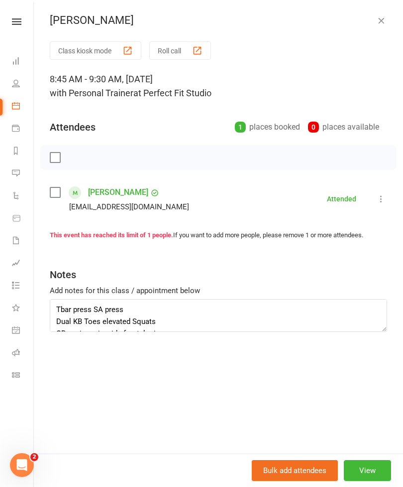
click at [378, 23] on icon "button" at bounding box center [382, 20] width 10 height 10
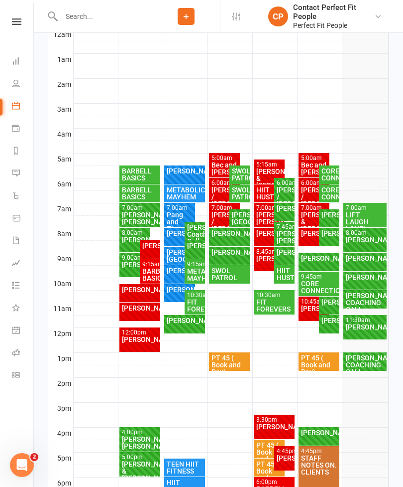
click at [234, 279] on div "SWOL PATROL" at bounding box center [229, 274] width 37 height 14
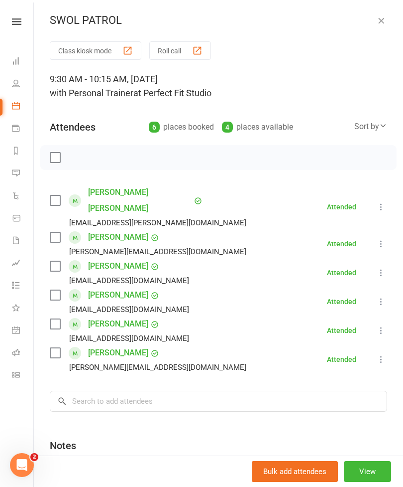
click at [387, 16] on button "button" at bounding box center [382, 20] width 12 height 12
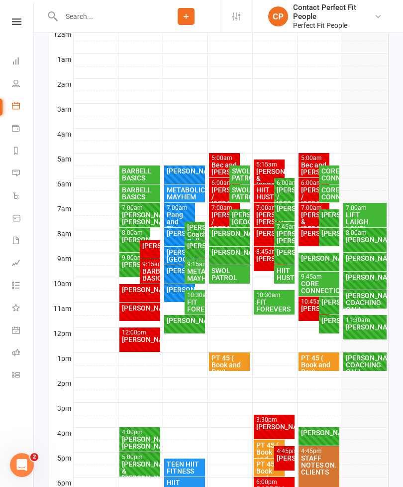
click at [240, 174] on div "SWOL PATROL" at bounding box center [240, 174] width 16 height 14
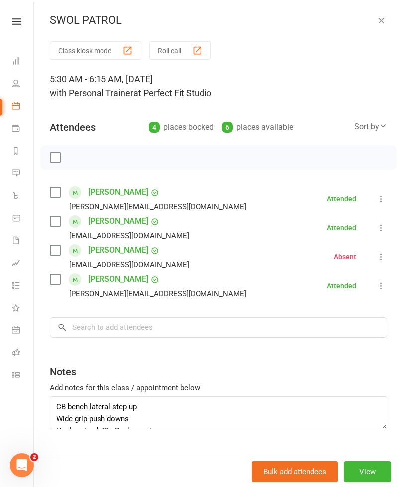
click at [382, 20] on icon "button" at bounding box center [382, 20] width 10 height 10
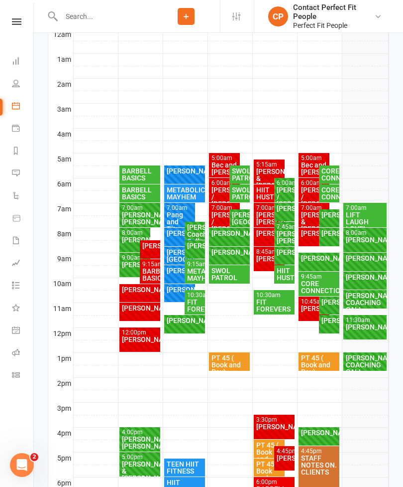
click at [234, 187] on div "SWOL PATROL" at bounding box center [240, 193] width 16 height 14
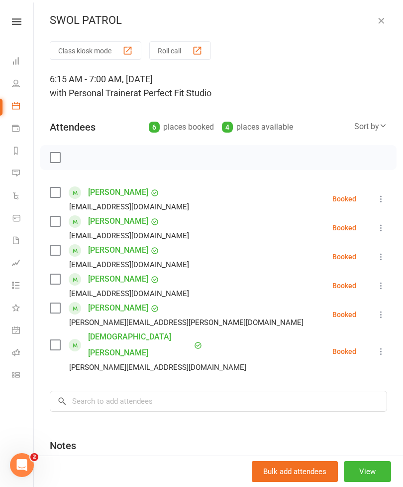
click at [382, 21] on icon "button" at bounding box center [382, 20] width 10 height 10
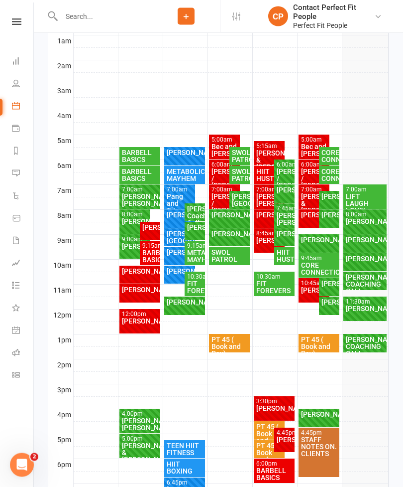
click at [262, 151] on div "[PERSON_NAME] & [PERSON_NAME]" at bounding box center [269, 160] width 27 height 21
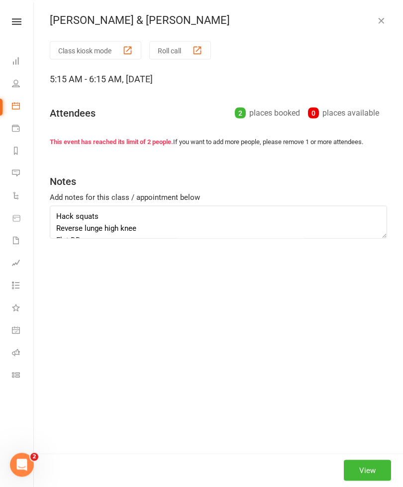
scroll to position [201, 0]
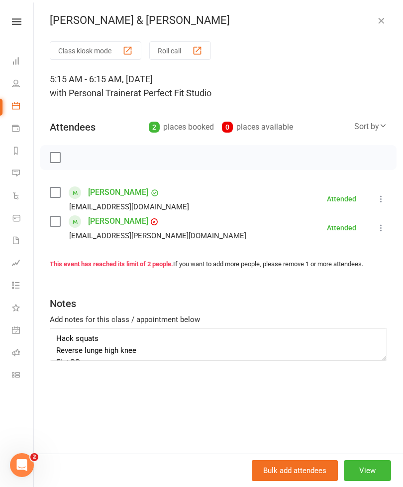
click at [387, 21] on button "button" at bounding box center [382, 20] width 12 height 12
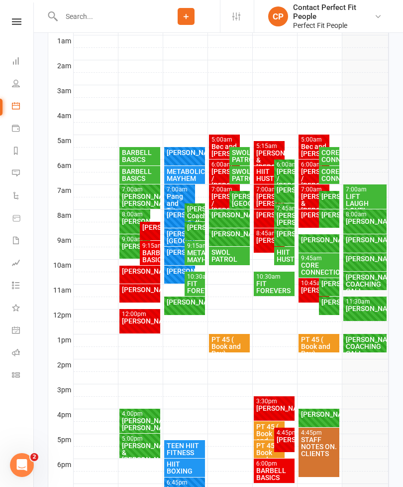
click at [265, 175] on div "HIIT HUSTLE" at bounding box center [269, 175] width 27 height 14
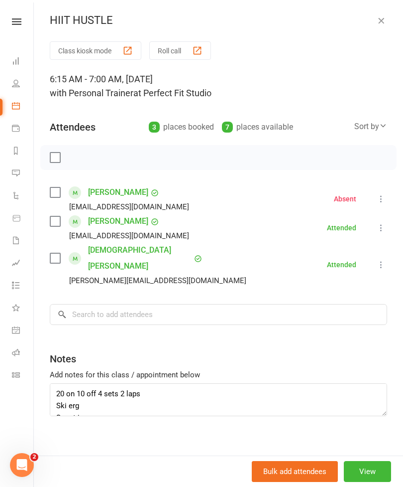
click at [386, 23] on icon "button" at bounding box center [382, 20] width 10 height 10
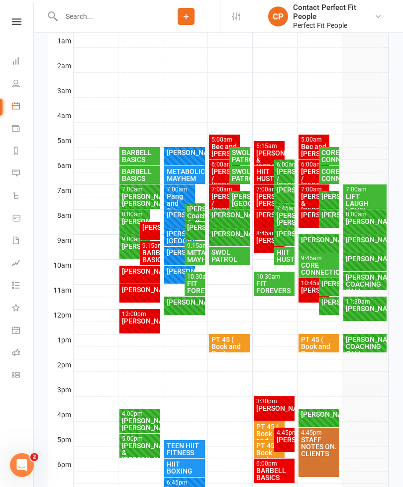
click at [310, 199] on div "[PERSON_NAME] & [PERSON_NAME]" at bounding box center [314, 203] width 27 height 21
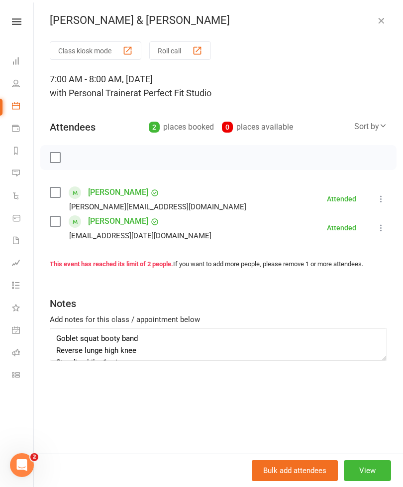
click at [380, 24] on icon "button" at bounding box center [382, 20] width 10 height 10
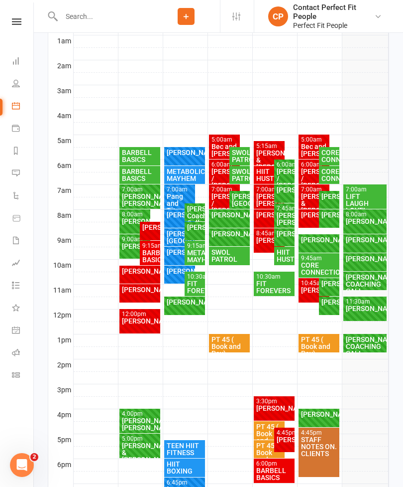
click at [314, 218] on div "[PERSON_NAME]" at bounding box center [314, 214] width 27 height 7
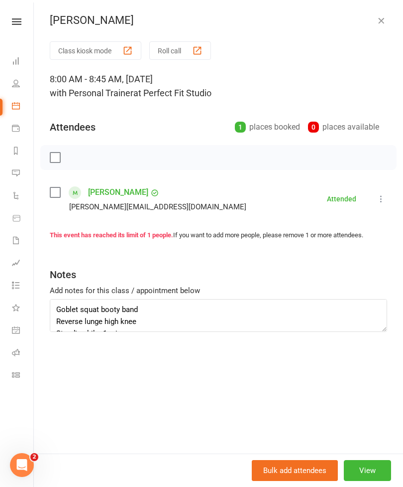
click at [383, 18] on icon "button" at bounding box center [382, 20] width 10 height 10
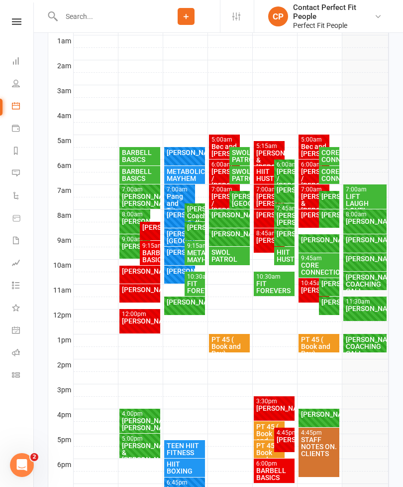
click at [324, 152] on div "CORE CONNECTION" at bounding box center [329, 156] width 16 height 14
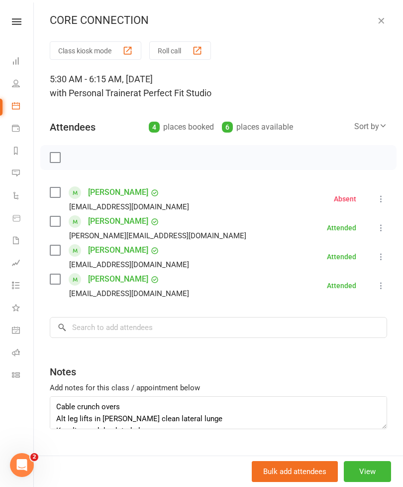
click at [384, 26] on button "button" at bounding box center [382, 20] width 12 height 12
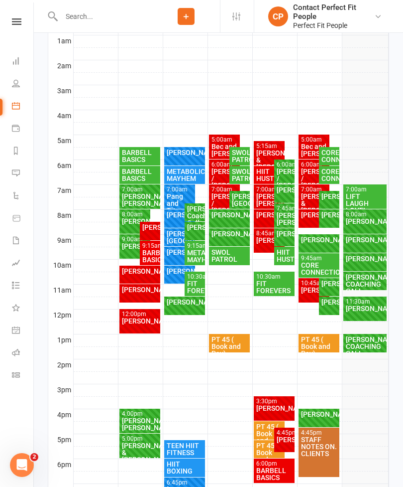
click at [267, 156] on div "[PERSON_NAME] & [PERSON_NAME]" at bounding box center [269, 159] width 27 height 21
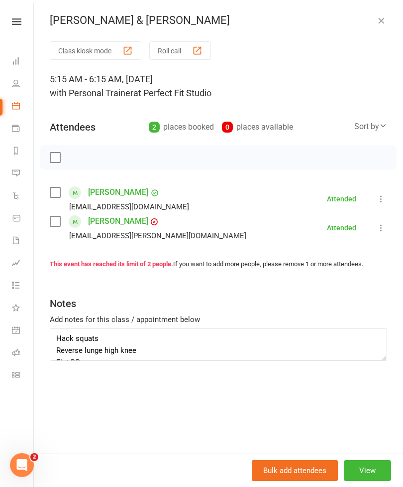
click at [386, 18] on icon "button" at bounding box center [382, 20] width 10 height 10
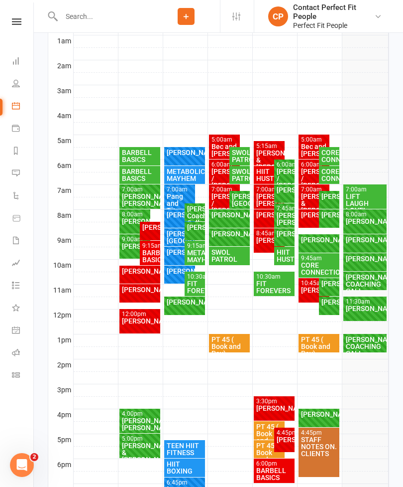
click at [263, 199] on div "[PERSON_NAME]/ [PERSON_NAME]" at bounding box center [269, 200] width 27 height 14
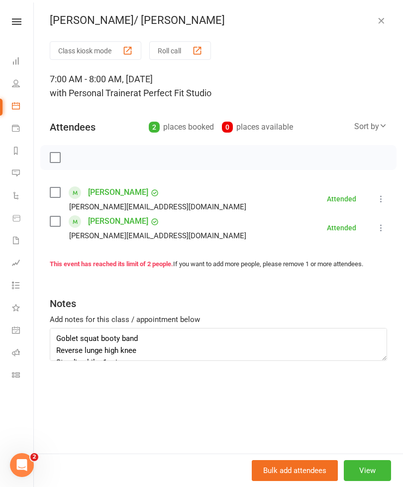
click at [379, 25] on icon "button" at bounding box center [382, 20] width 10 height 10
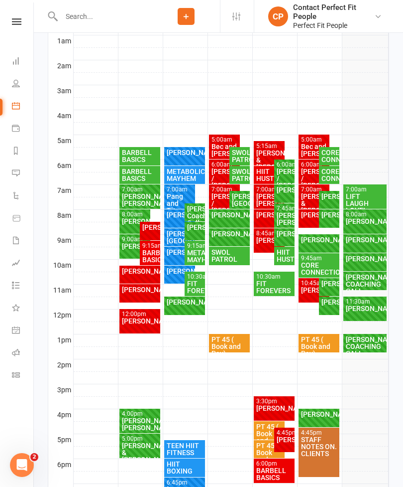
click at [263, 180] on div "HIIT HUSTLE" at bounding box center [269, 175] width 27 height 14
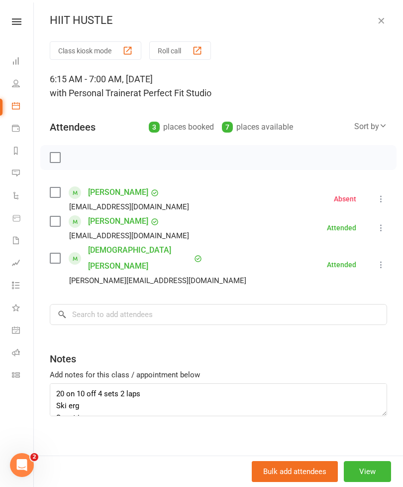
click at [385, 21] on icon "button" at bounding box center [382, 20] width 10 height 10
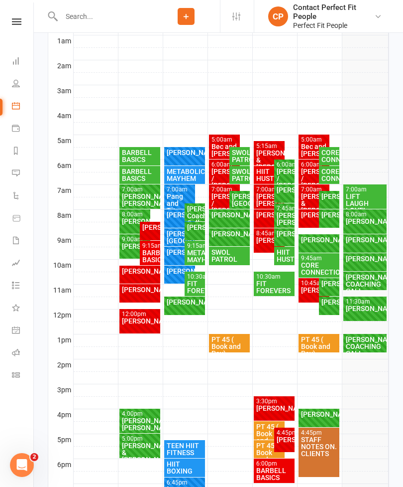
click at [265, 218] on div "[PERSON_NAME]" at bounding box center [269, 214] width 27 height 7
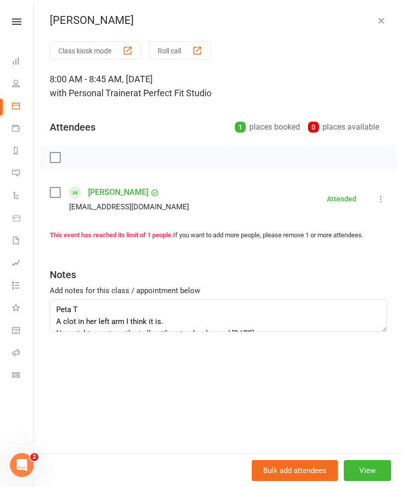
click at [376, 23] on button "button" at bounding box center [382, 20] width 12 height 12
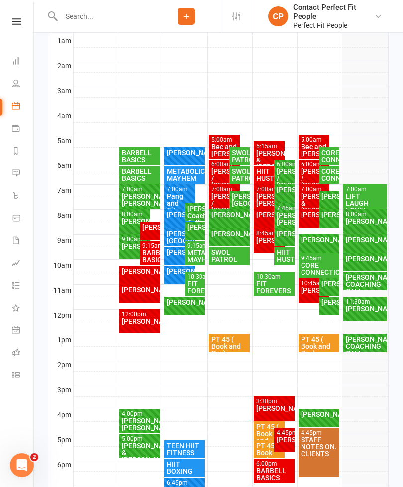
click at [265, 242] on div "[PERSON_NAME]" at bounding box center [269, 240] width 27 height 7
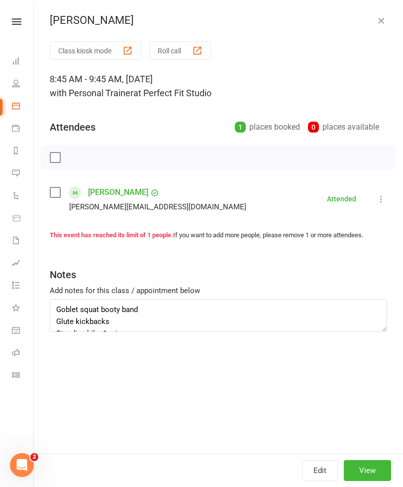
click at [394, 20] on div "[PERSON_NAME]" at bounding box center [219, 20] width 370 height 13
click at [384, 21] on icon "button" at bounding box center [382, 20] width 10 height 10
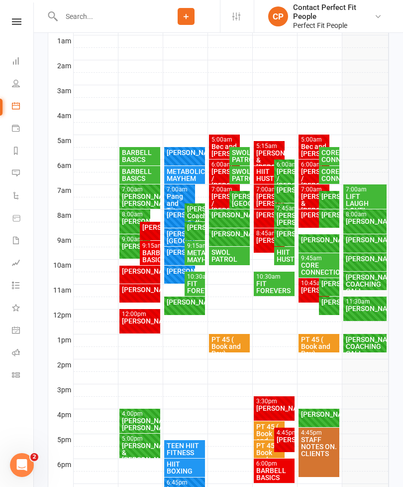
click at [288, 170] on div "[PERSON_NAME] / [PERSON_NAME]" at bounding box center [284, 178] width 16 height 21
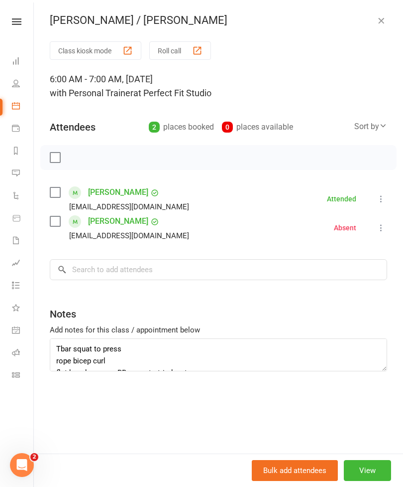
click at [387, 25] on button "button" at bounding box center [382, 20] width 12 height 12
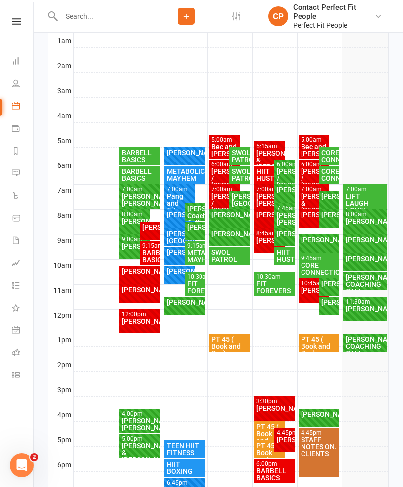
click at [286, 193] on div "[PERSON_NAME]" at bounding box center [284, 189] width 16 height 7
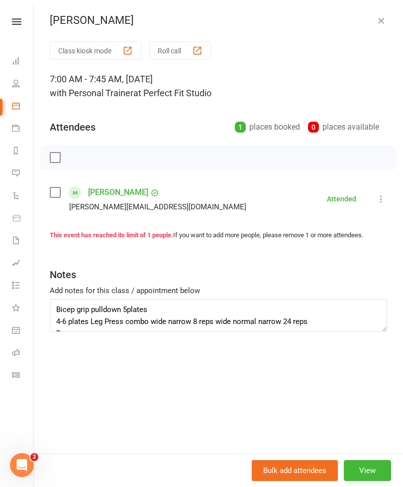
click at [385, 26] on button "button" at bounding box center [382, 20] width 12 height 12
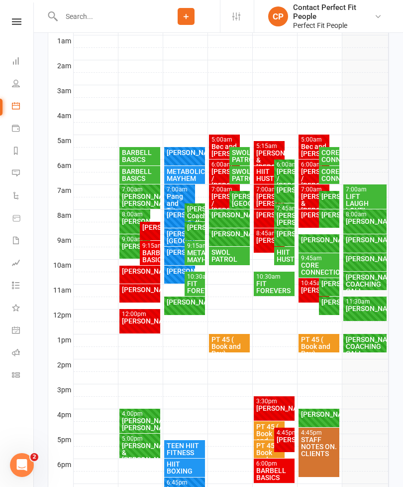
click at [287, 221] on div "[PERSON_NAME]/ [PERSON_NAME]" at bounding box center [284, 219] width 16 height 14
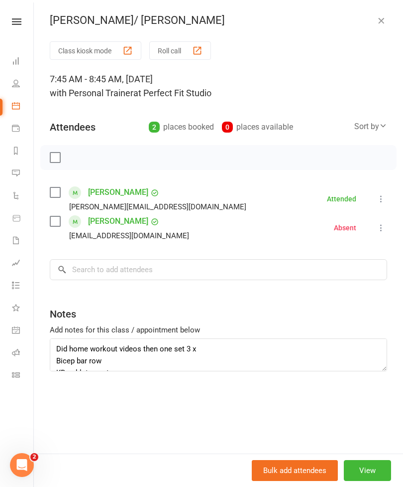
click at [382, 23] on icon "button" at bounding box center [382, 20] width 10 height 10
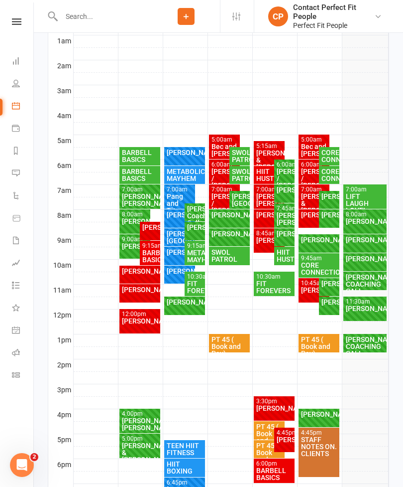
click at [283, 237] on div "[PERSON_NAME]" at bounding box center [284, 233] width 16 height 7
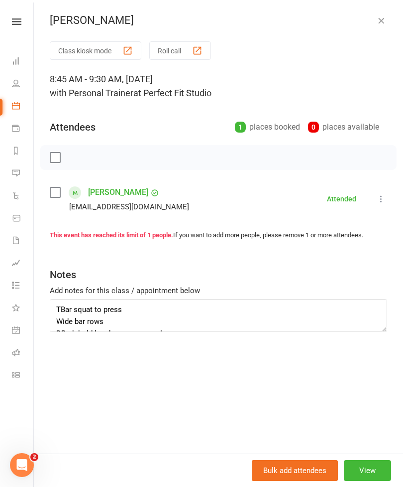
click at [378, 21] on icon "button" at bounding box center [382, 20] width 10 height 10
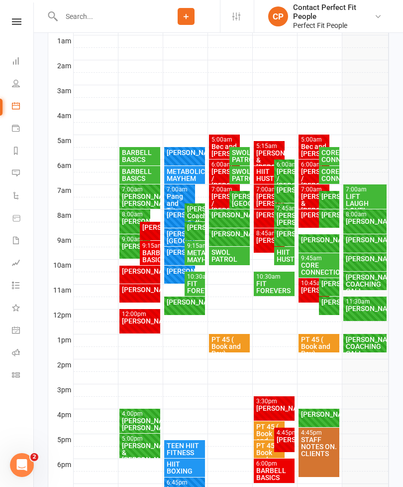
click at [284, 262] on div "HIIT HUSTLE" at bounding box center [284, 256] width 16 height 14
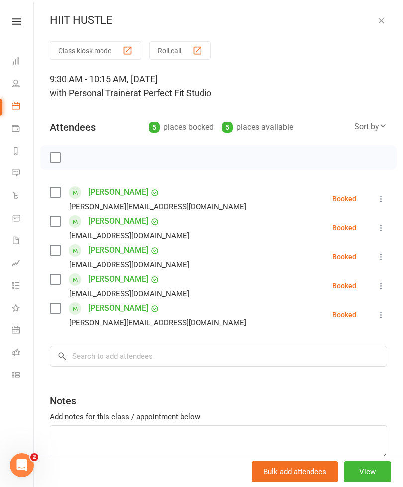
click at [384, 18] on icon "button" at bounding box center [382, 20] width 10 height 10
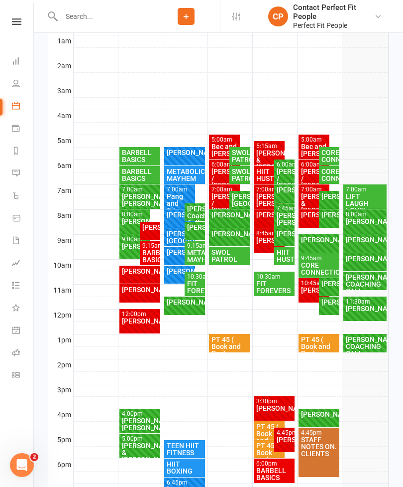
click at [278, 282] on div "FIT FOREVERS" at bounding box center [274, 287] width 37 height 14
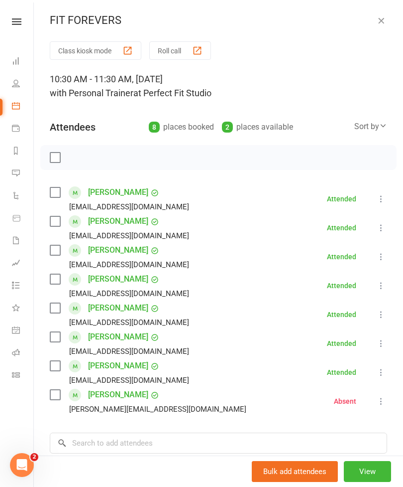
click at [384, 20] on icon "button" at bounding box center [382, 20] width 10 height 10
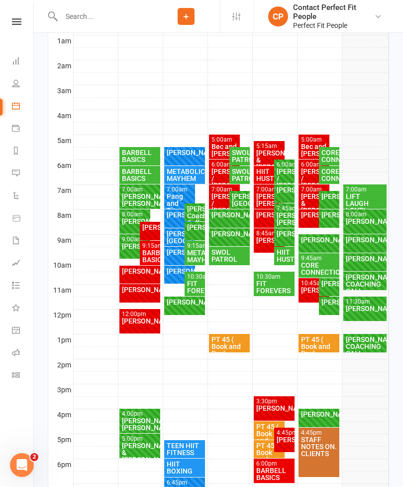
click at [274, 407] on div "[PERSON_NAME]" at bounding box center [274, 407] width 37 height 7
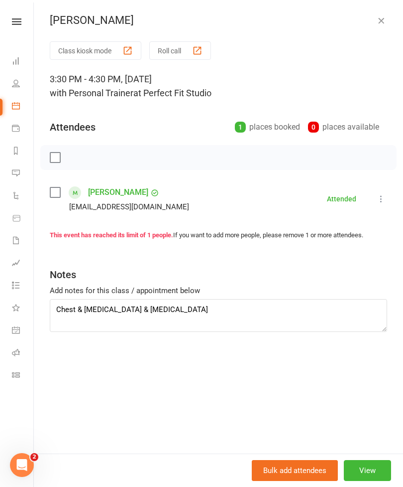
click at [377, 26] on button "button" at bounding box center [382, 20] width 12 height 12
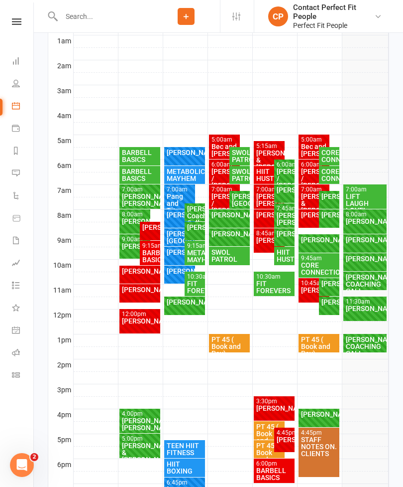
click at [285, 437] on div "[PERSON_NAME]" at bounding box center [284, 439] width 16 height 7
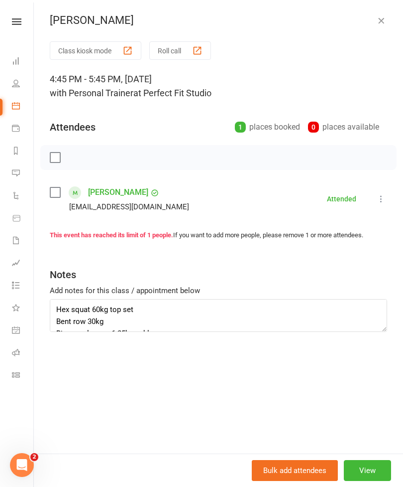
click at [381, 20] on icon "button" at bounding box center [382, 20] width 10 height 10
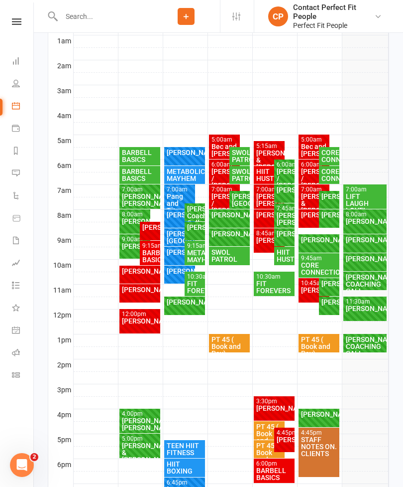
click at [278, 469] on div "BARBELL BASICS" at bounding box center [274, 474] width 37 height 14
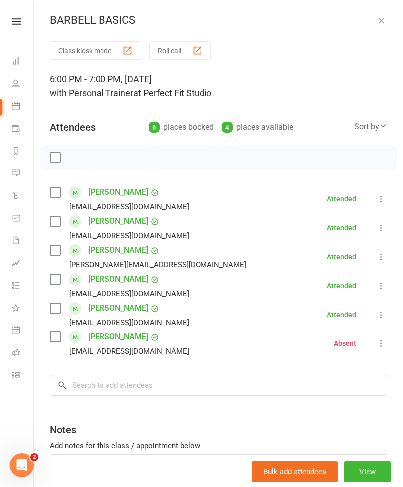
click at [384, 15] on icon "button" at bounding box center [382, 20] width 10 height 10
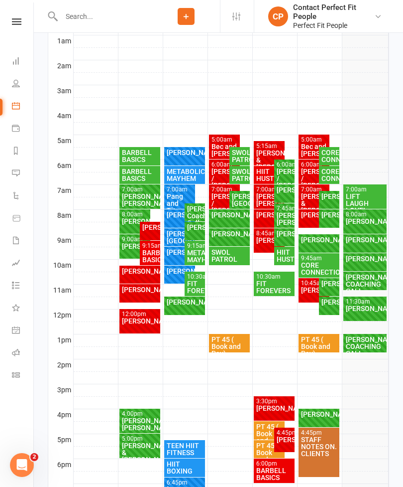
click at [319, 150] on div "CORE CONNECTION" at bounding box center [329, 156] width 20 height 18
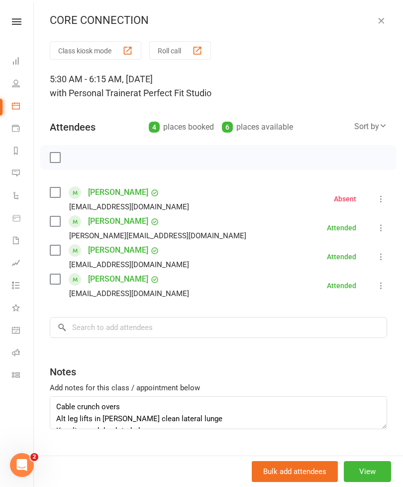
click at [387, 24] on button "button" at bounding box center [382, 20] width 12 height 12
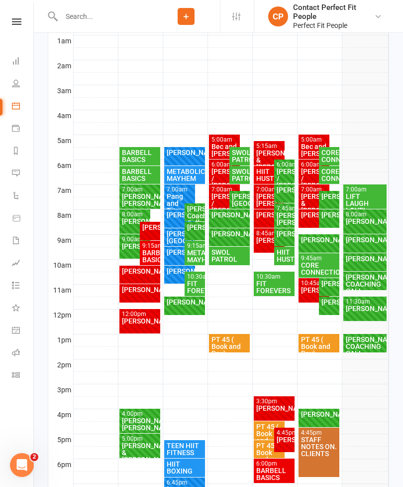
click at [334, 178] on div "CORE CONNECTION" at bounding box center [329, 175] width 16 height 14
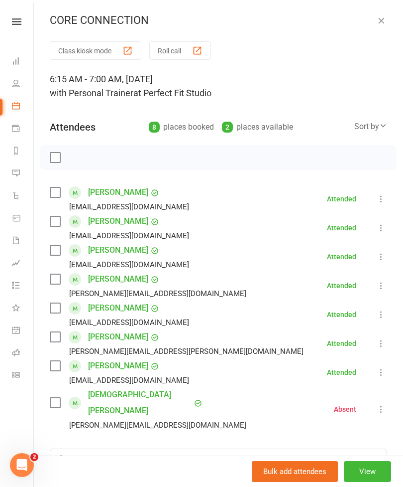
click at [382, 21] on icon "button" at bounding box center [382, 20] width 10 height 10
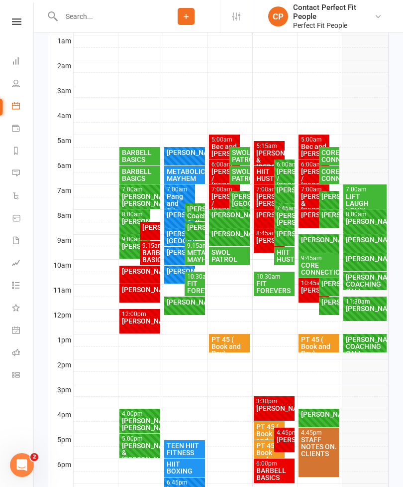
click at [306, 141] on div "5:00am - 6:00am" at bounding box center [314, 139] width 27 height 6
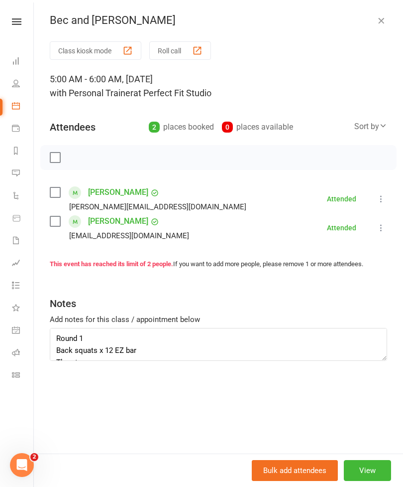
click at [380, 21] on icon "button" at bounding box center [382, 20] width 10 height 10
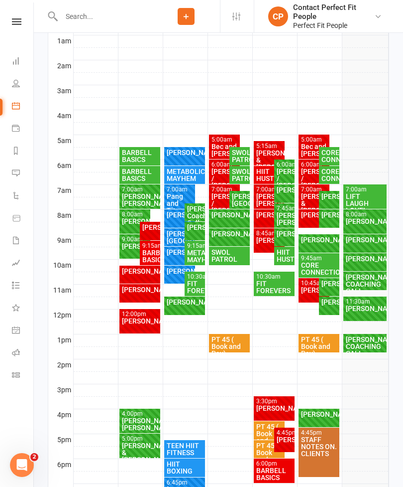
click at [309, 171] on div "[PERSON_NAME] / [PERSON_NAME]" at bounding box center [314, 178] width 27 height 21
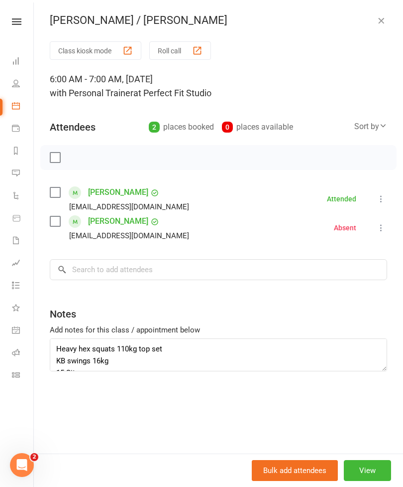
click at [387, 19] on button "button" at bounding box center [382, 20] width 12 height 12
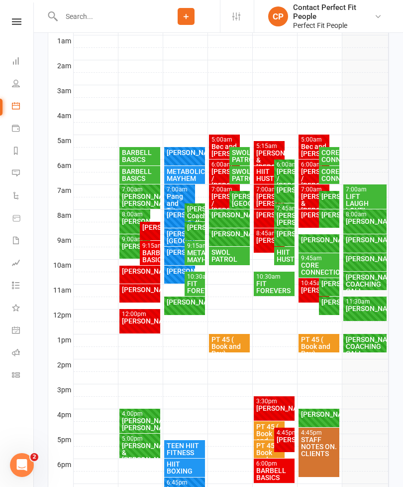
click at [306, 195] on div "[PERSON_NAME] & [PERSON_NAME]" at bounding box center [314, 203] width 27 height 21
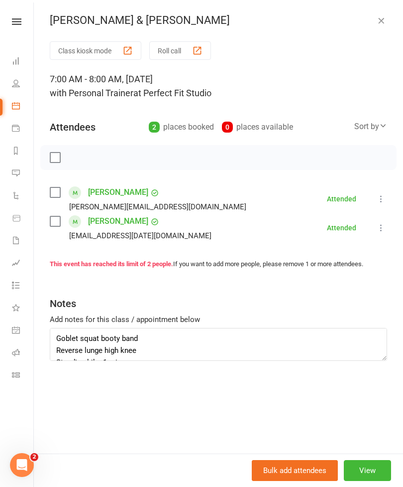
click at [378, 24] on icon "button" at bounding box center [382, 20] width 10 height 10
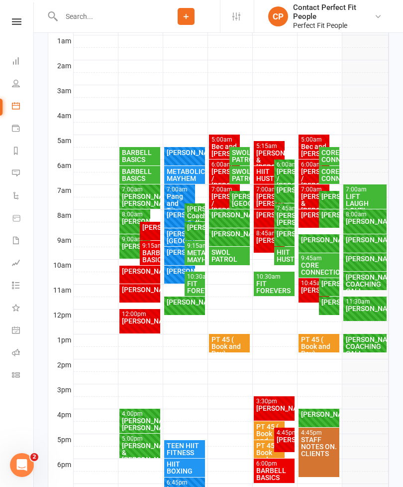
click at [310, 218] on div "[PERSON_NAME]" at bounding box center [314, 214] width 27 height 7
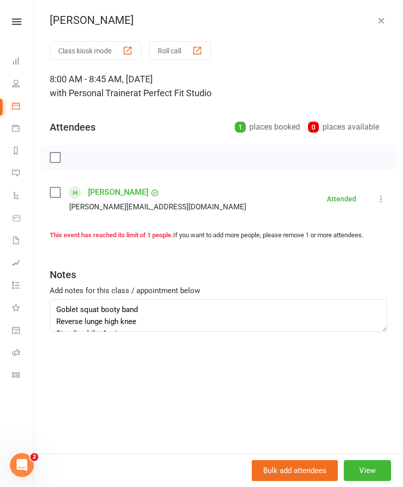
click at [380, 22] on icon "button" at bounding box center [382, 20] width 10 height 10
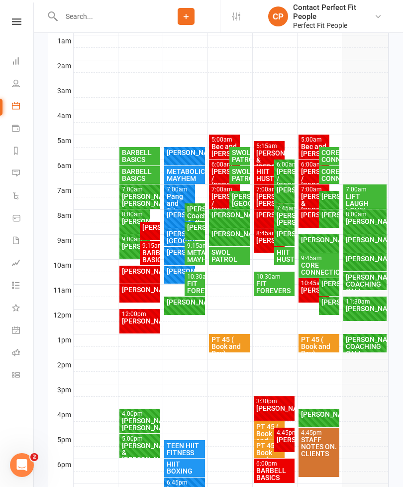
click at [311, 245] on div "Janine Hill FULL" at bounding box center [319, 243] width 41 height 18
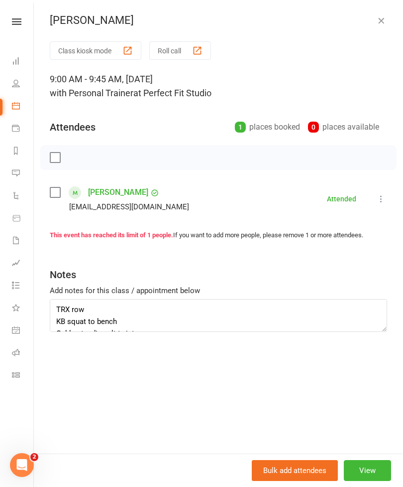
click at [381, 19] on icon "button" at bounding box center [382, 20] width 10 height 10
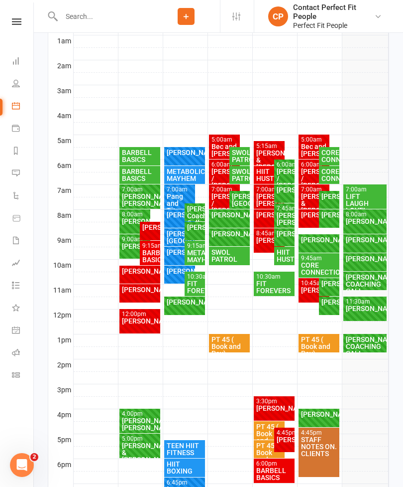
click at [317, 263] on div "CORE CONNECTION" at bounding box center [319, 269] width 37 height 14
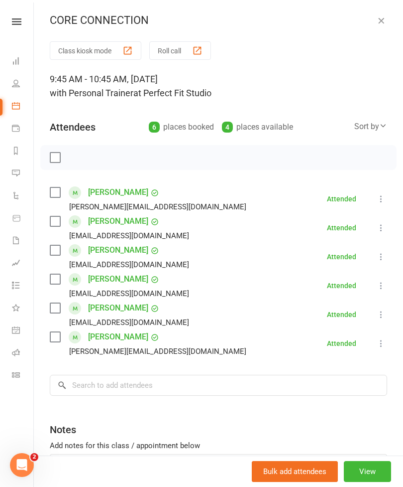
click at [385, 23] on icon "button" at bounding box center [382, 20] width 10 height 10
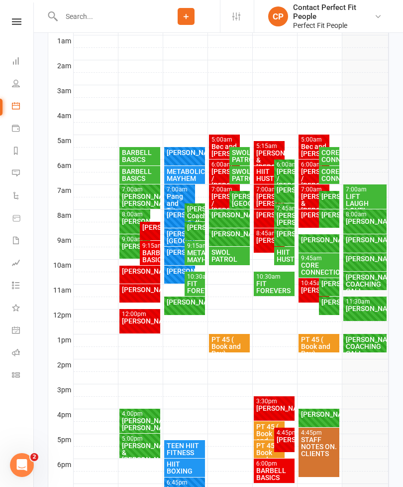
click at [310, 290] on div "[PERSON_NAME]" at bounding box center [314, 289] width 27 height 7
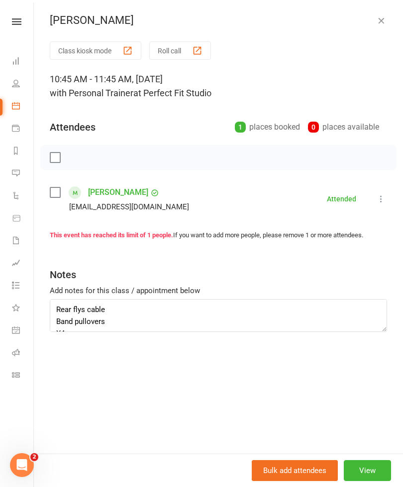
click at [383, 24] on icon "button" at bounding box center [382, 20] width 10 height 10
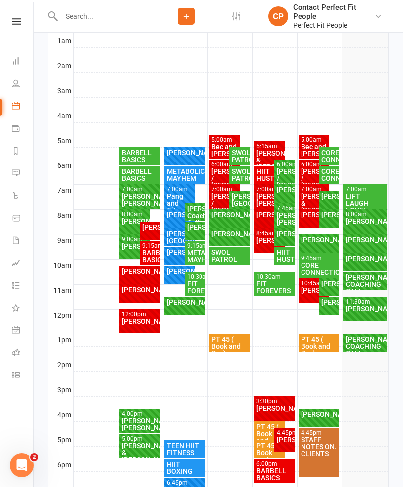
click at [332, 287] on div "[PERSON_NAME]" at bounding box center [329, 283] width 16 height 7
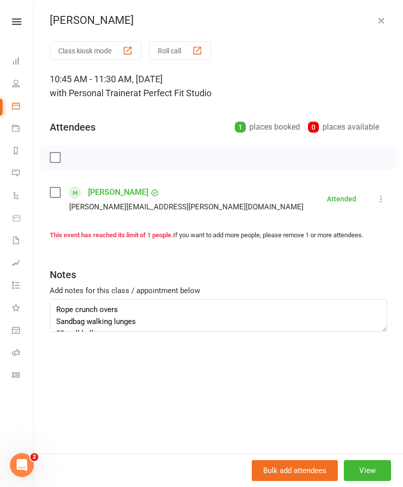
click at [383, 25] on icon "button" at bounding box center [382, 20] width 10 height 10
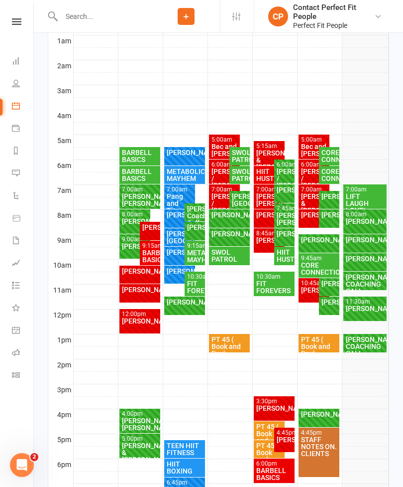
click at [335, 305] on div "[PERSON_NAME]" at bounding box center [329, 301] width 16 height 7
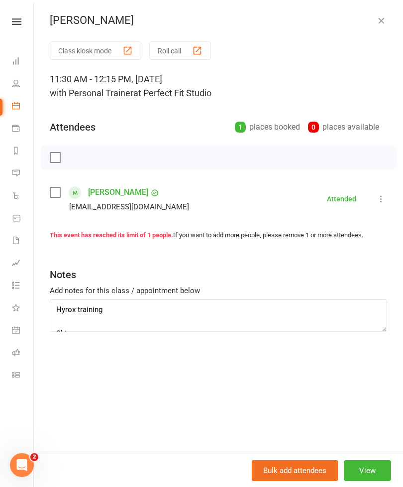
click at [382, 19] on icon "button" at bounding box center [382, 20] width 10 height 10
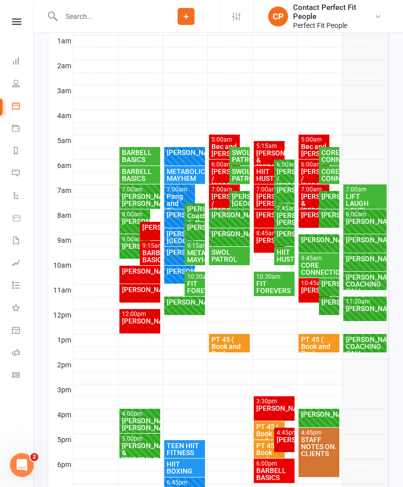
click at [308, 290] on div "[PERSON_NAME]" at bounding box center [314, 289] width 27 height 7
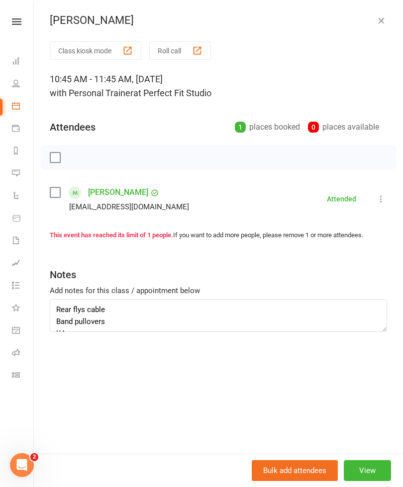
click at [386, 16] on icon "button" at bounding box center [382, 20] width 10 height 10
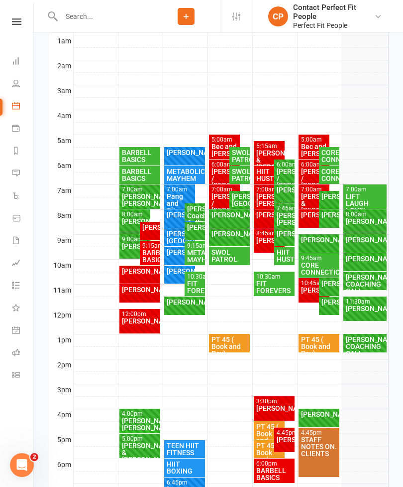
click at [310, 412] on div "[PERSON_NAME]" at bounding box center [319, 413] width 37 height 7
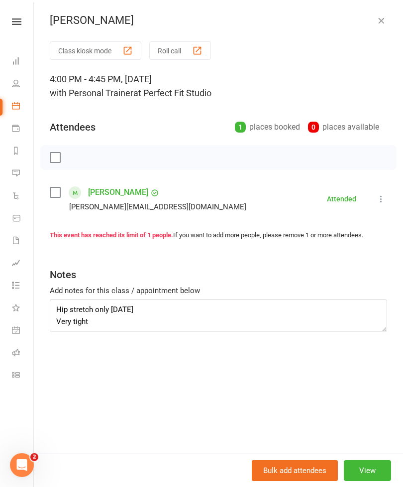
click at [376, 23] on button "button" at bounding box center [382, 20] width 12 height 12
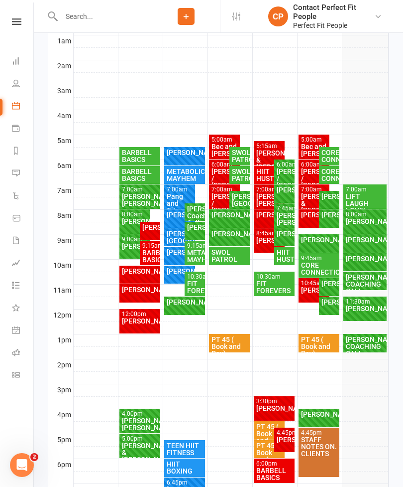
click at [308, 291] on div "[PERSON_NAME]" at bounding box center [314, 289] width 27 height 7
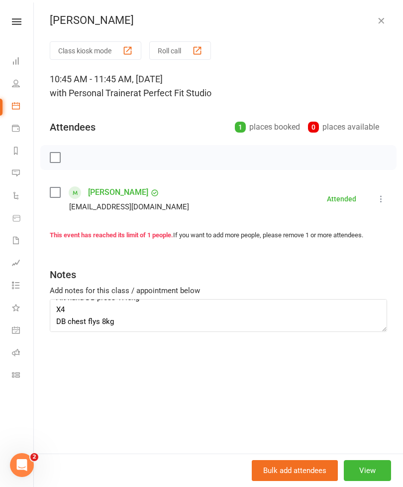
scroll to position [60, 0]
click at [383, 21] on icon "button" at bounding box center [382, 20] width 10 height 10
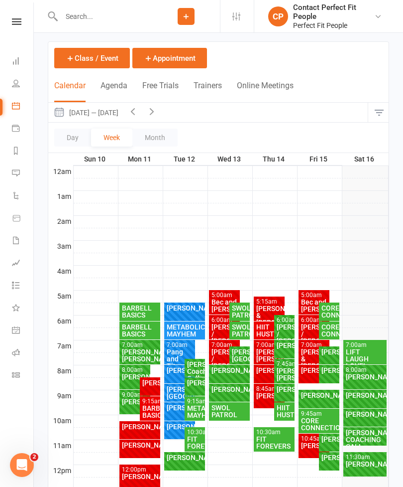
scroll to position [74, 0]
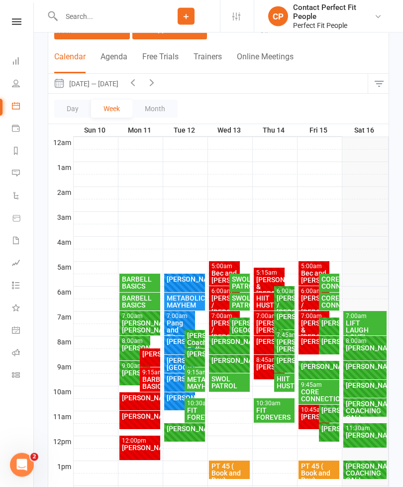
click at [360, 434] on div "[PERSON_NAME]" at bounding box center [365, 435] width 39 height 7
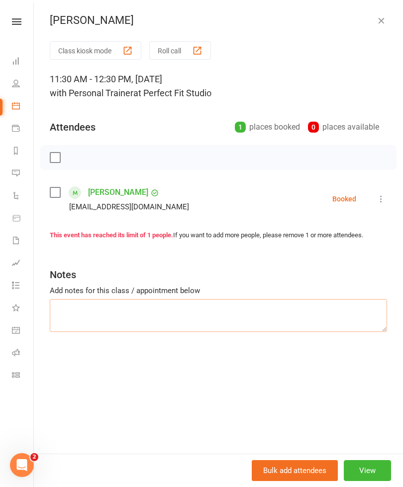
click at [83, 310] on textarea at bounding box center [219, 315] width 338 height 33
click at [54, 299] on textarea "Chins Lat pulls TBar shoulder work bicep curls" at bounding box center [219, 315] width 338 height 33
click at [61, 303] on textarea "Chins Lat pulls TBar shoulder work bicep curls" at bounding box center [219, 315] width 338 height 33
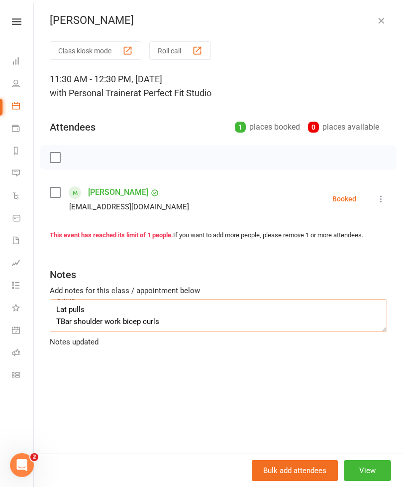
scroll to position [48, 0]
click at [78, 323] on textarea "Boxing rounds Chins Lat pulls TBar shoulder work bicep curls" at bounding box center [219, 315] width 338 height 33
type textarea "Boxing rounds Chins Lat pulls TBar shoulder work bicep curls"
click at [380, 23] on icon "button" at bounding box center [382, 20] width 10 height 10
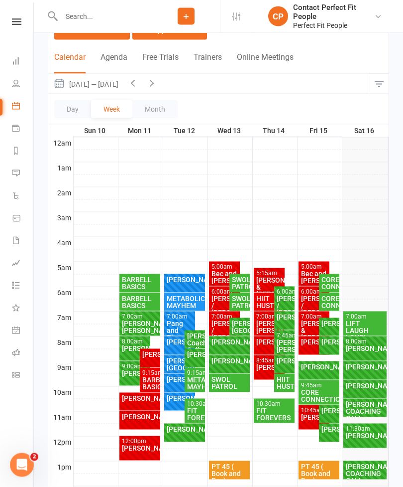
scroll to position [74, 0]
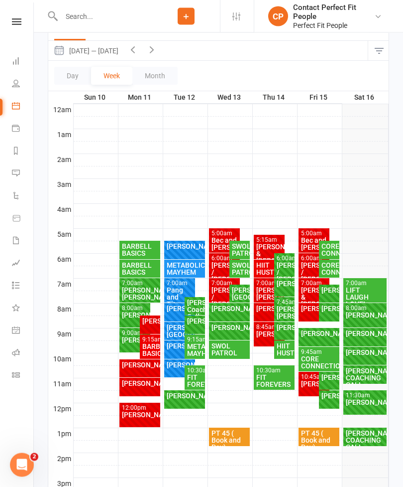
click at [309, 237] on div "Bec and [PERSON_NAME]" at bounding box center [314, 244] width 27 height 14
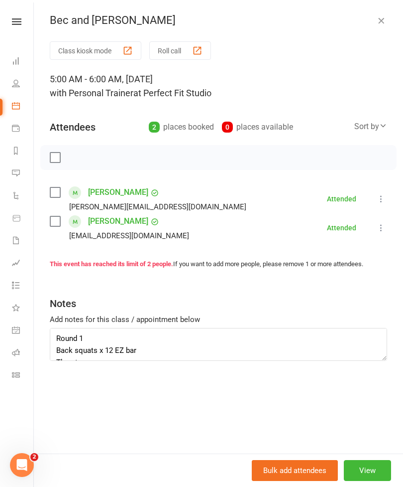
click at [396, 24] on div "Bec and [PERSON_NAME]" at bounding box center [219, 20] width 370 height 13
click at [376, 27] on div "Bec and Adam Micallef Class kiosk mode Roll call 5:00 AM - 6:00 AM, Friday, Aug…" at bounding box center [219, 243] width 370 height 487
click at [376, 26] on button "button" at bounding box center [382, 20] width 12 height 12
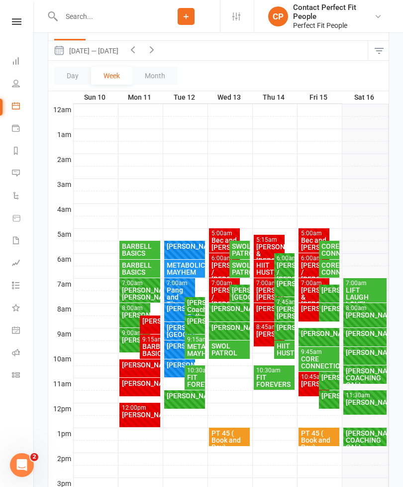
click at [303, 266] on div "[PERSON_NAME] / [PERSON_NAME]" at bounding box center [314, 272] width 27 height 21
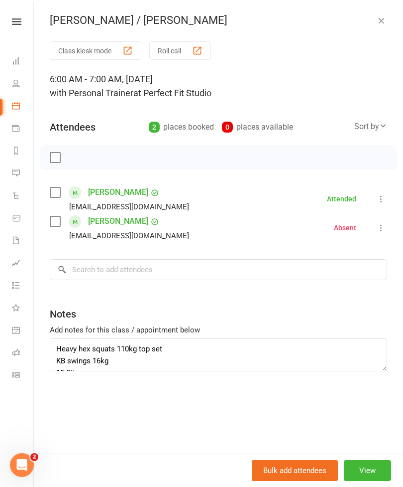
click at [381, 14] on button "button" at bounding box center [382, 20] width 12 height 12
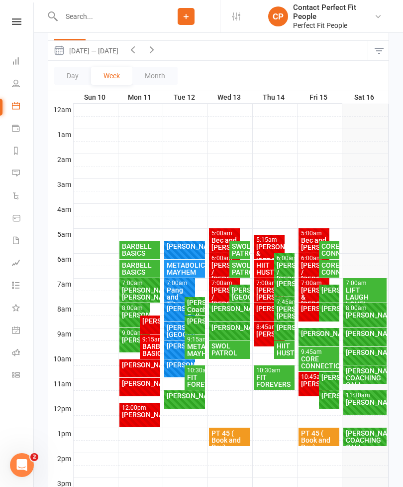
click at [306, 291] on div "[PERSON_NAME] & [PERSON_NAME]" at bounding box center [314, 296] width 27 height 21
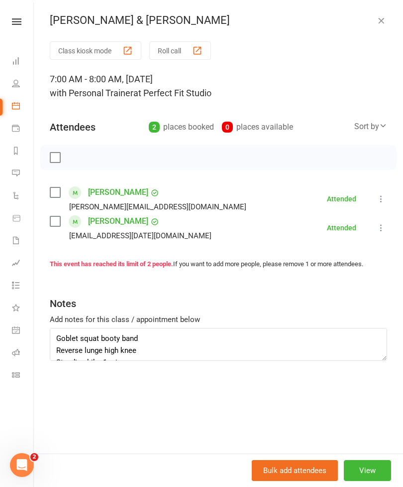
click at [381, 21] on icon "button" at bounding box center [382, 20] width 10 height 10
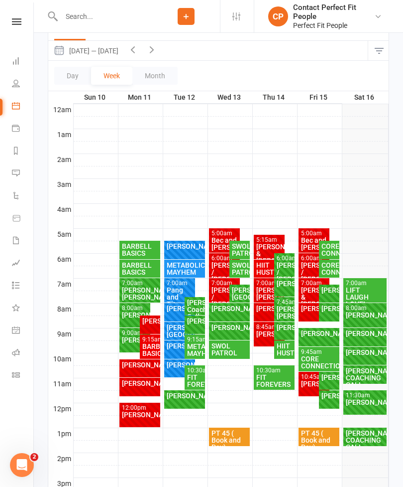
click at [304, 381] on div "[PERSON_NAME]" at bounding box center [314, 383] width 27 height 7
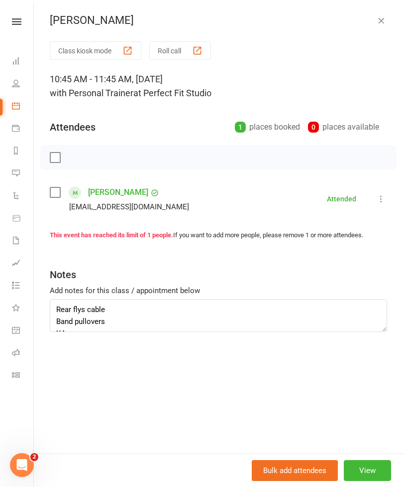
click at [382, 25] on icon "button" at bounding box center [382, 20] width 10 height 10
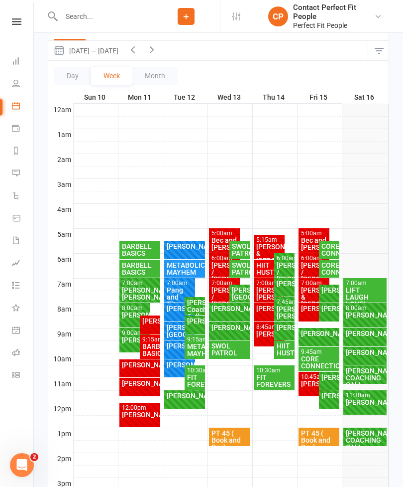
click at [359, 289] on div "LIFT LAUGH LOVE!" at bounding box center [365, 296] width 39 height 21
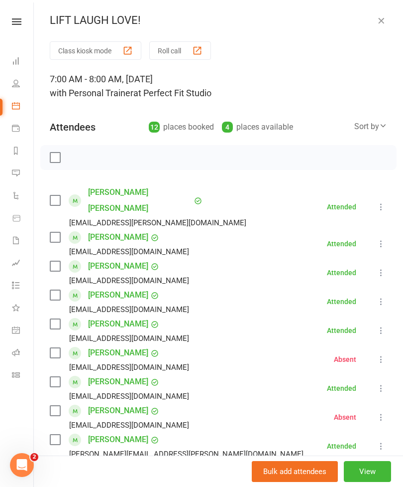
click at [384, 24] on icon "button" at bounding box center [382, 20] width 10 height 10
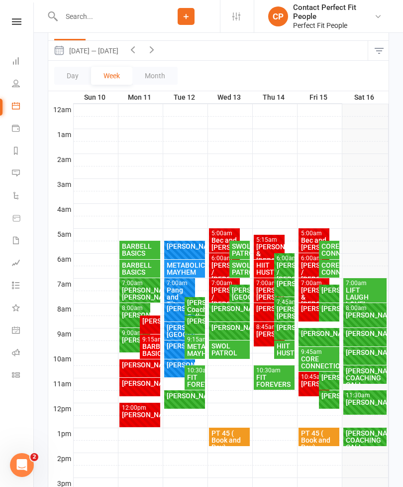
click at [358, 326] on div "8:00am - 9:00am Stacey Laing FULL" at bounding box center [365, 315] width 43 height 24
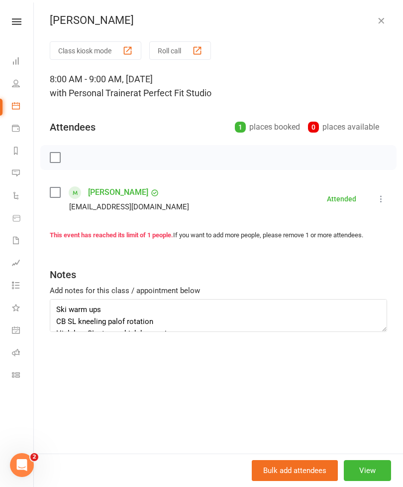
click at [377, 21] on icon "button" at bounding box center [382, 20] width 10 height 10
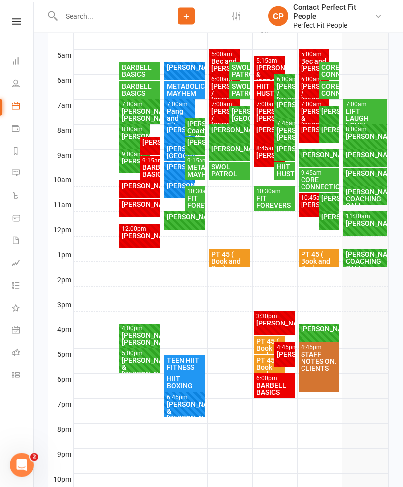
scroll to position [286, 0]
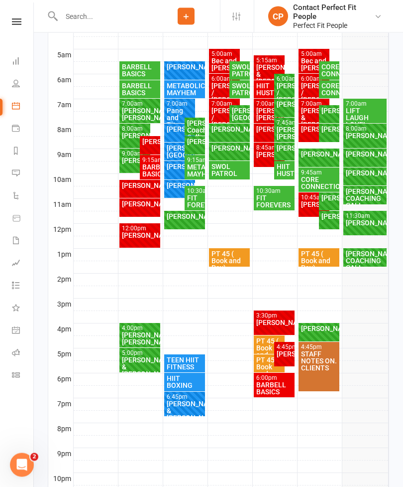
click at [362, 172] on div "[PERSON_NAME]" at bounding box center [365, 173] width 39 height 7
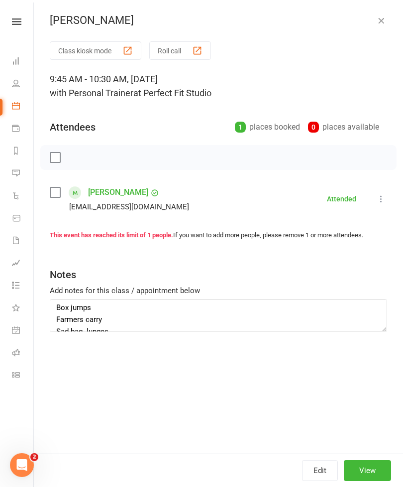
scroll to position [56, 0]
click at [111, 323] on textarea "Ski 90 sec CB squat press Bosu crunch Box jumps Farmers carry Sad bag lunges" at bounding box center [219, 315] width 338 height 33
type textarea "Ski 90 sec CB squat press Bosu crunch Box jumps Farmers carry DB flat bench pre…"
